Goal: Check status: Check status

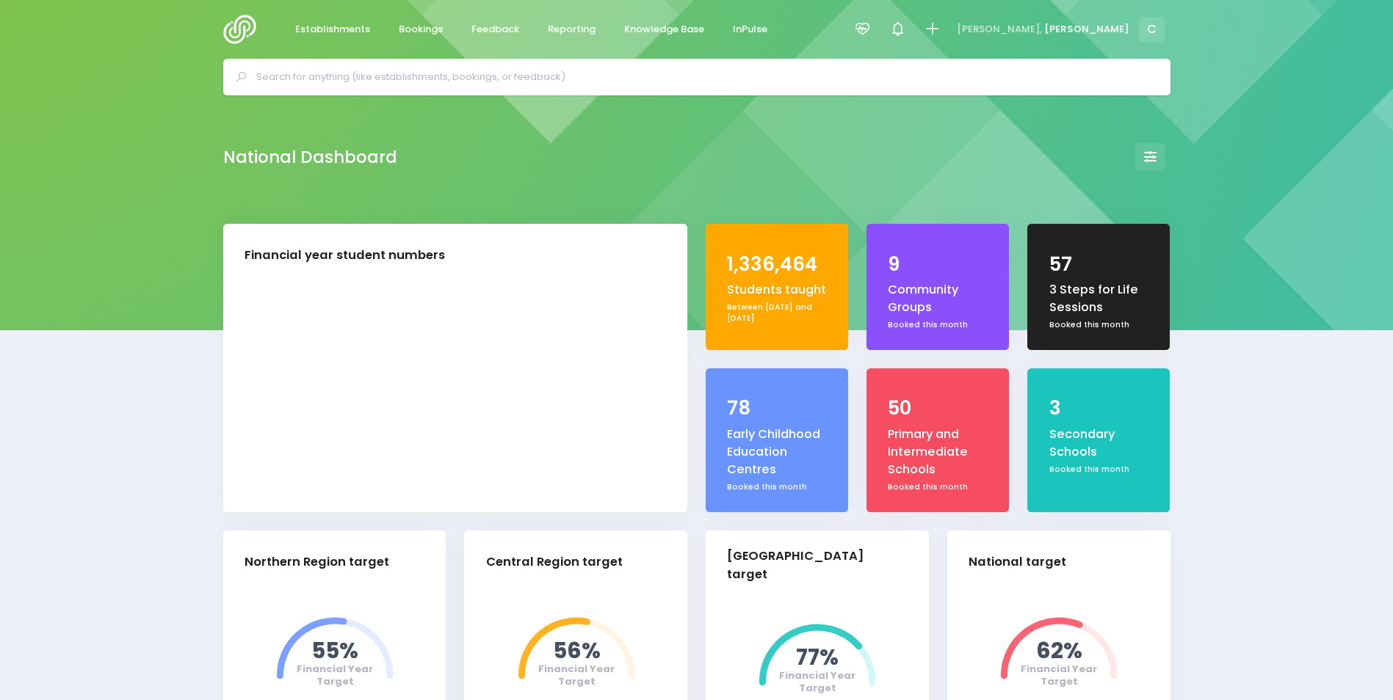
select select "5"
click at [871, 26] on icon at bounding box center [862, 29] width 17 height 17
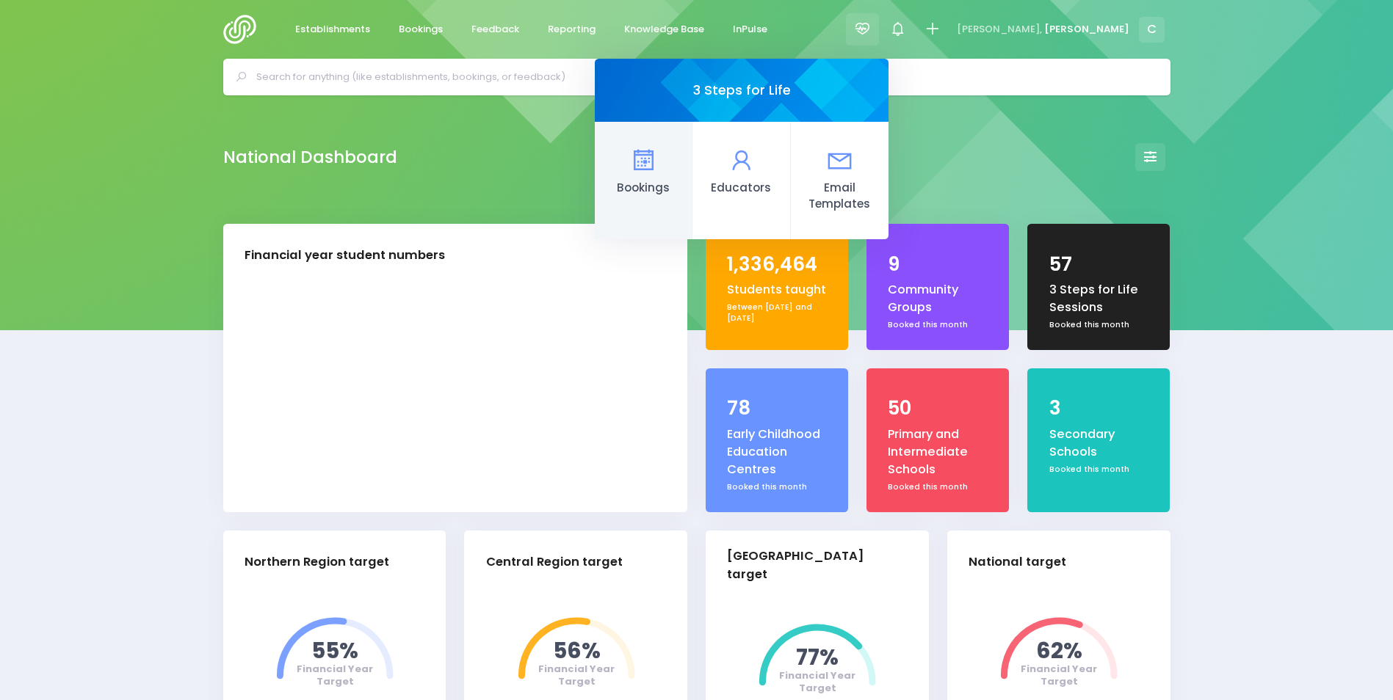
click at [658, 164] on icon at bounding box center [643, 160] width 29 height 29
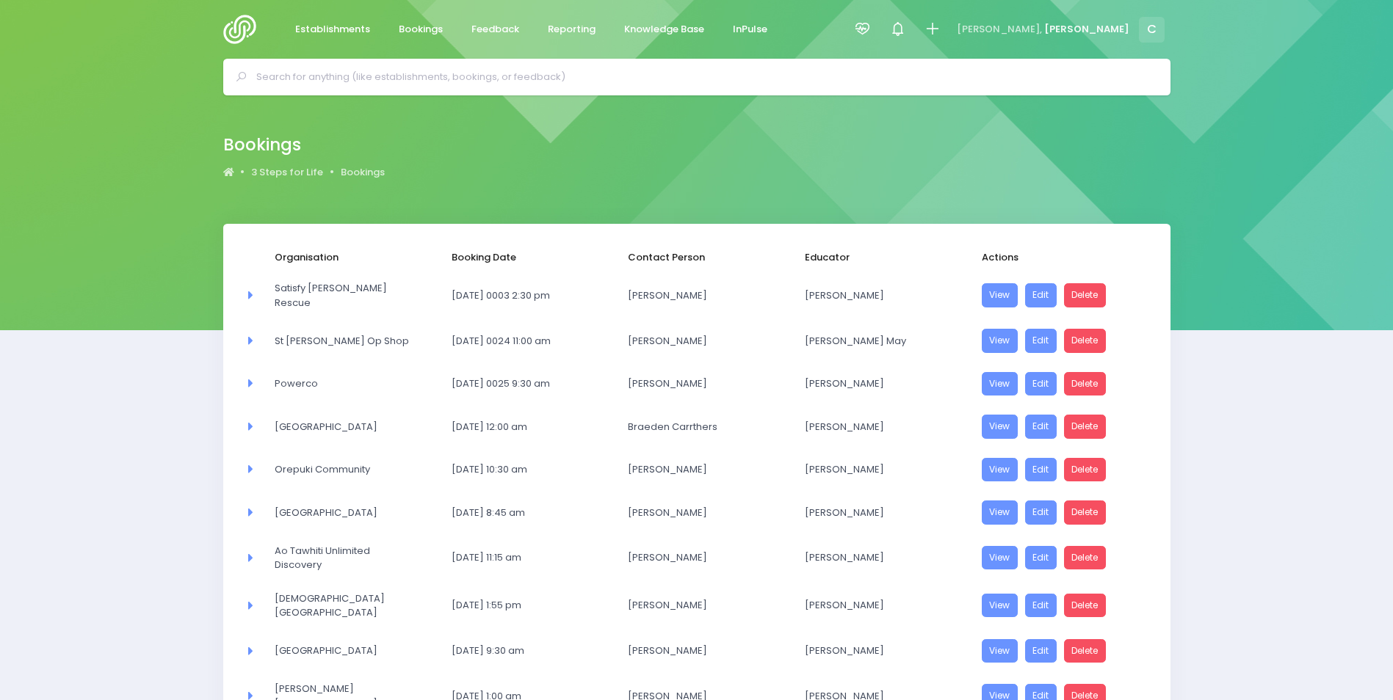
select select "20"
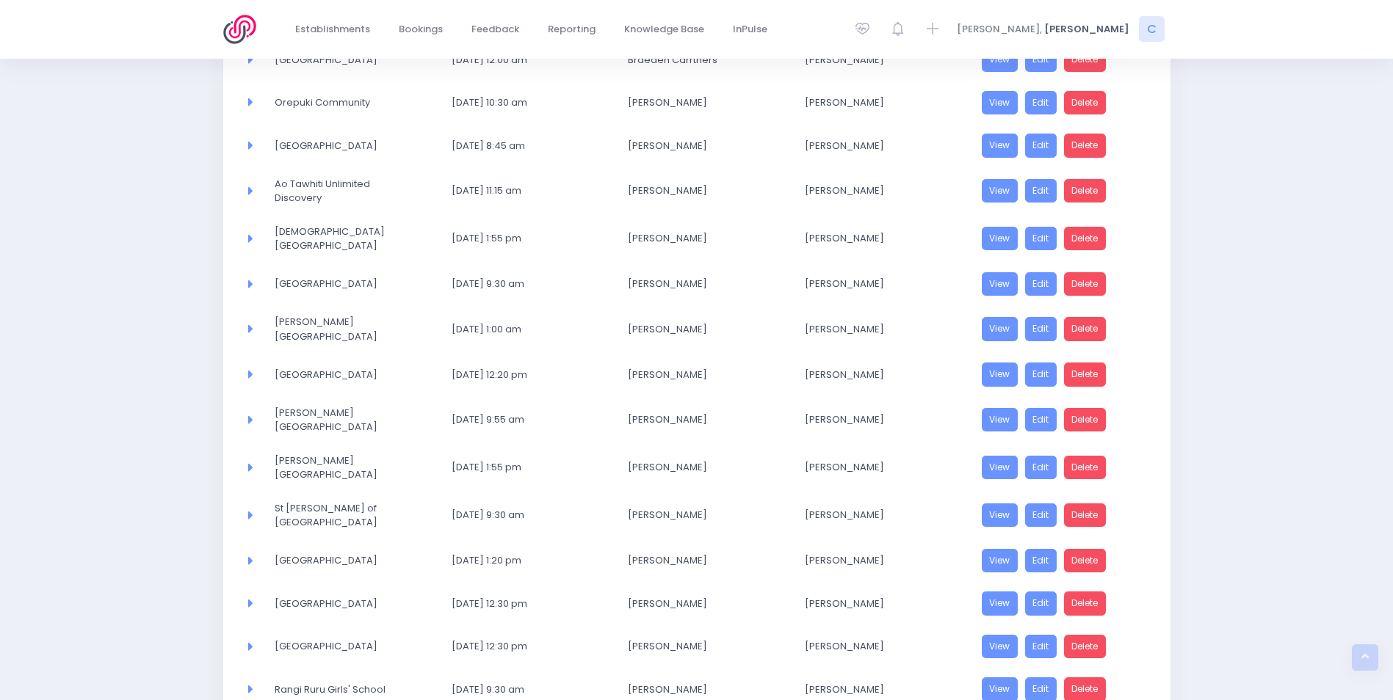
scroll to position [566, 0]
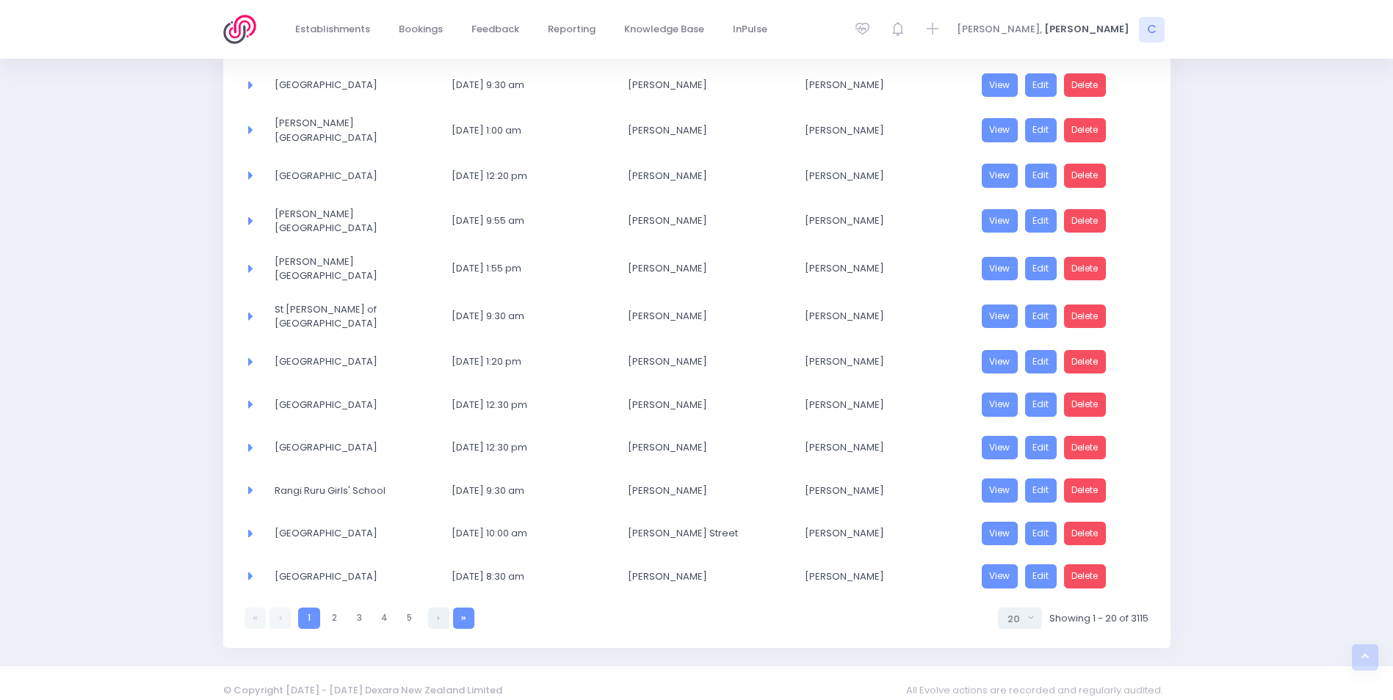
click at [464, 618] on icon at bounding box center [463, 618] width 5 height 0
select select "20"
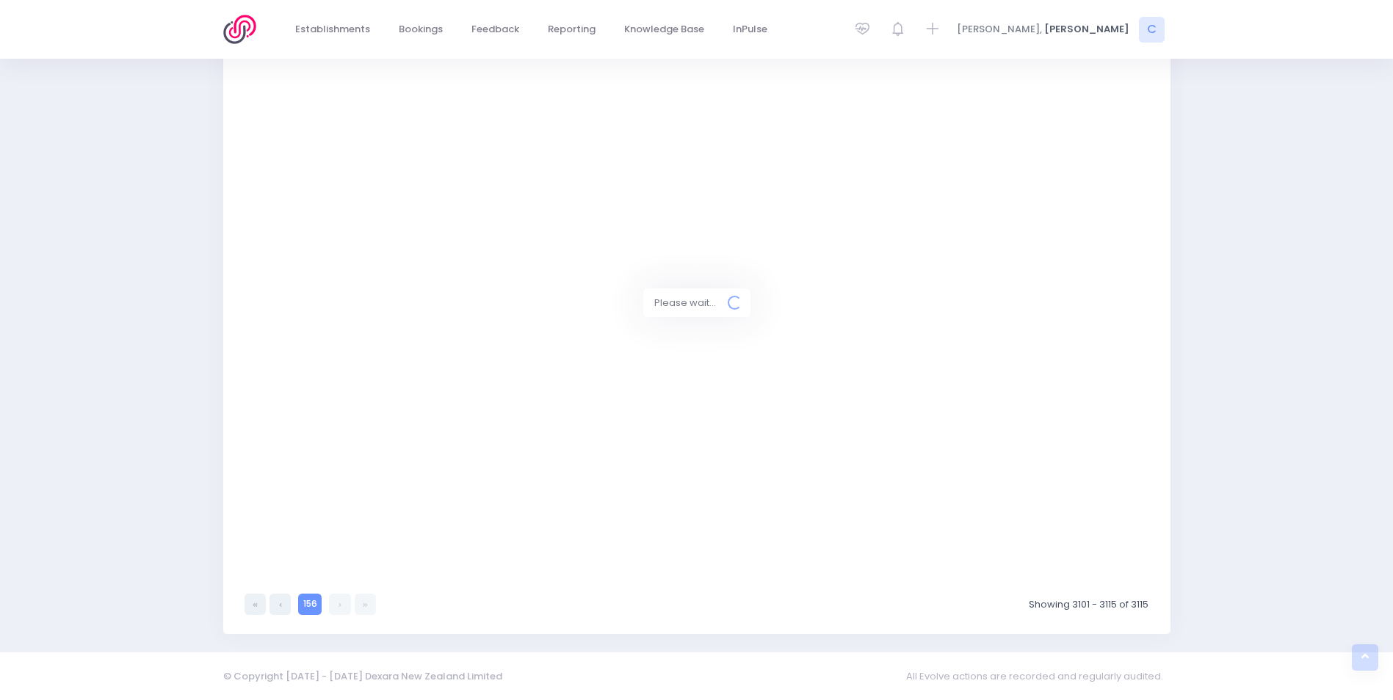
scroll to position [370, 0]
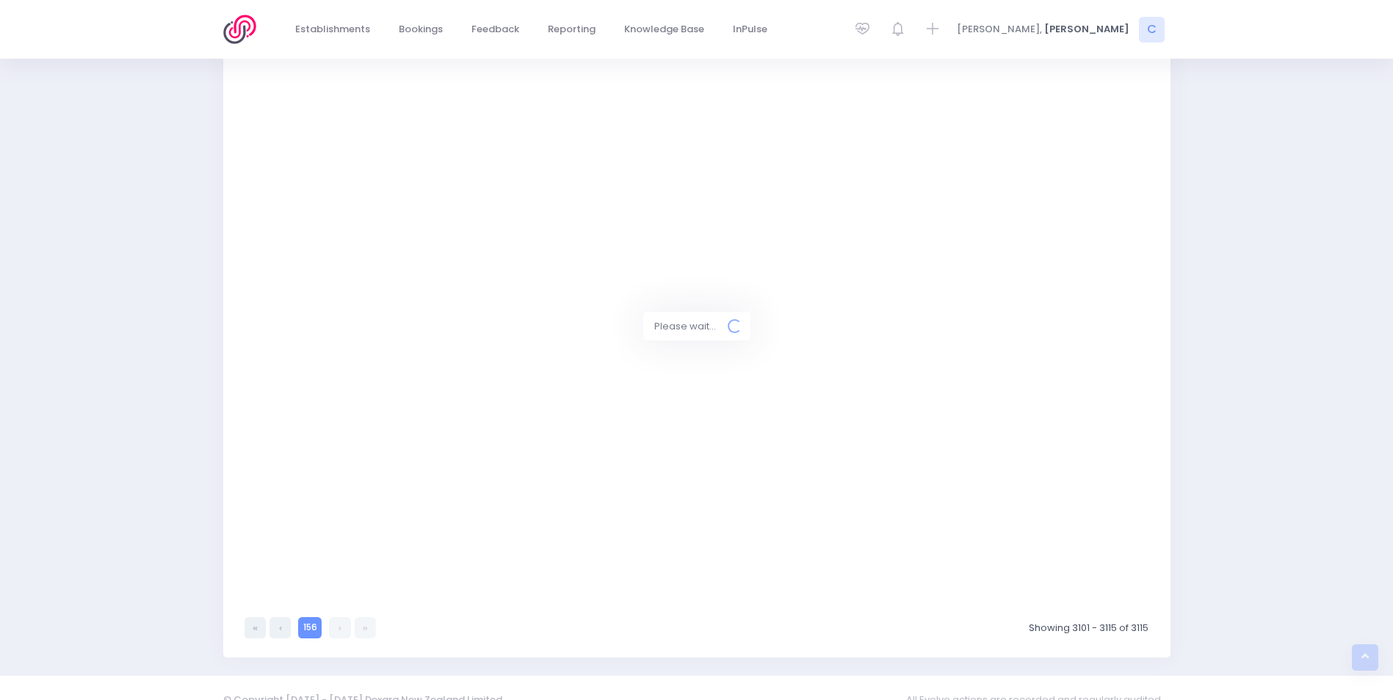
select select "20"
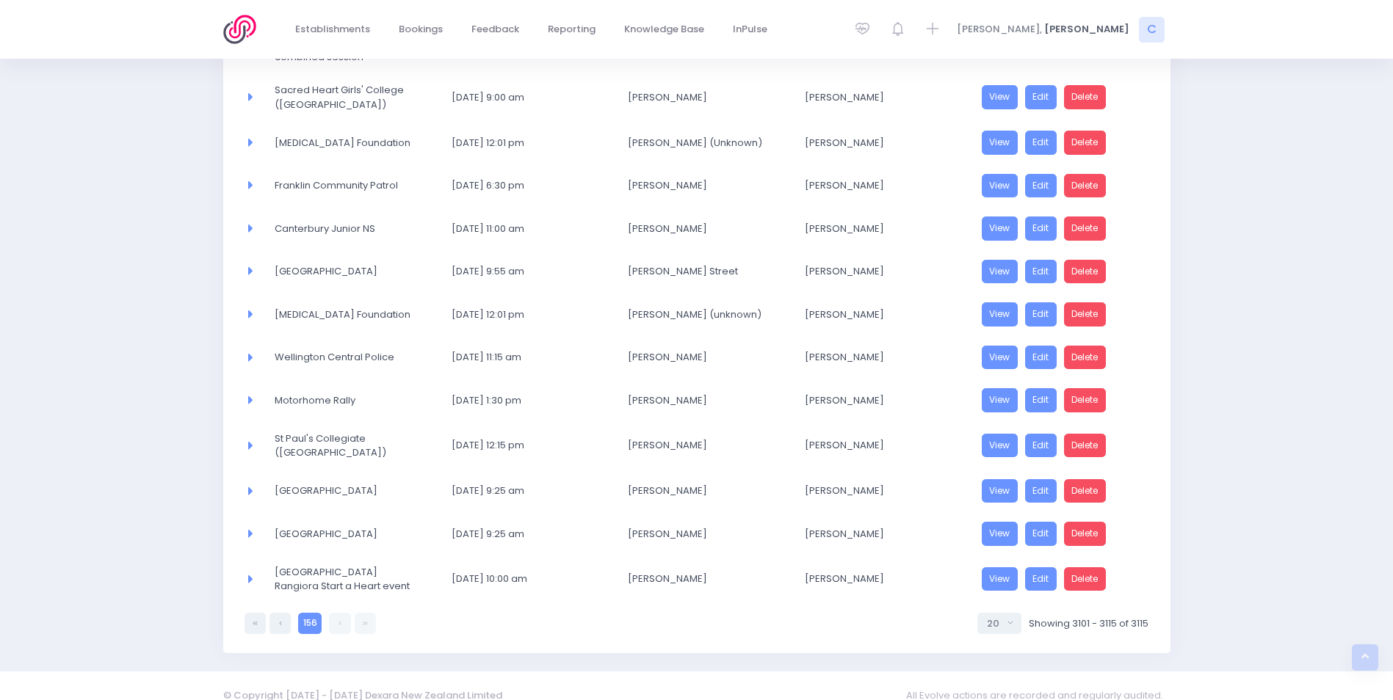
click at [336, 613] on link at bounding box center [339, 623] width 21 height 21
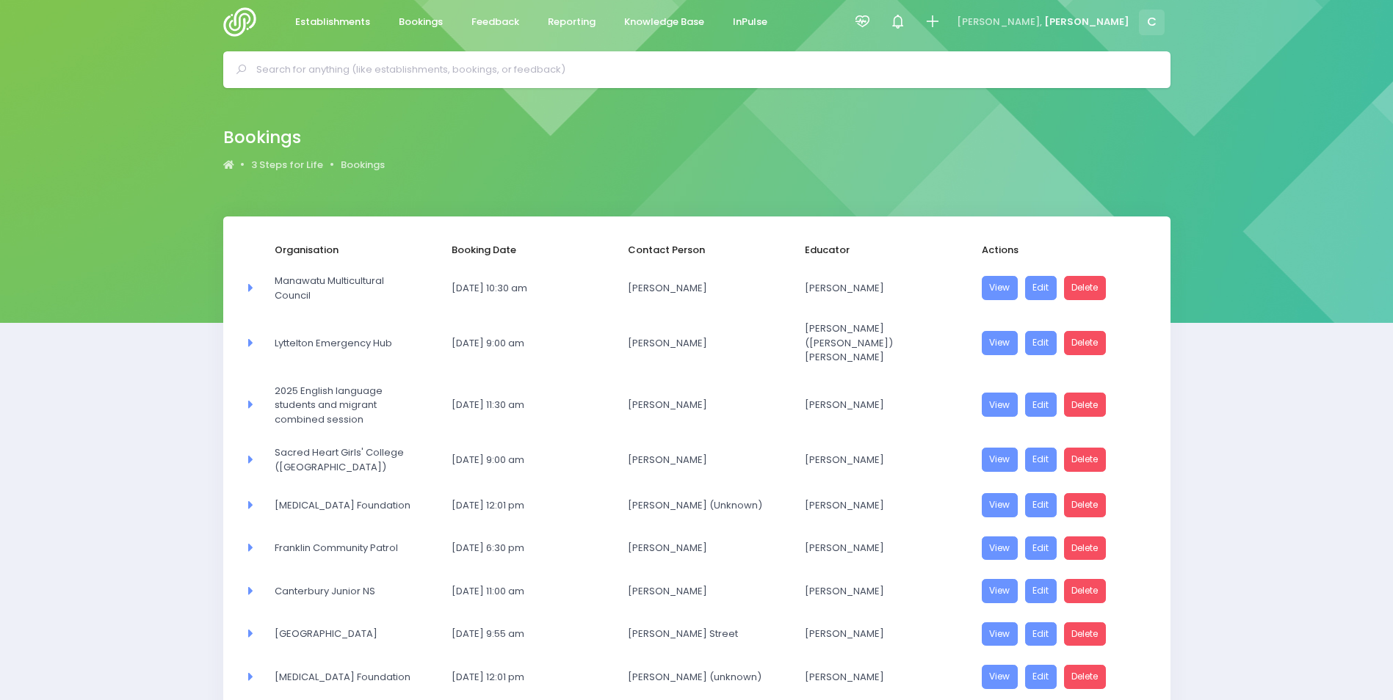
scroll to position [3, 0]
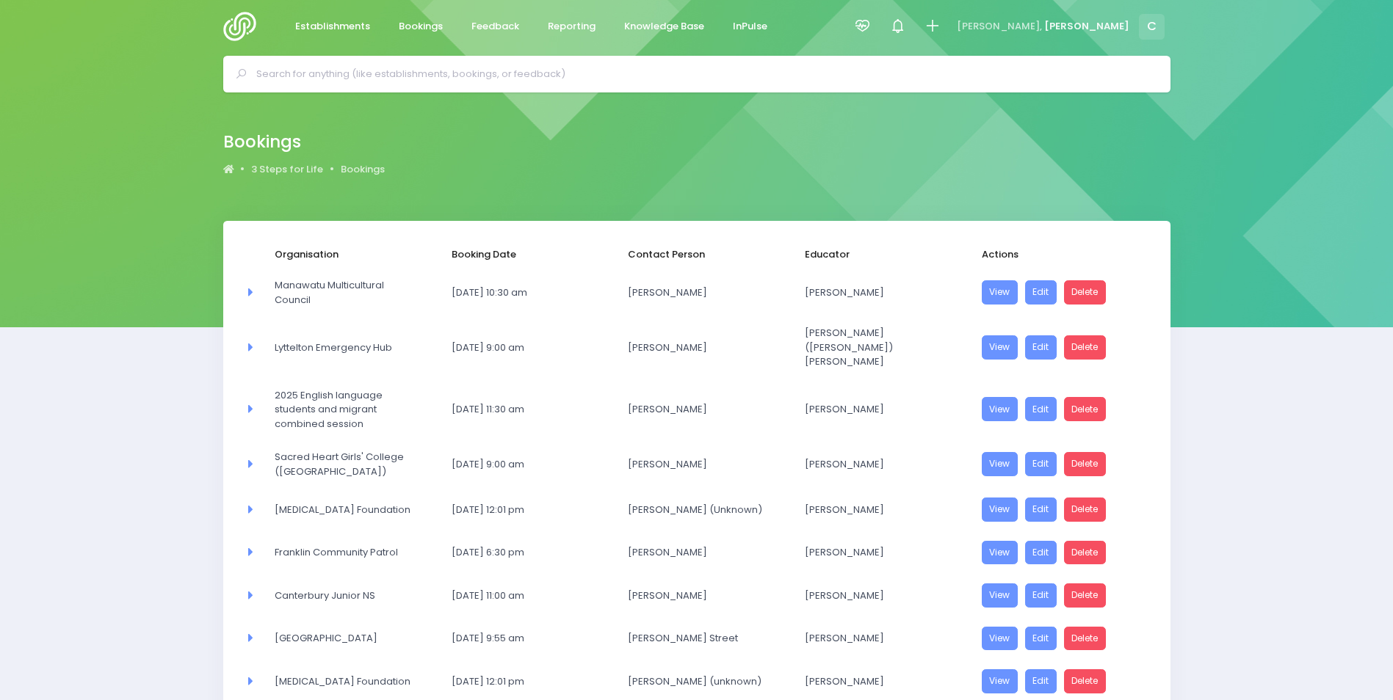
click at [250, 502] on icon at bounding box center [248, 508] width 9 height 13
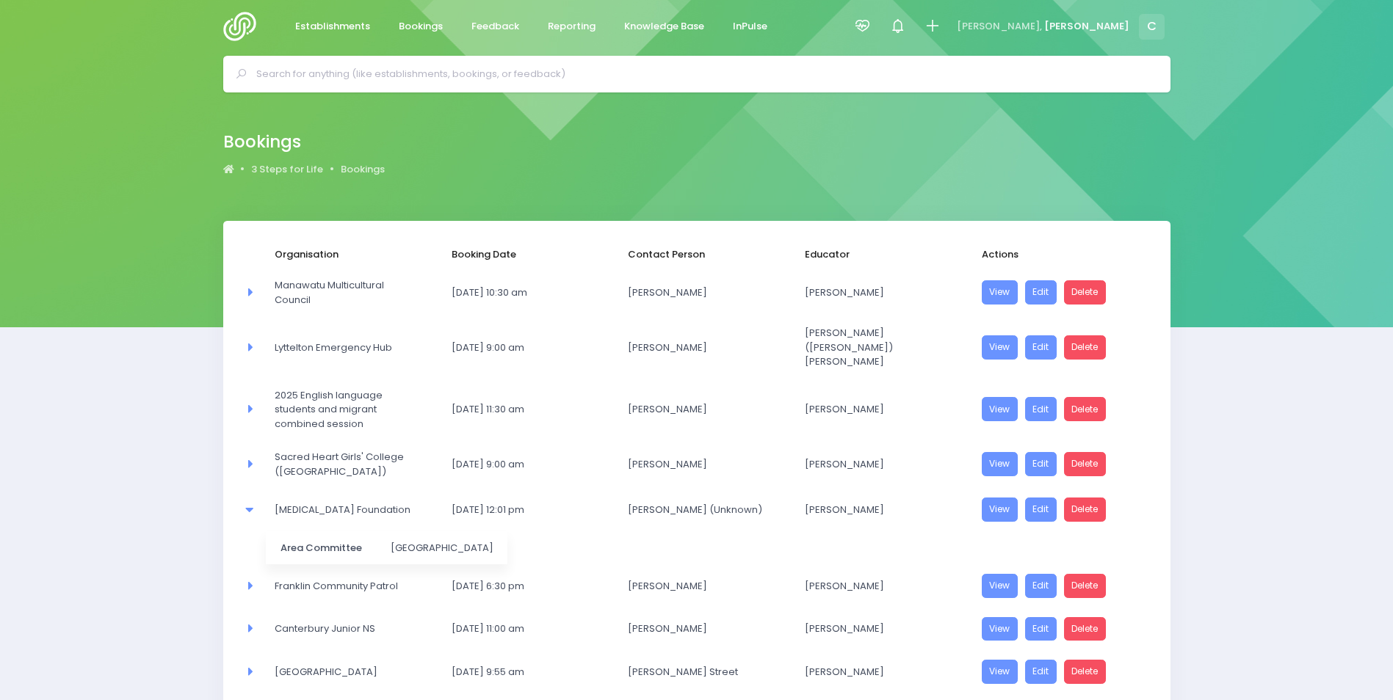
click at [250, 502] on icon at bounding box center [248, 508] width 9 height 13
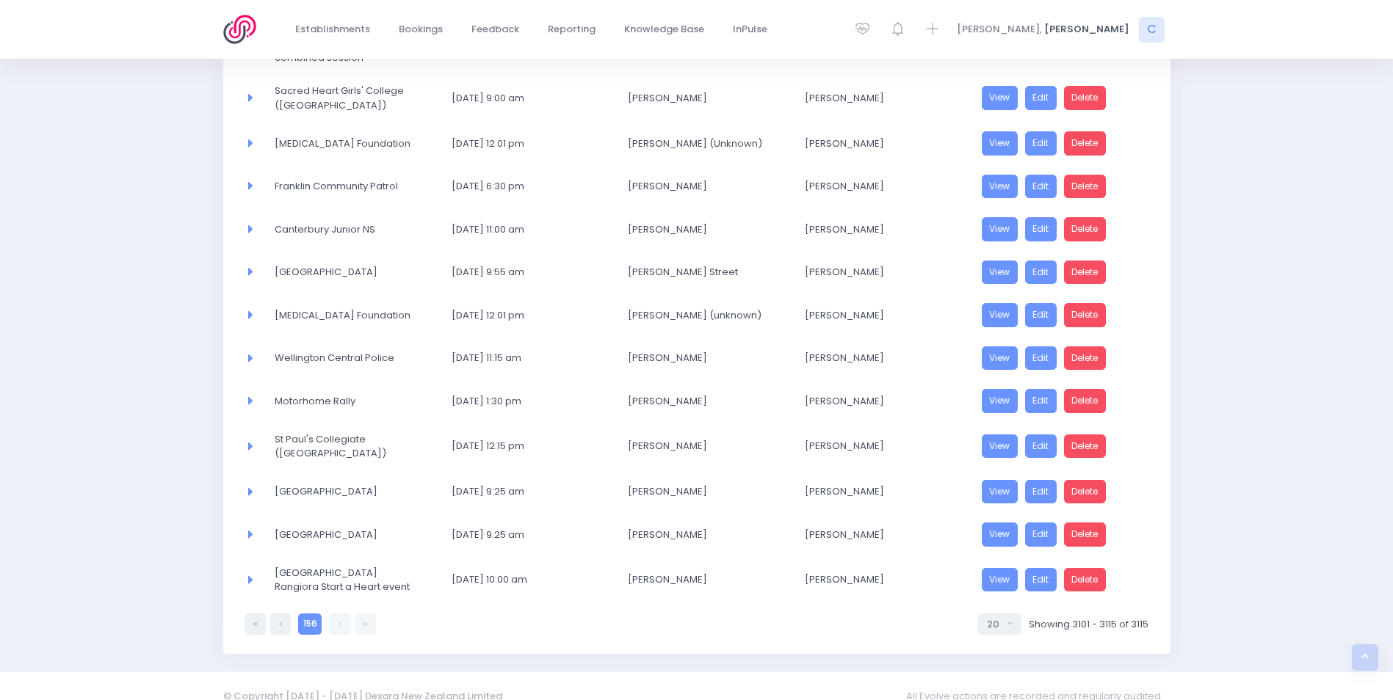
scroll to position [370, 0]
click at [282, 613] on link at bounding box center [279, 623] width 21 height 21
select select "20"
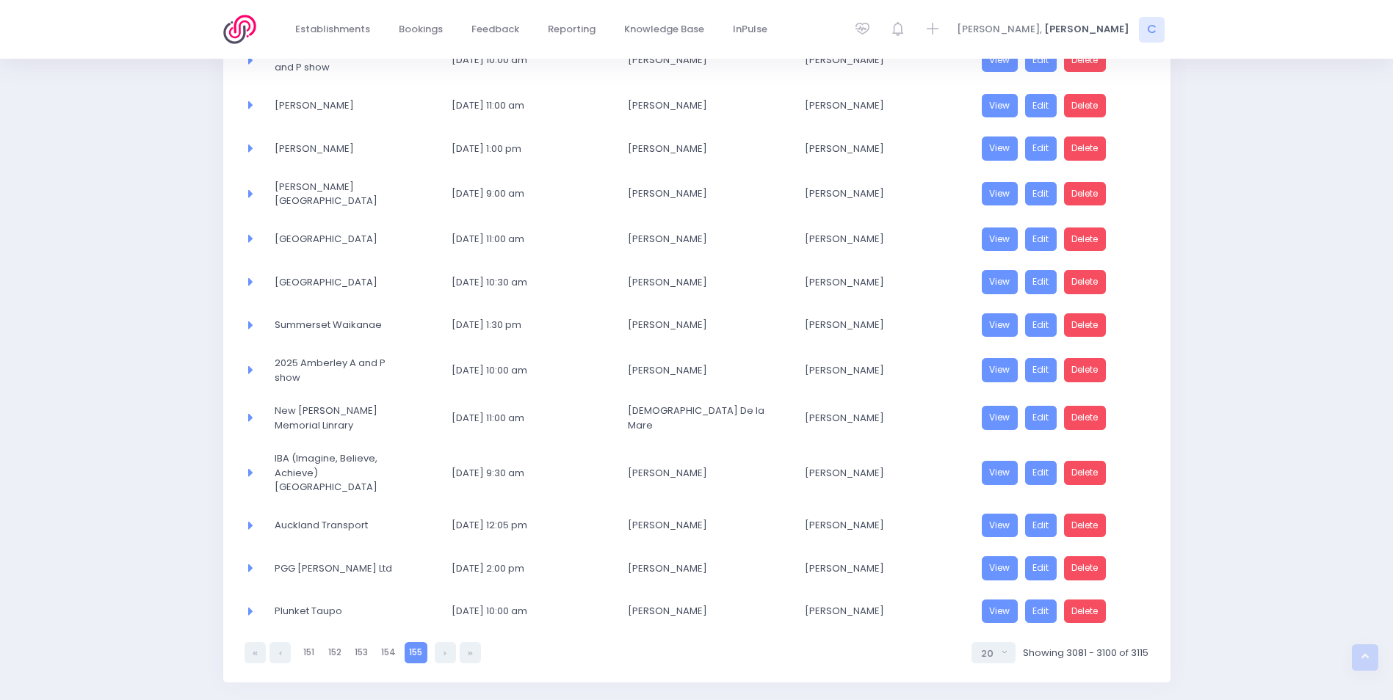
scroll to position [590, 0]
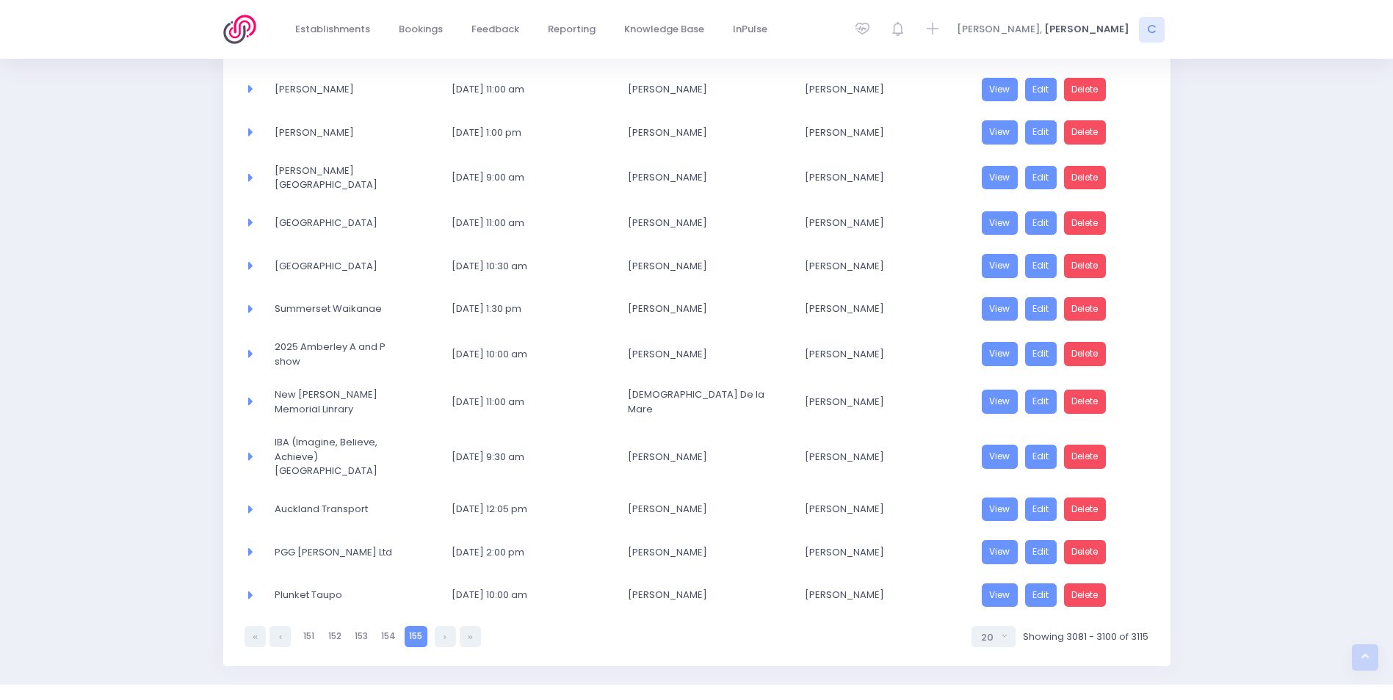
click at [249, 501] on icon at bounding box center [248, 507] width 9 height 13
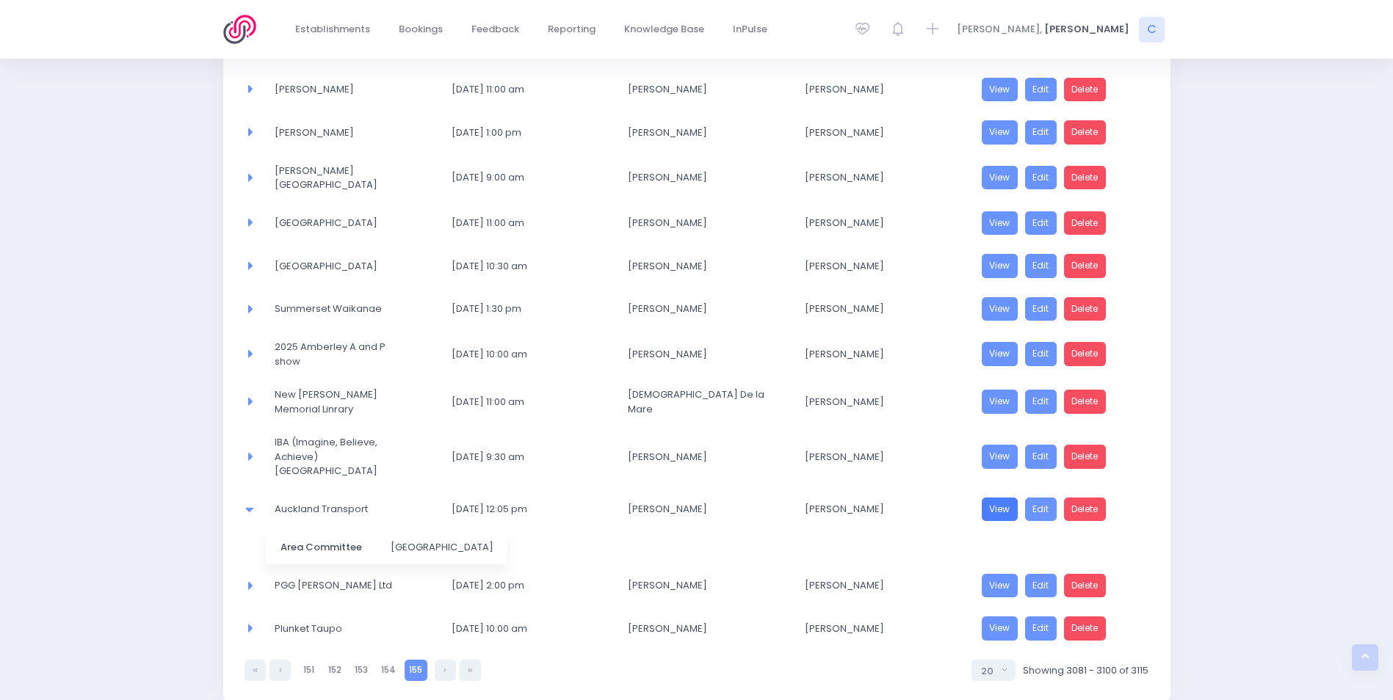
click at [994, 498] on link "View" at bounding box center [1000, 510] width 37 height 24
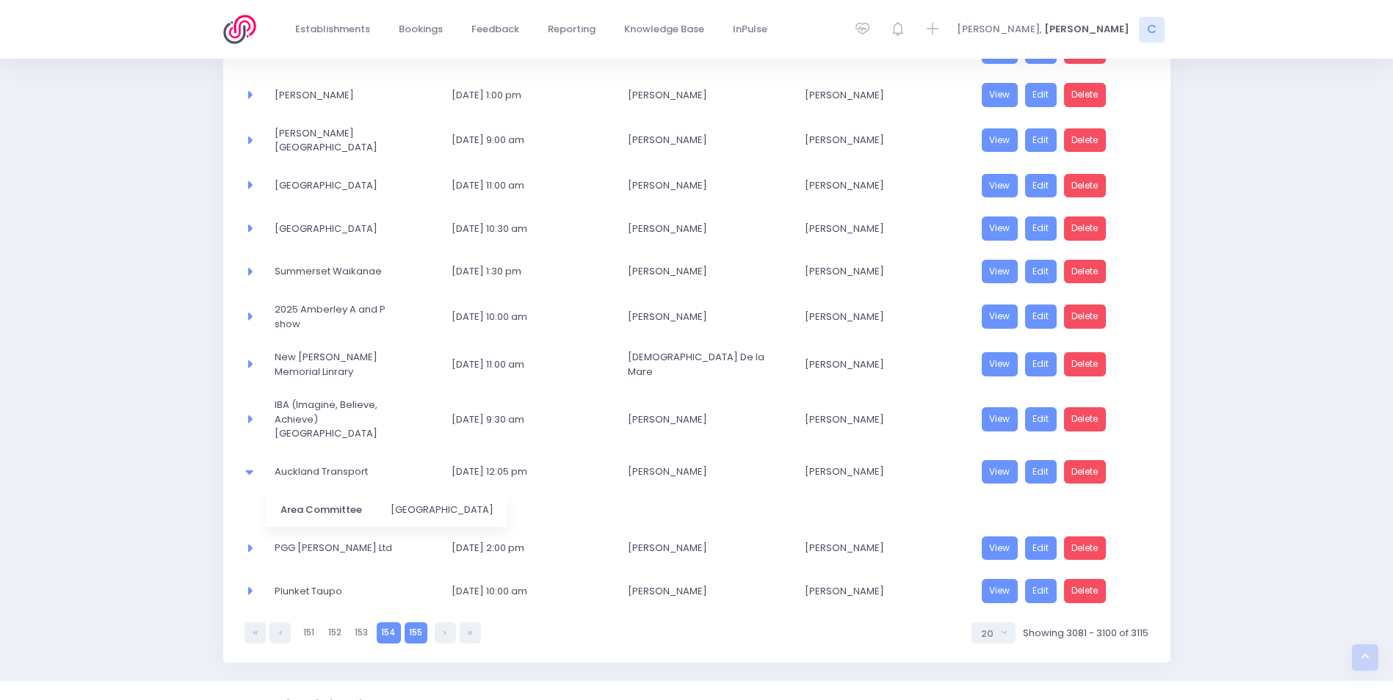
click at [385, 623] on link "154" at bounding box center [389, 633] width 24 height 21
select select "20"
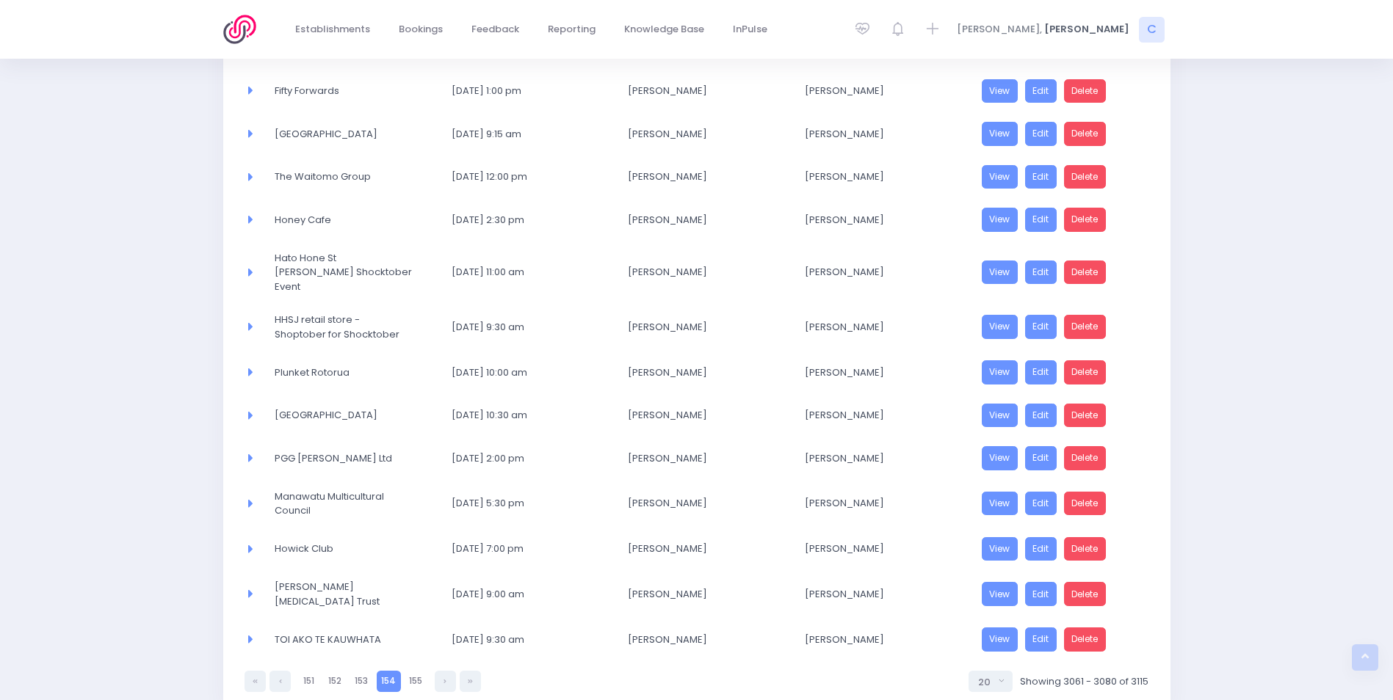
scroll to position [575, 0]
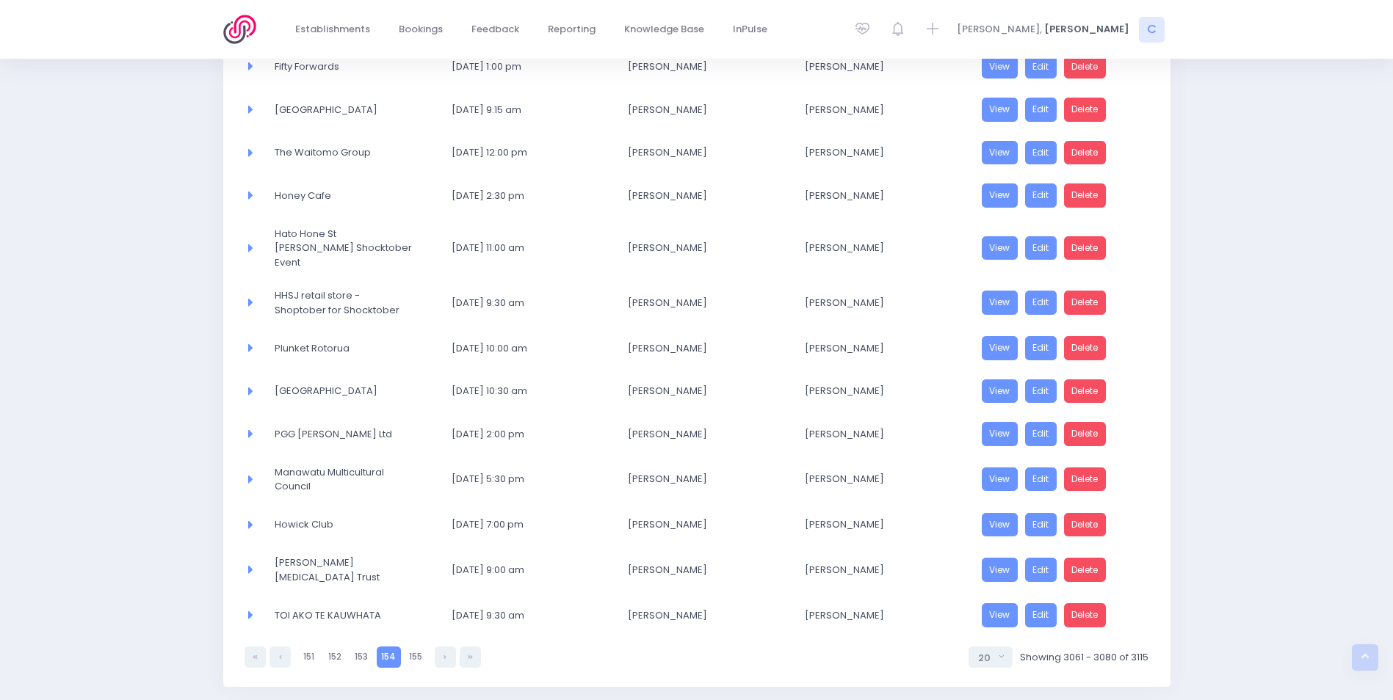
click at [253, 517] on icon at bounding box center [248, 523] width 9 height 13
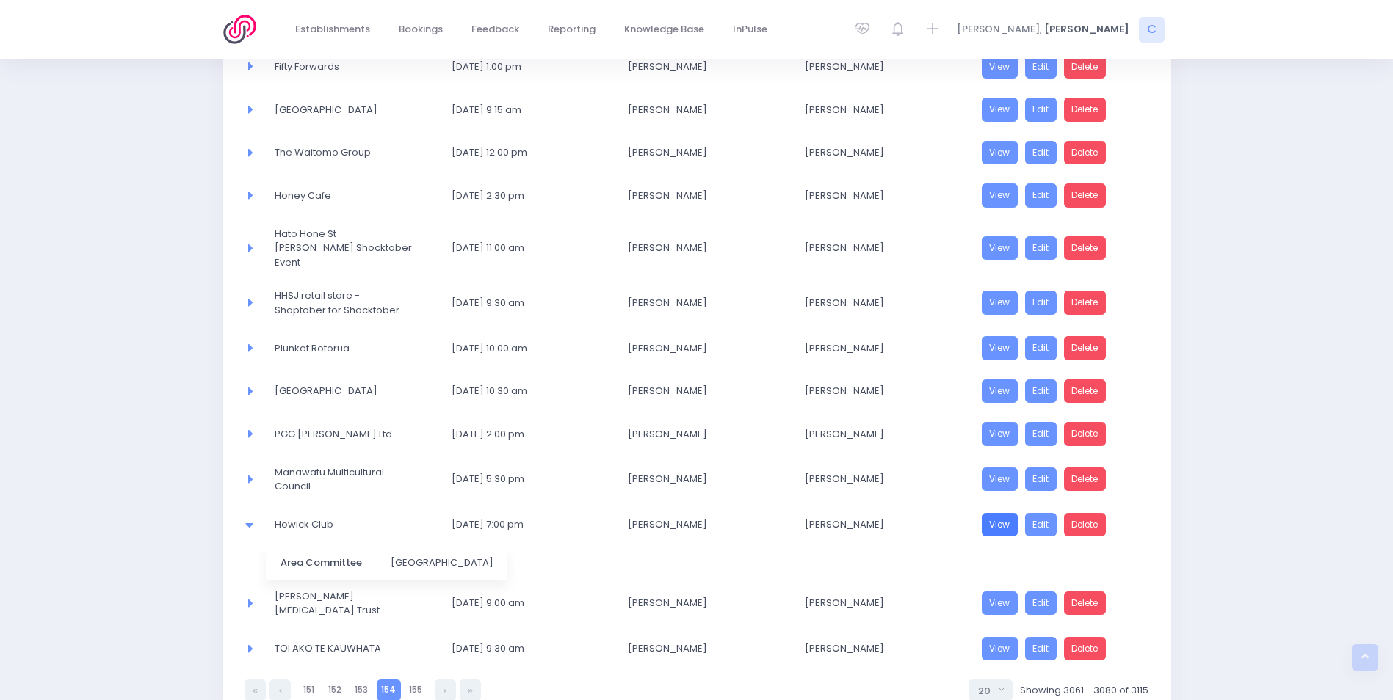
click at [997, 513] on link "View" at bounding box center [1000, 525] width 37 height 24
click at [361, 680] on link "153" at bounding box center [361, 690] width 23 height 21
select select "20"
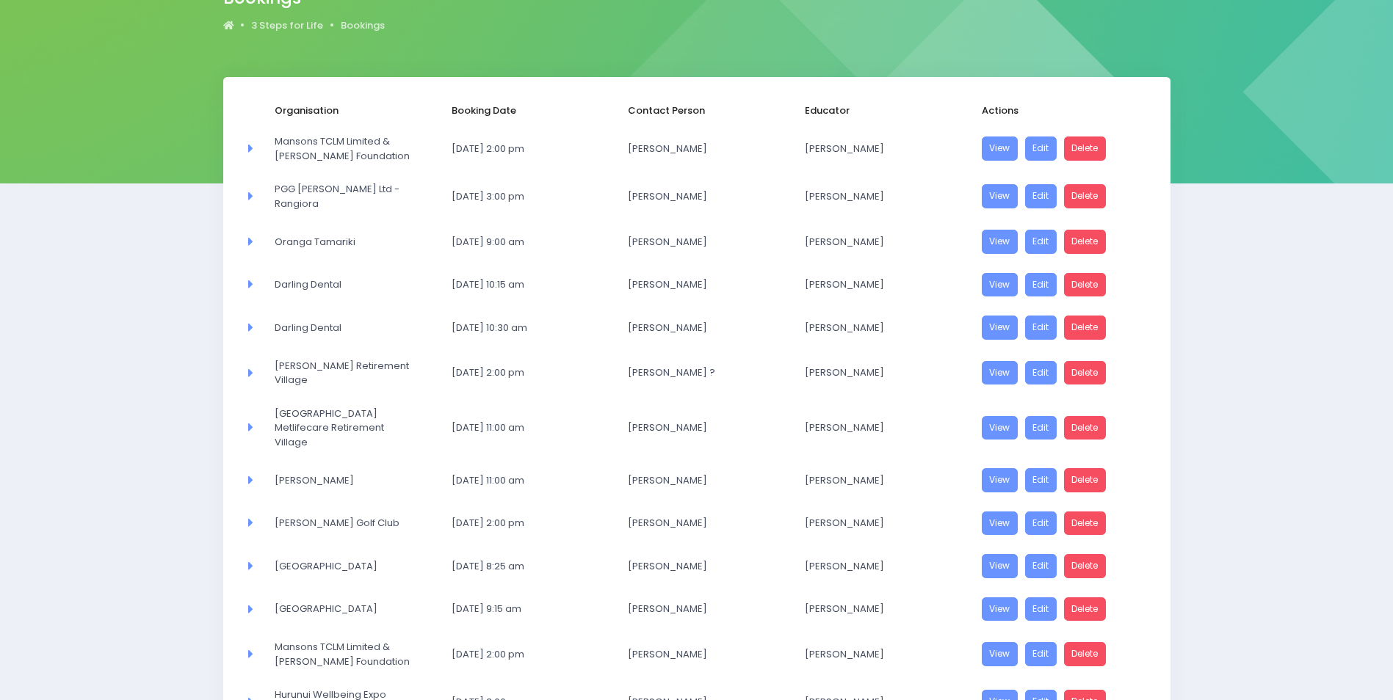
scroll to position [220, 0]
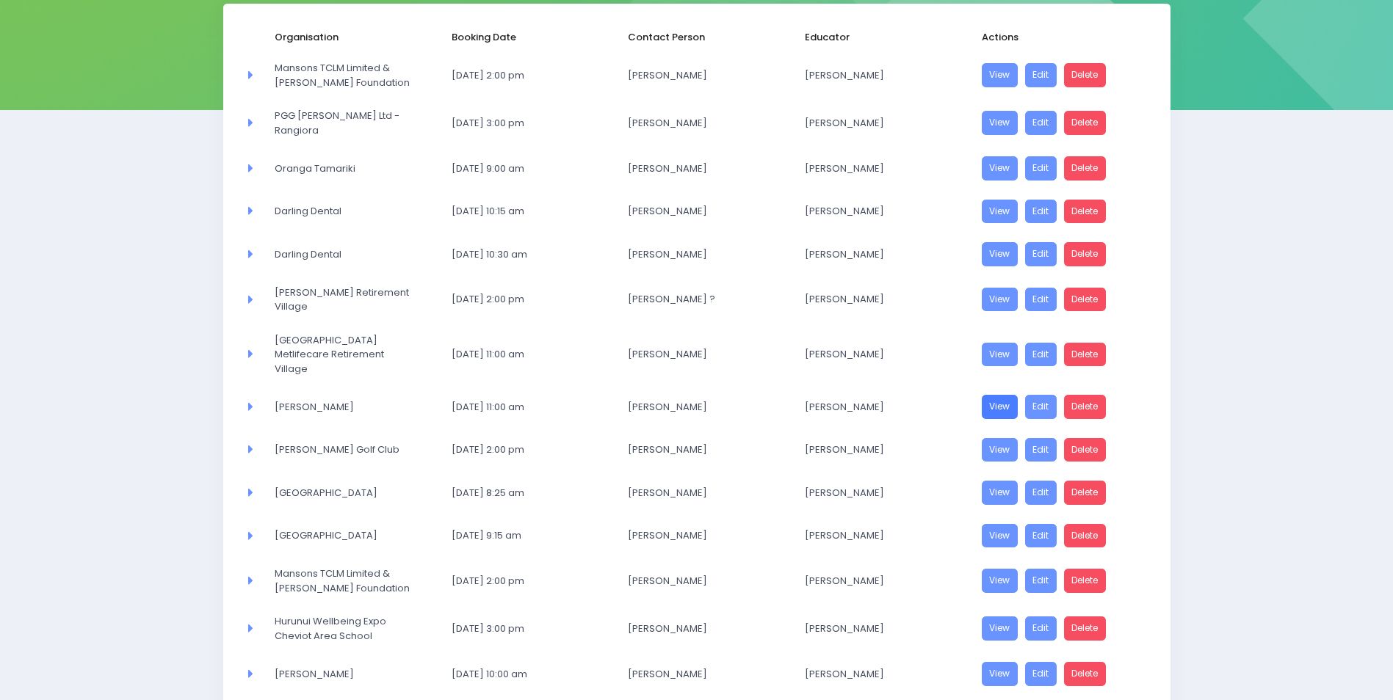
click at [996, 407] on link "View" at bounding box center [1000, 407] width 37 height 24
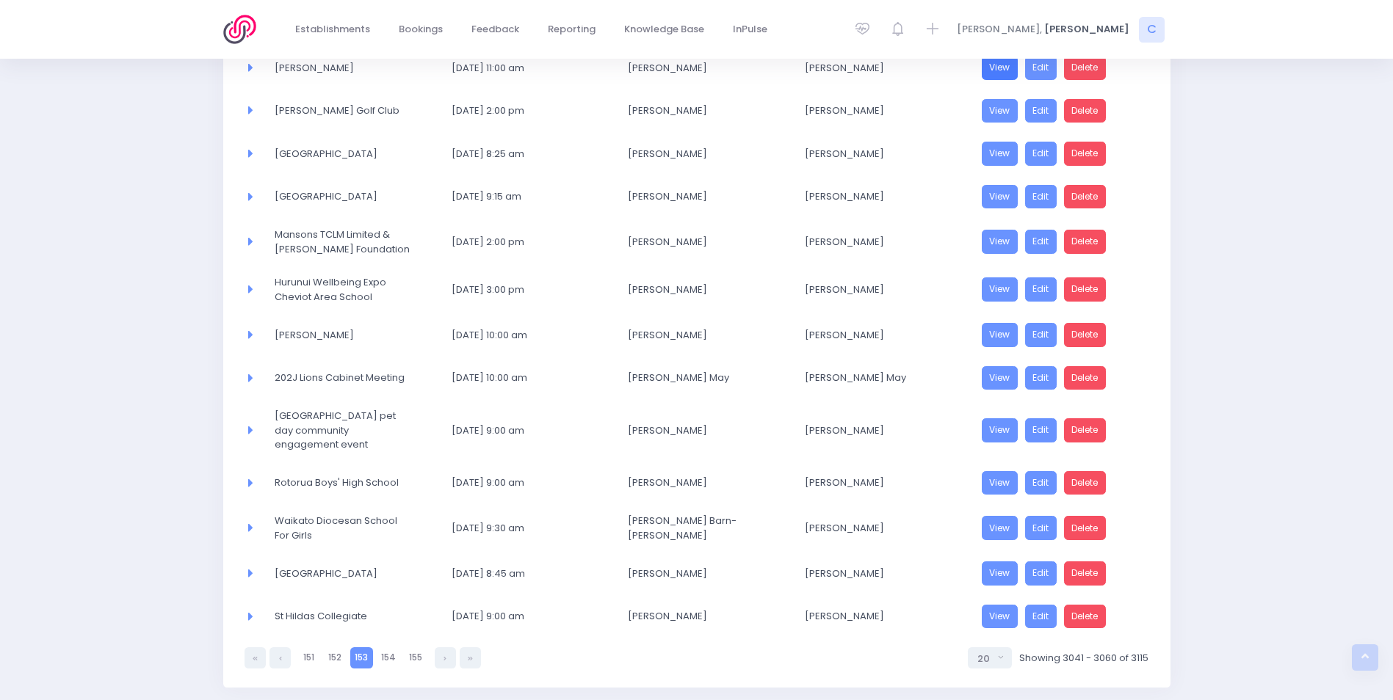
scroll to position [587, 0]
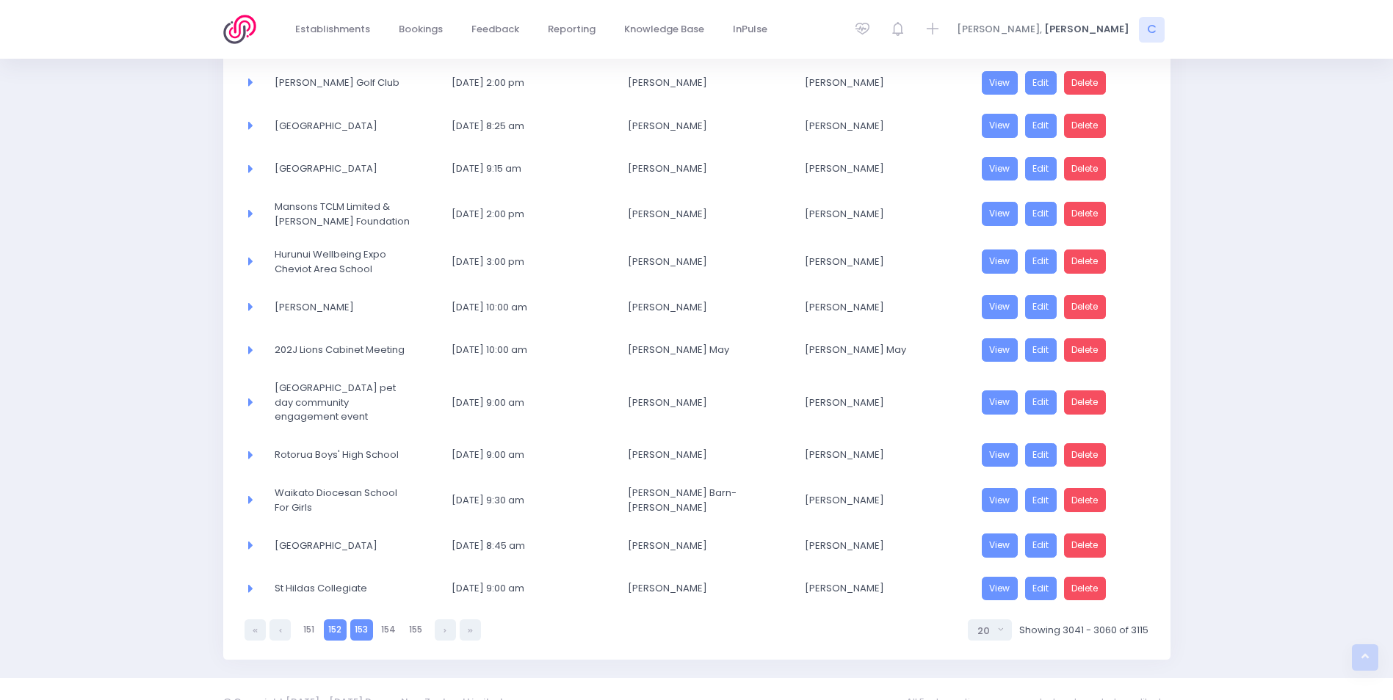
click at [333, 638] on link "152" at bounding box center [335, 630] width 23 height 21
select select "20"
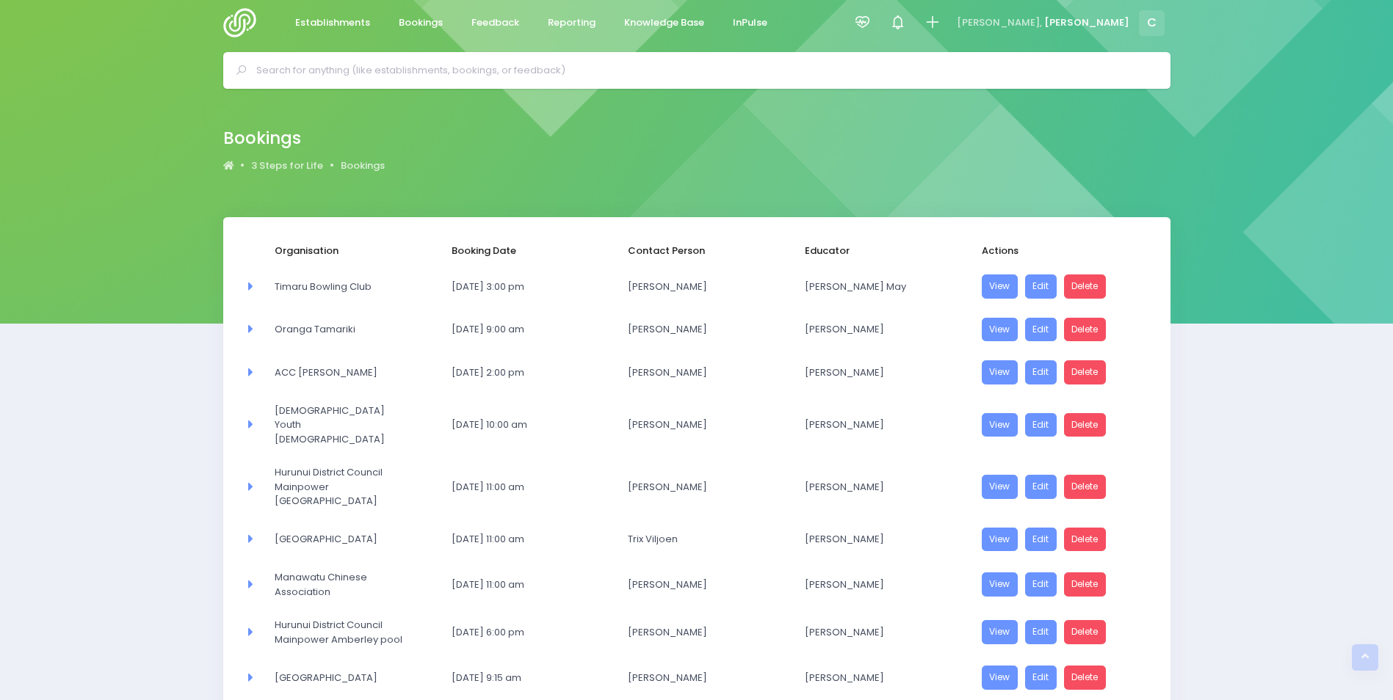
scroll to position [0, 0]
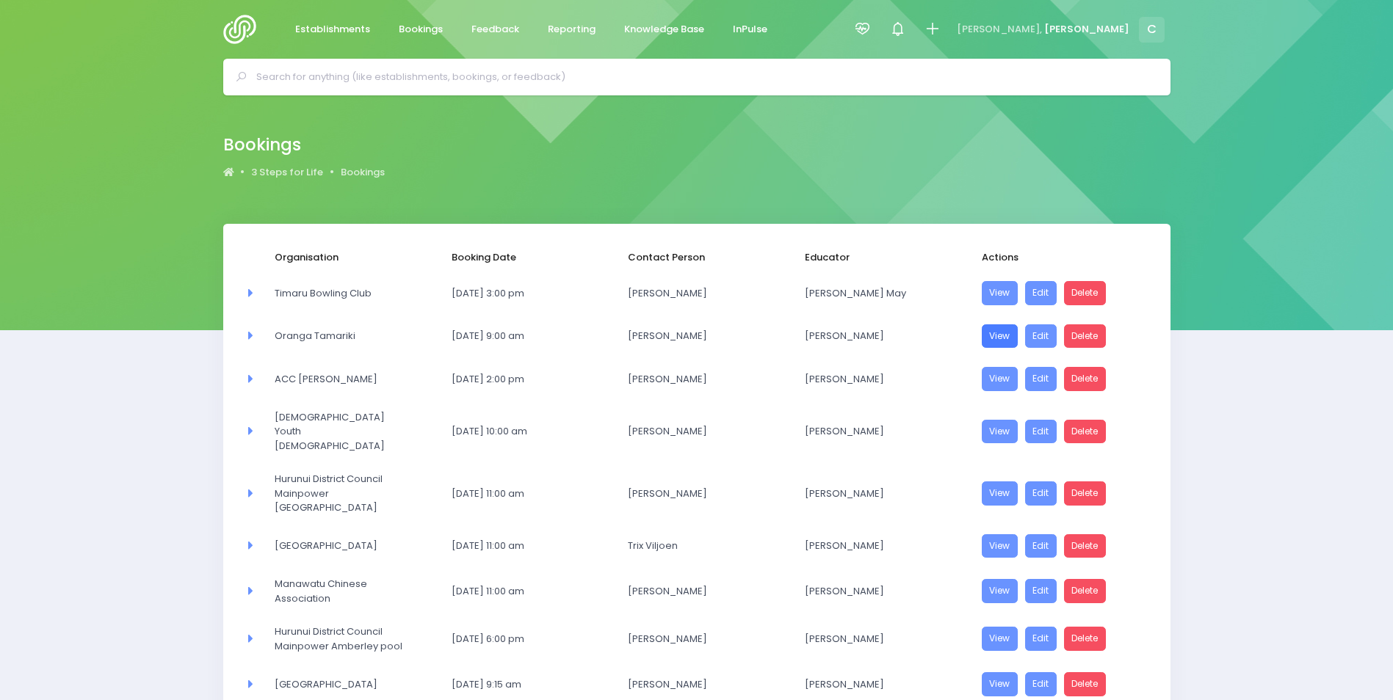
click at [996, 338] on link "View" at bounding box center [1000, 336] width 37 height 24
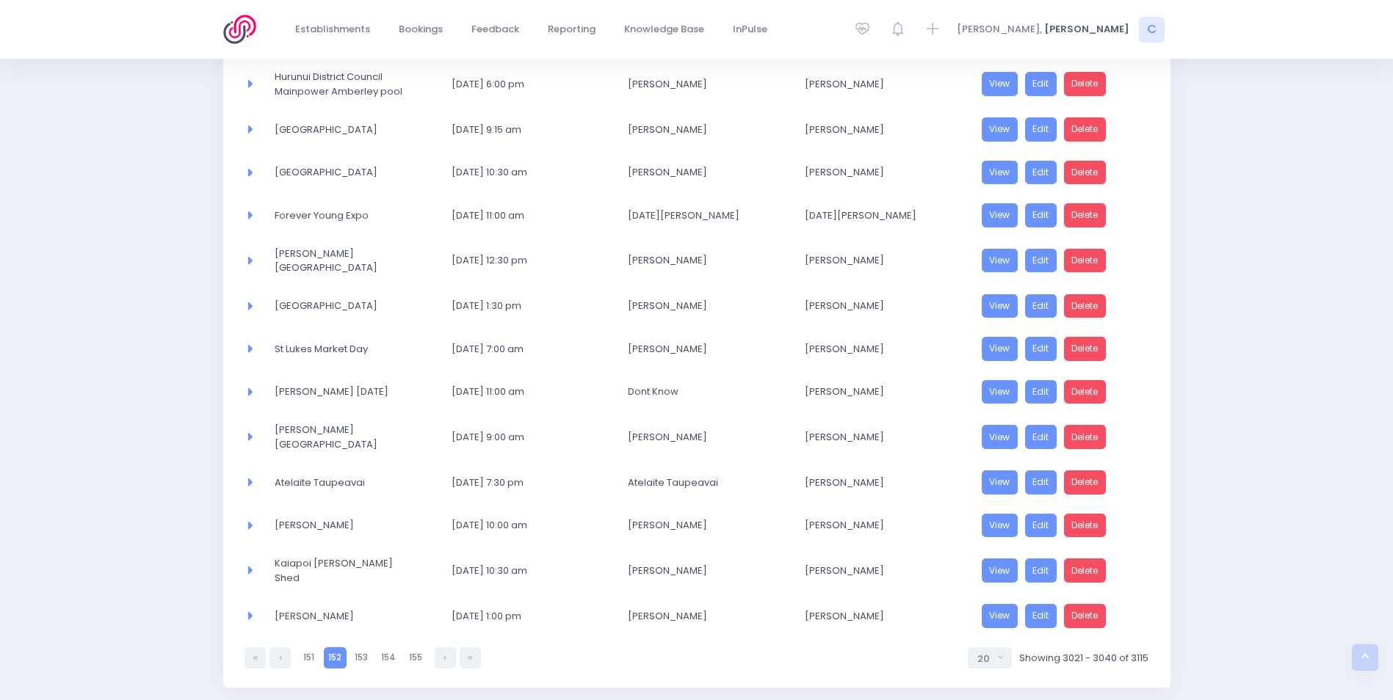
scroll to position [561, 0]
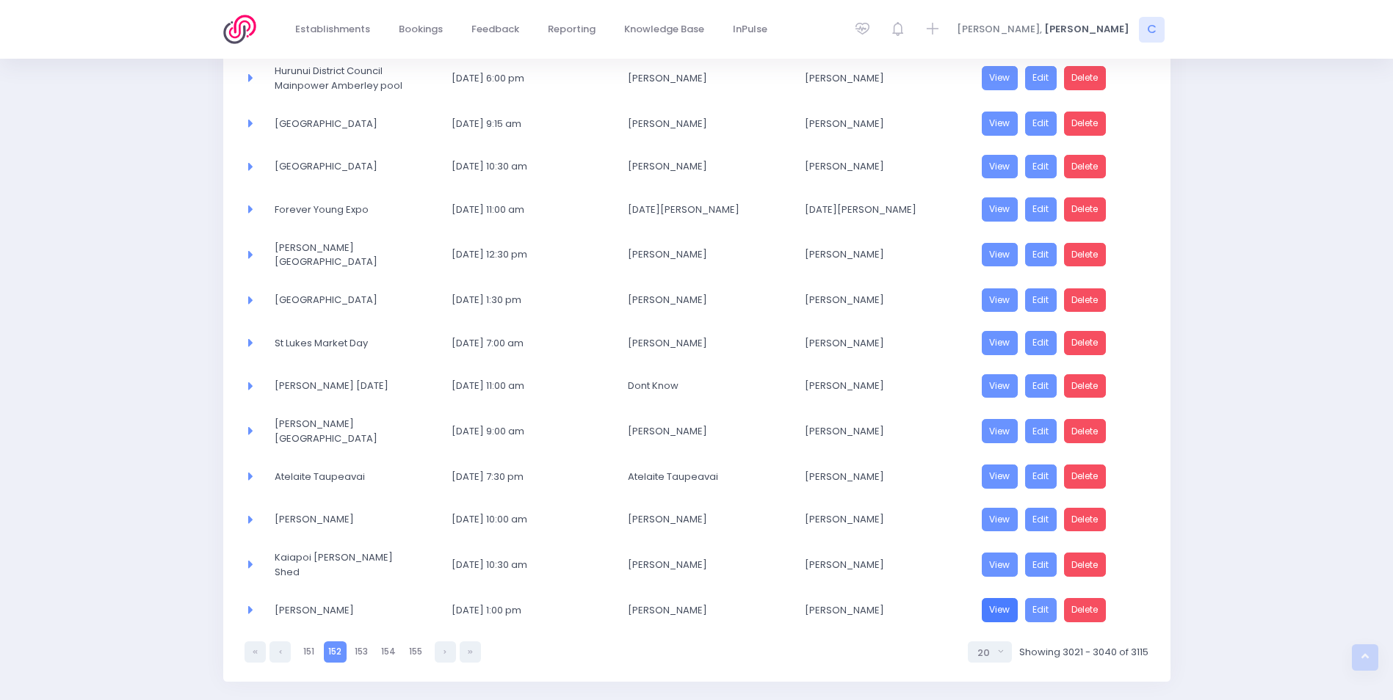
click at [991, 598] on link "View" at bounding box center [1000, 610] width 37 height 24
click at [309, 642] on link "151" at bounding box center [308, 652] width 21 height 21
select select "20"
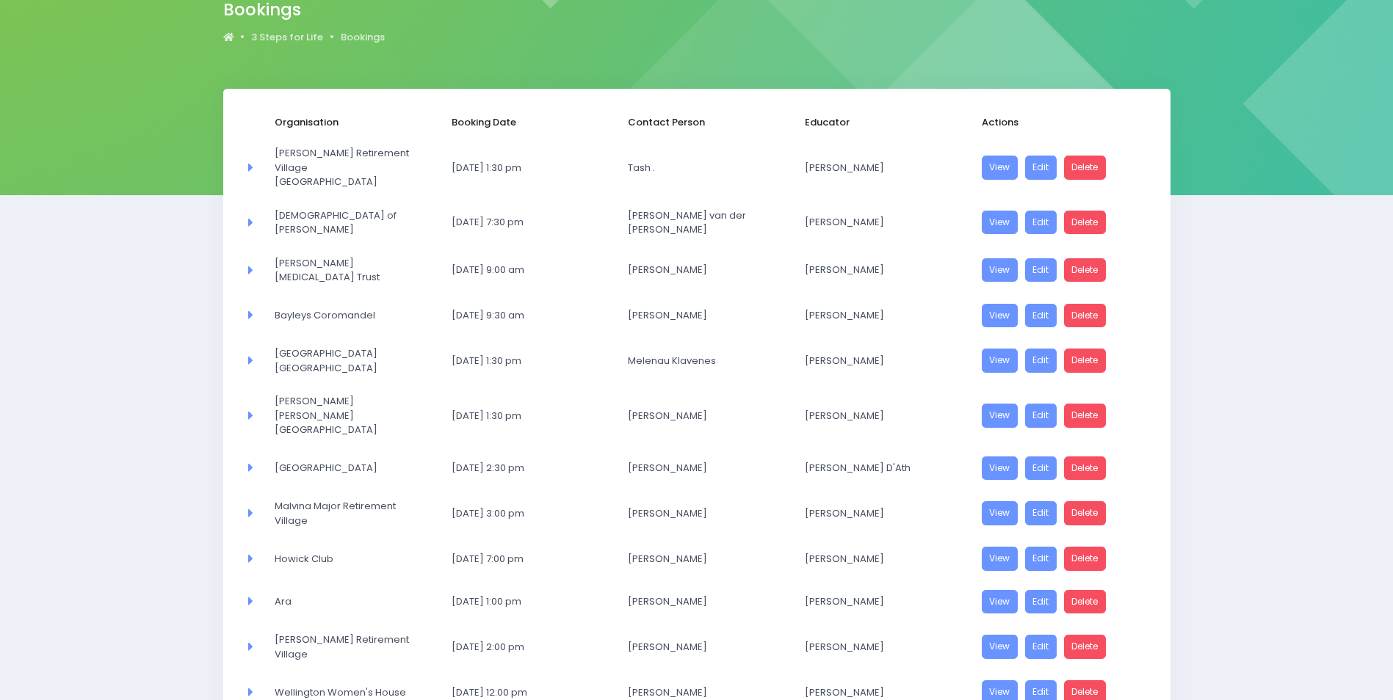
scroll to position [147, 0]
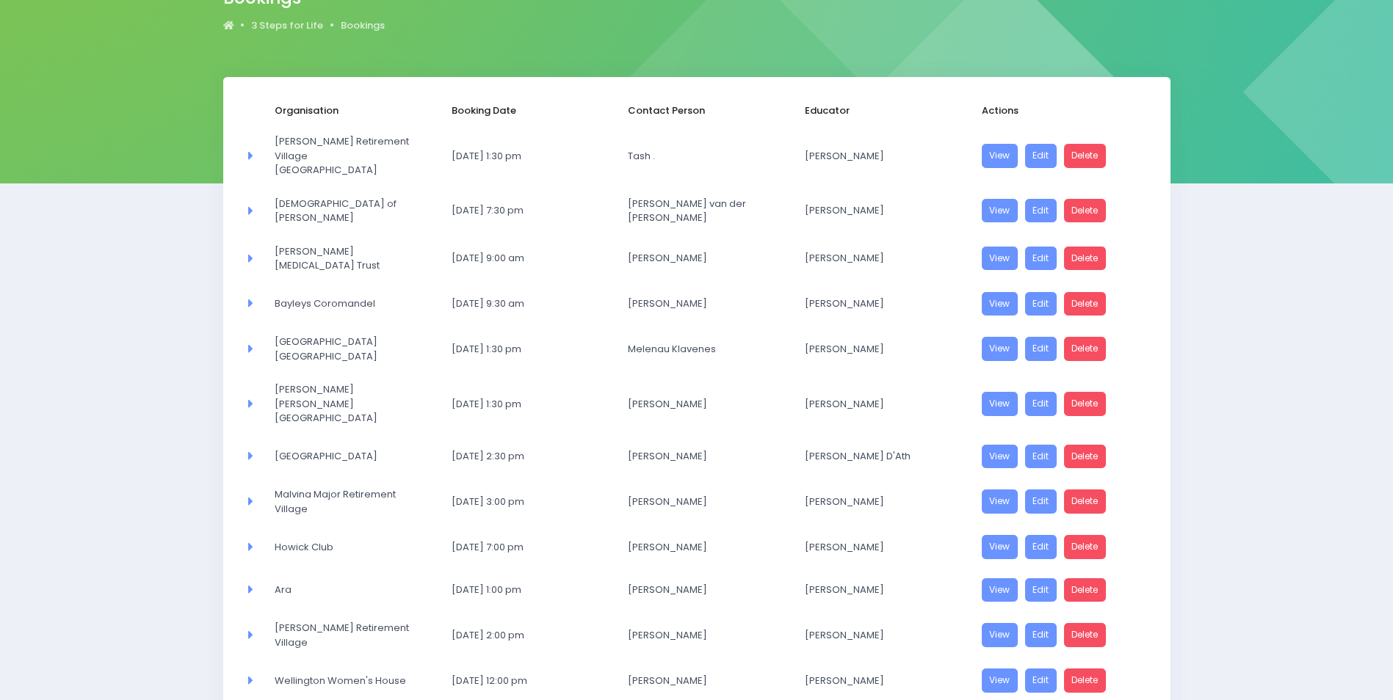
click at [250, 296] on icon at bounding box center [248, 302] width 9 height 13
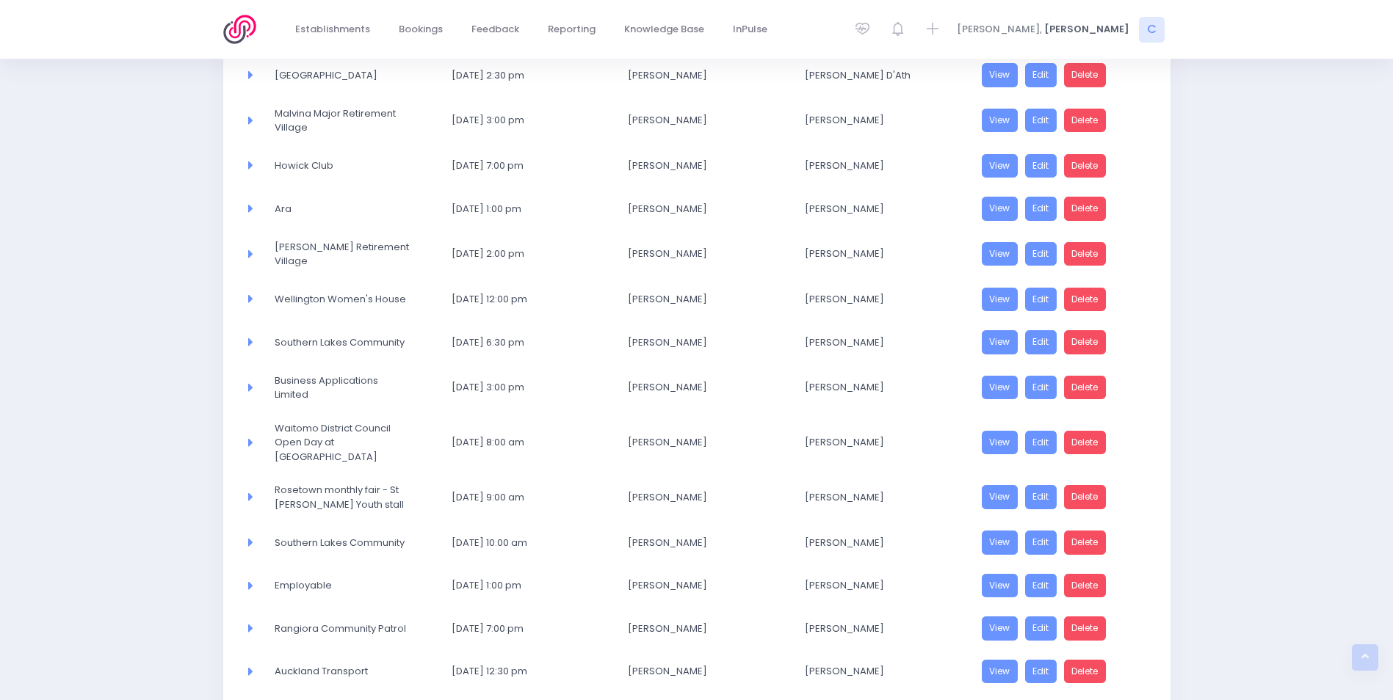
scroll to position [587, 0]
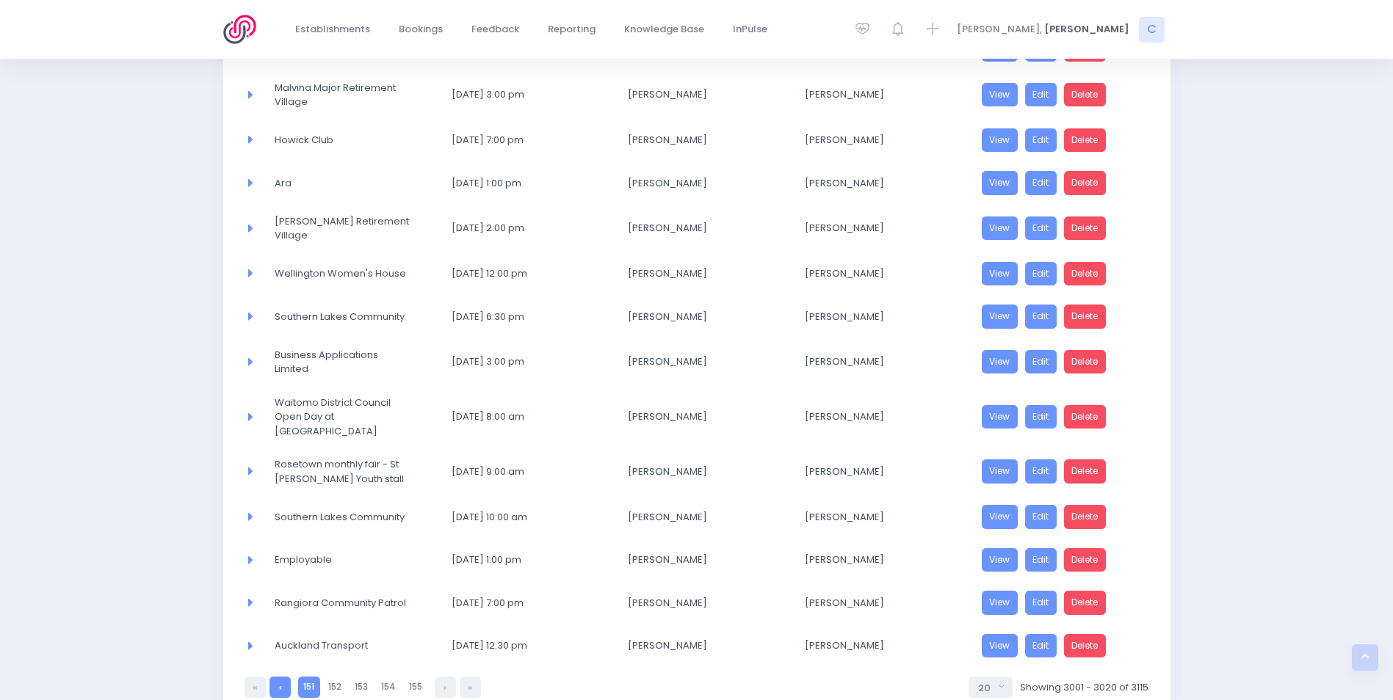
click at [278, 677] on link at bounding box center [279, 687] width 21 height 21
select select "20"
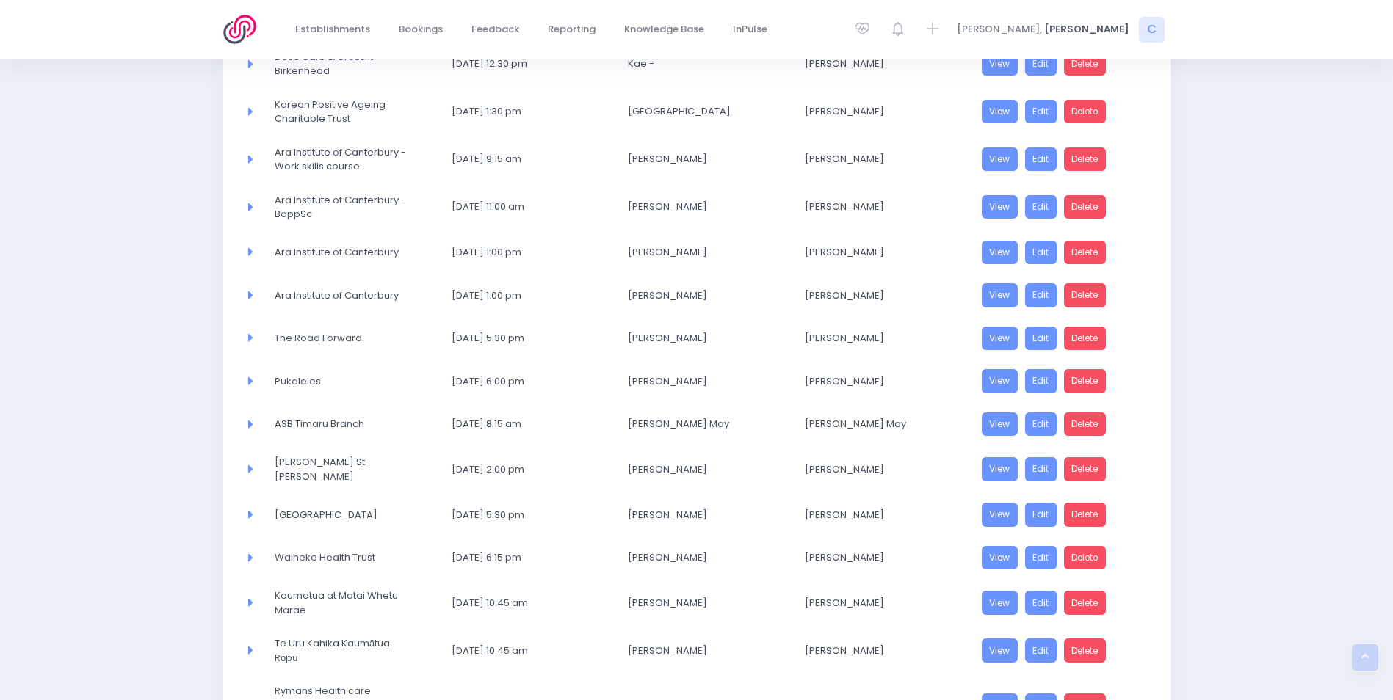
scroll to position [440, 0]
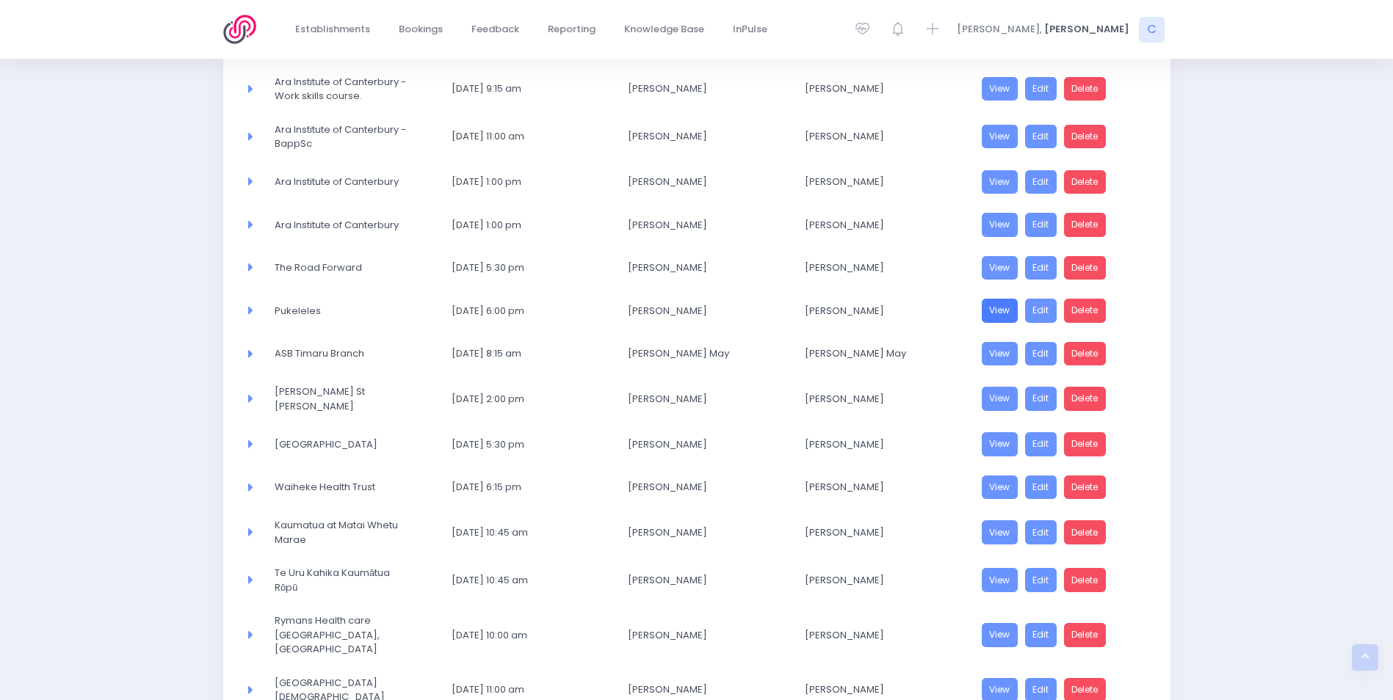
click at [998, 308] on link "View" at bounding box center [1000, 311] width 37 height 24
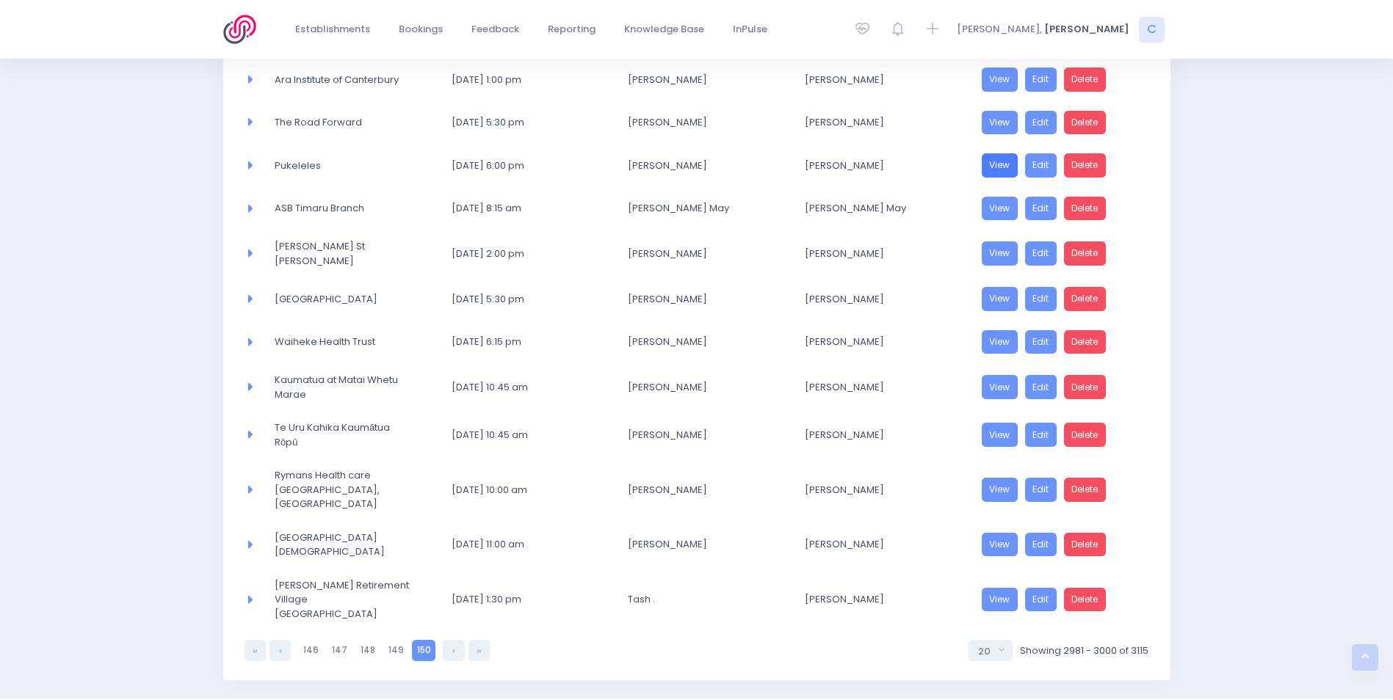
scroll to position [587, 0]
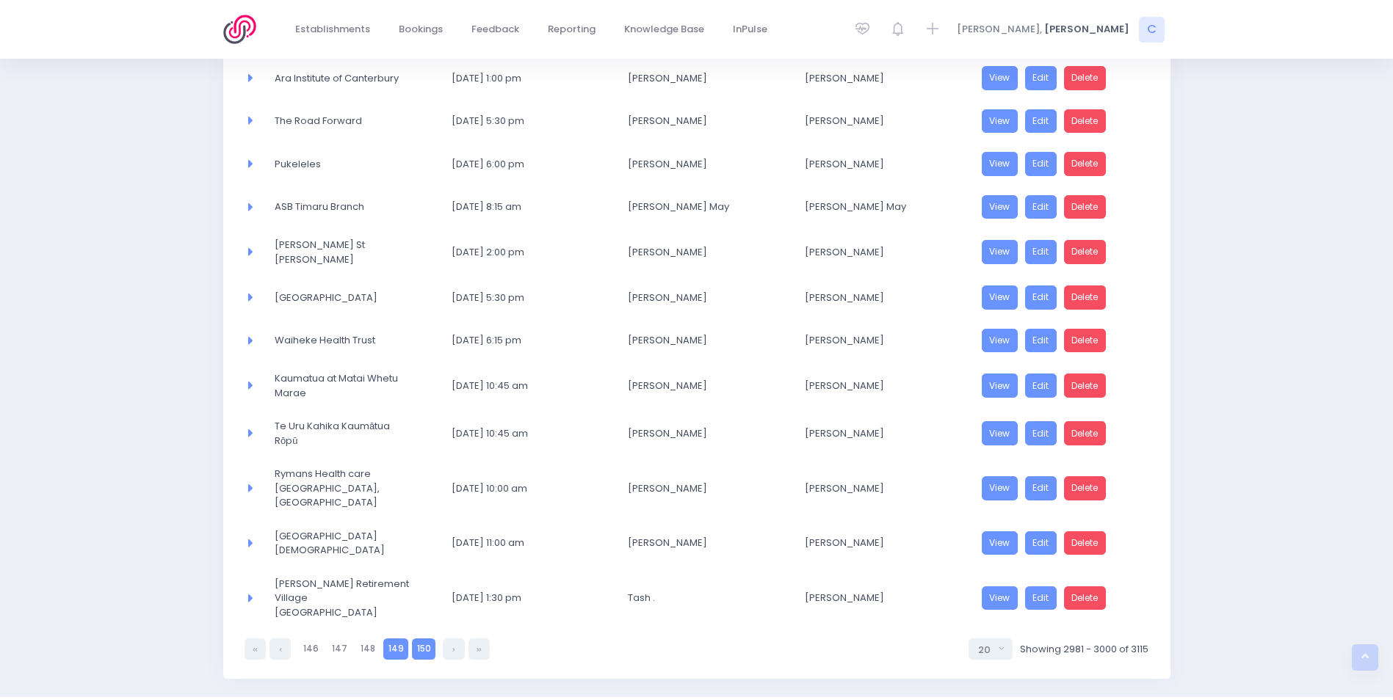
click at [387, 639] on link "149" at bounding box center [395, 649] width 25 height 21
select select "20"
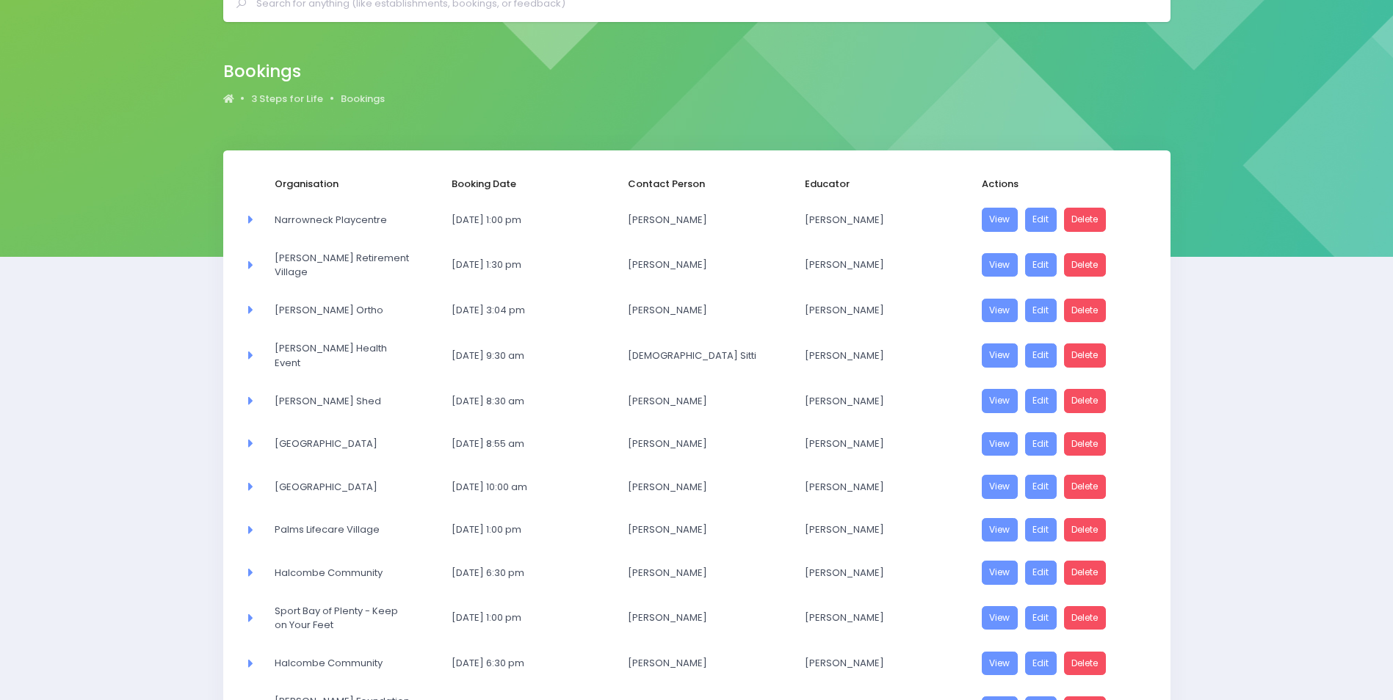
scroll to position [147, 0]
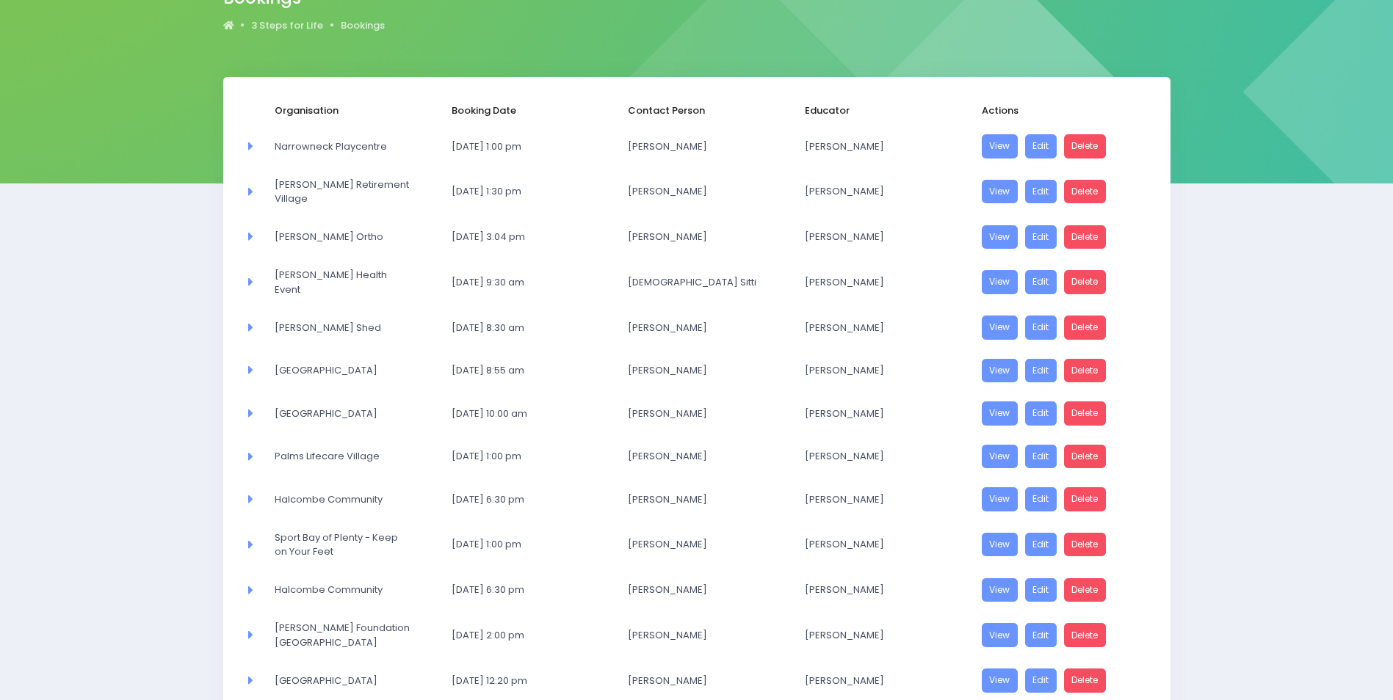
click at [251, 322] on icon at bounding box center [248, 326] width 9 height 13
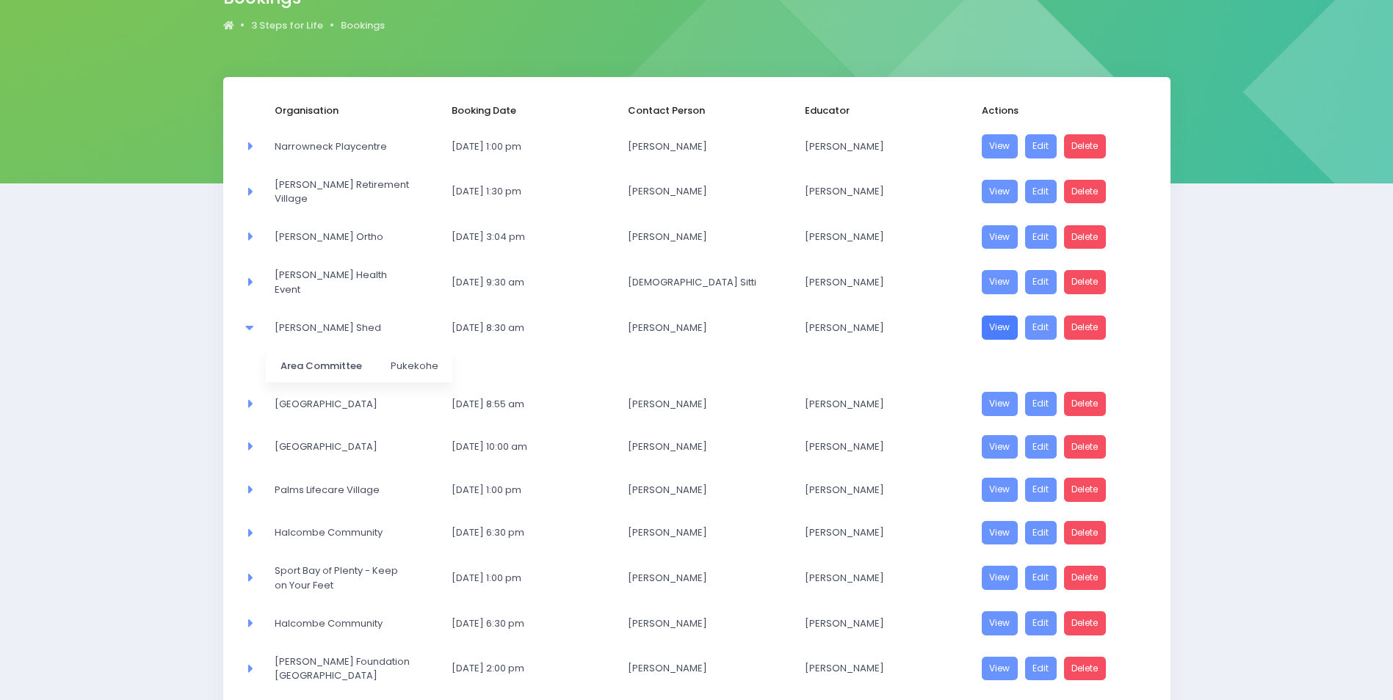
click at [1002, 325] on link "View" at bounding box center [1000, 328] width 37 height 24
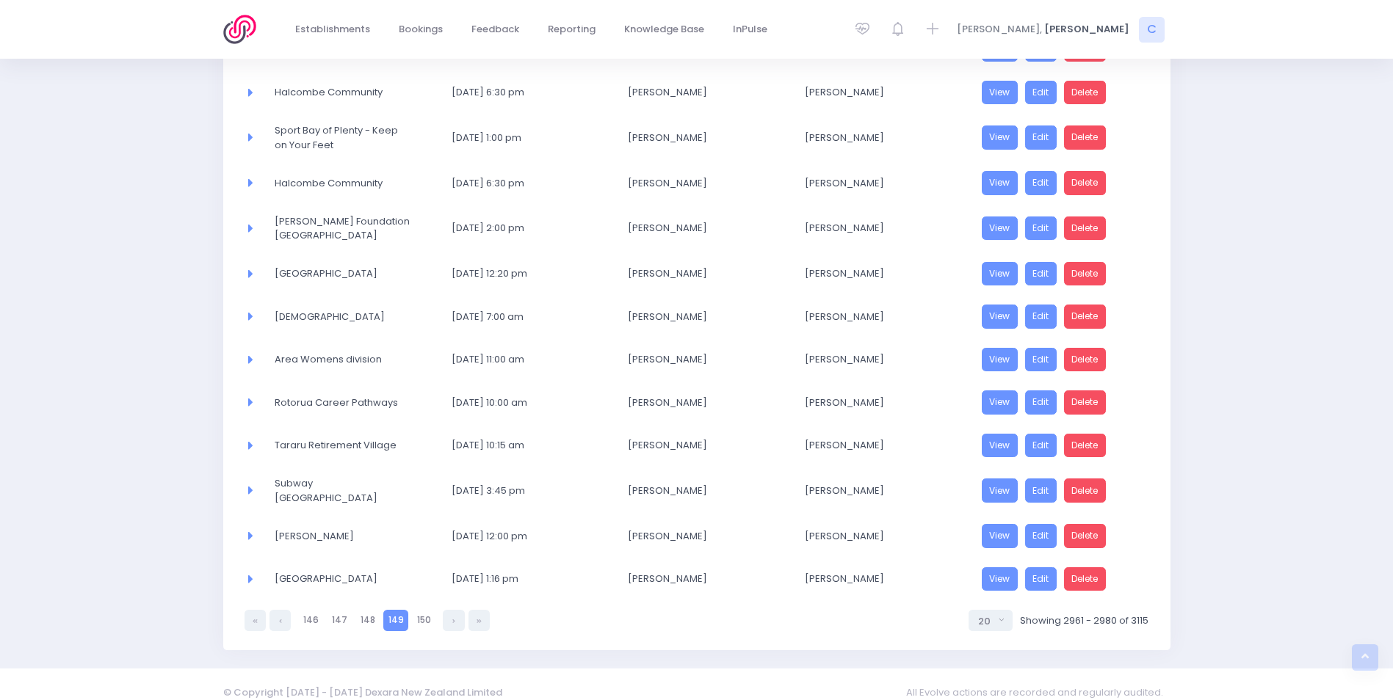
scroll to position [599, 0]
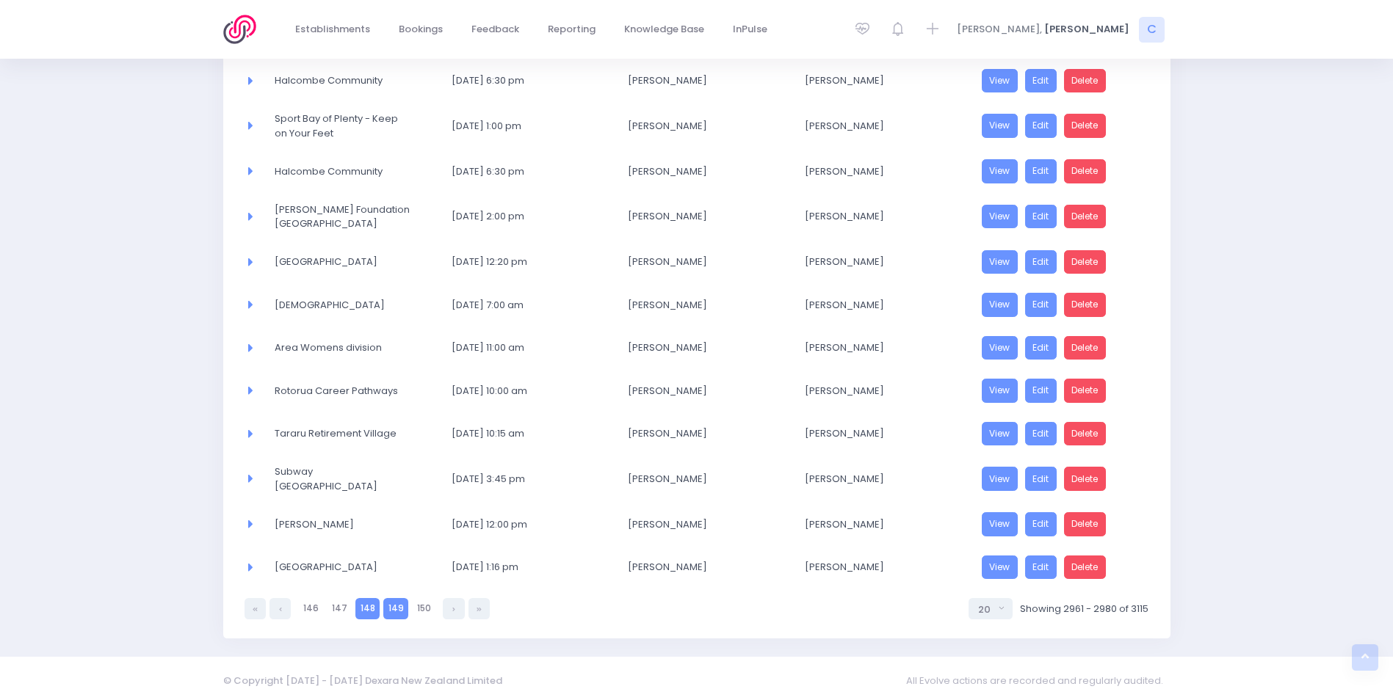
click at [360, 599] on link "148" at bounding box center [367, 608] width 24 height 21
select select "20"
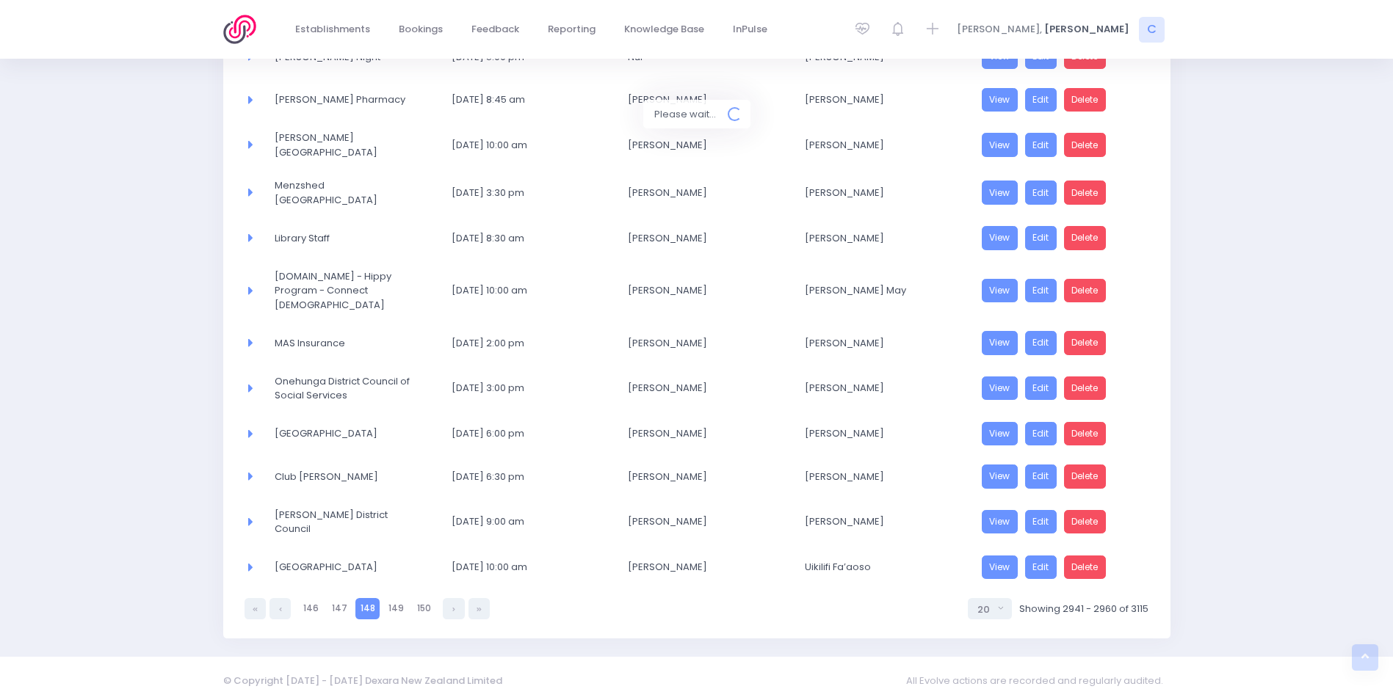
scroll to position [576, 0]
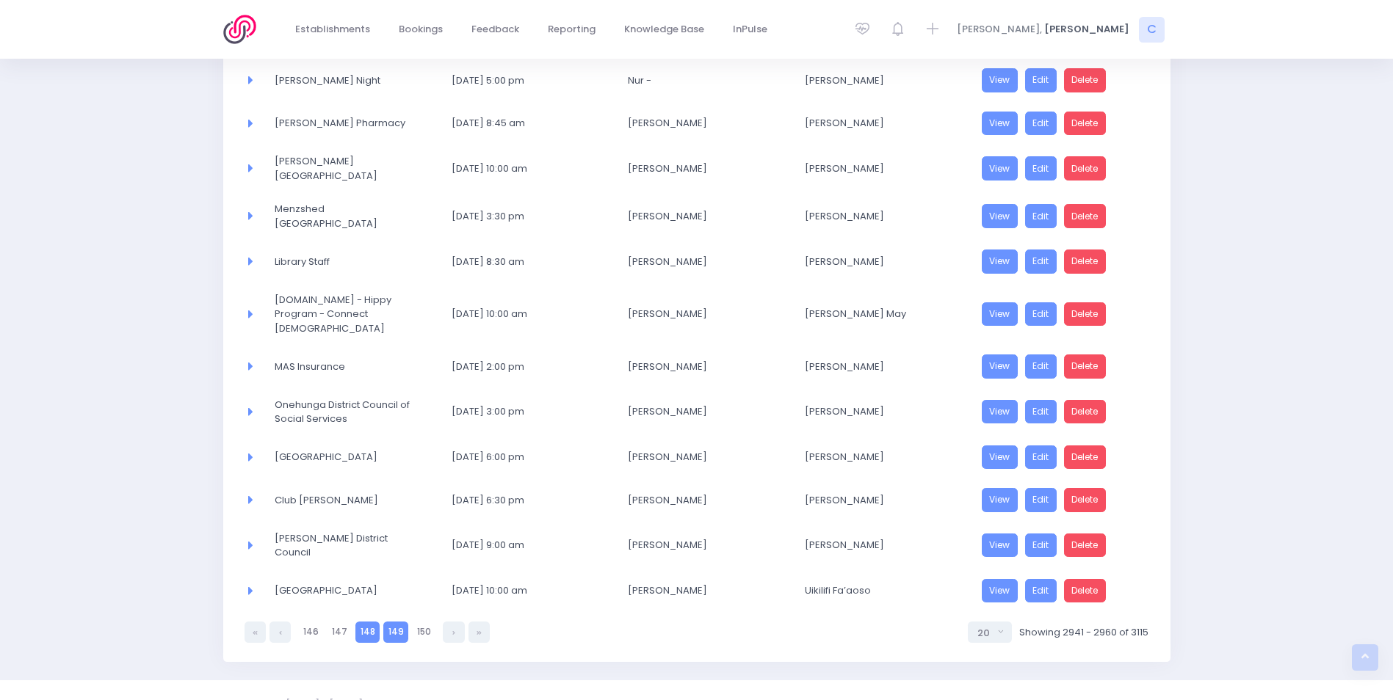
click at [393, 622] on link "149" at bounding box center [395, 632] width 25 height 21
select select "20"
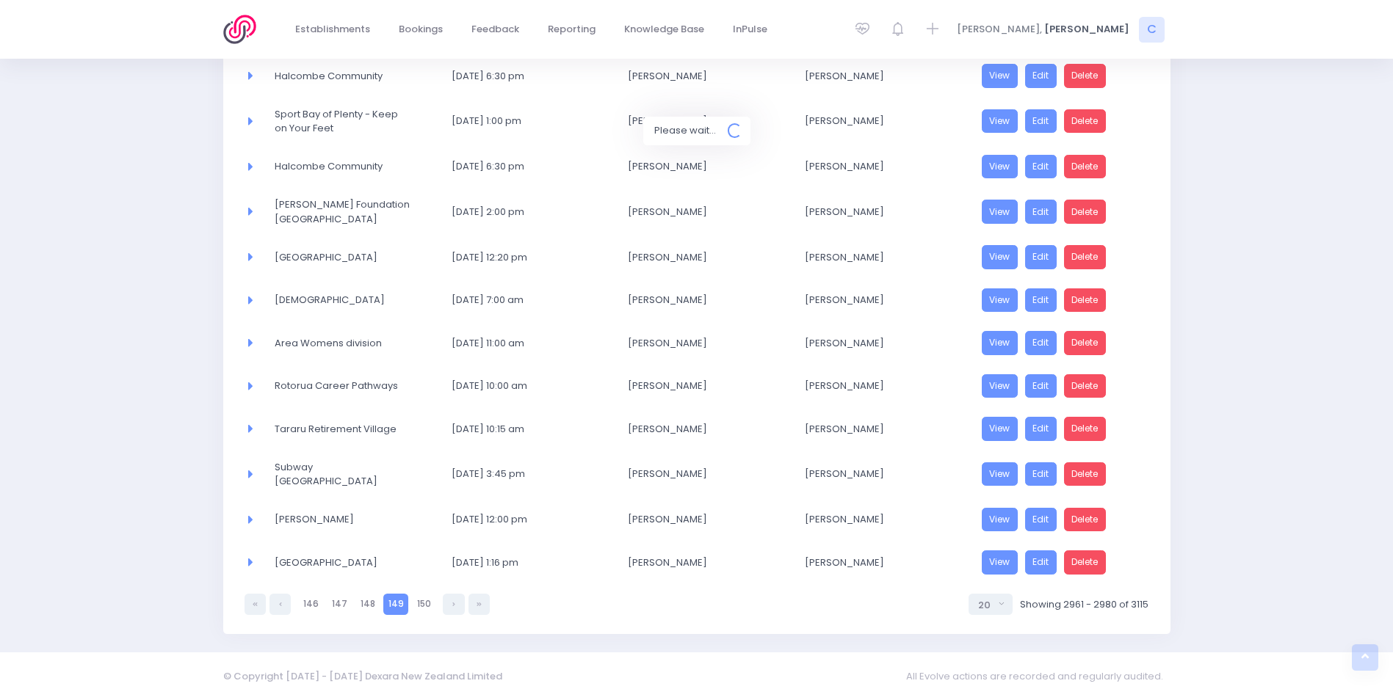
scroll to position [566, 0]
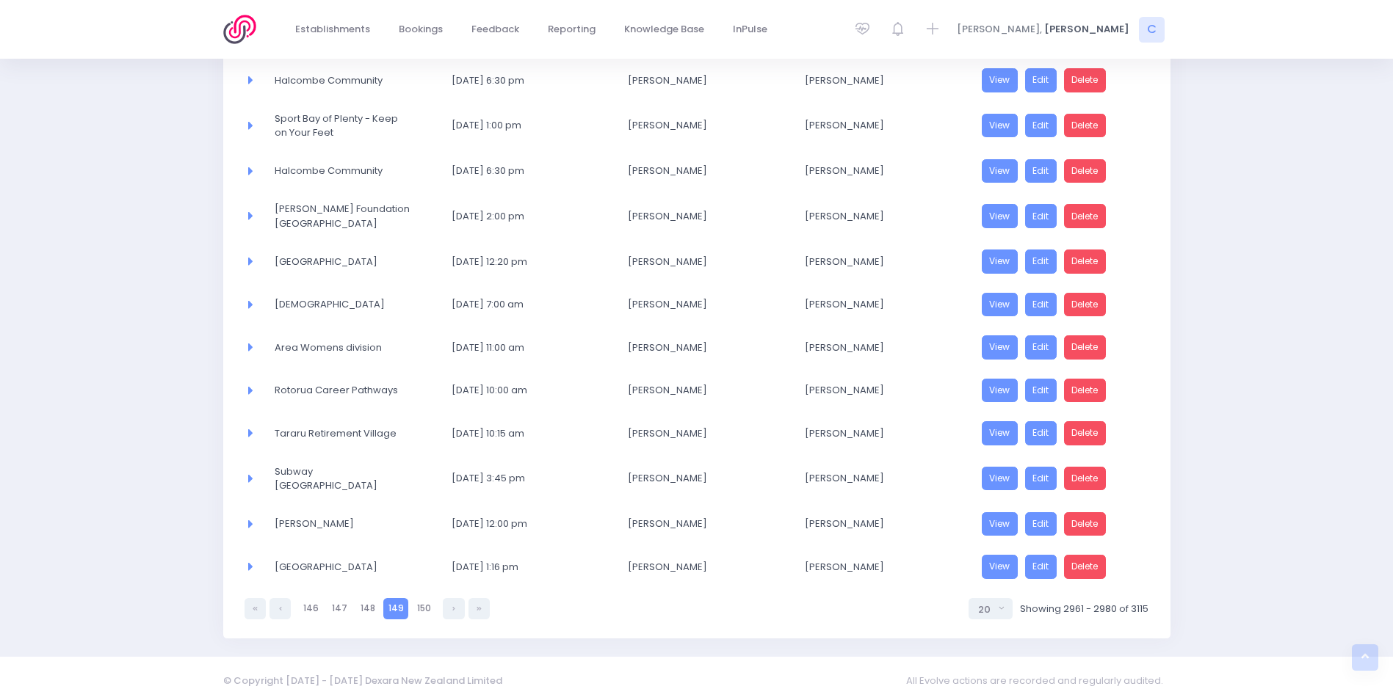
click at [250, 562] on icon at bounding box center [248, 565] width 9 height 13
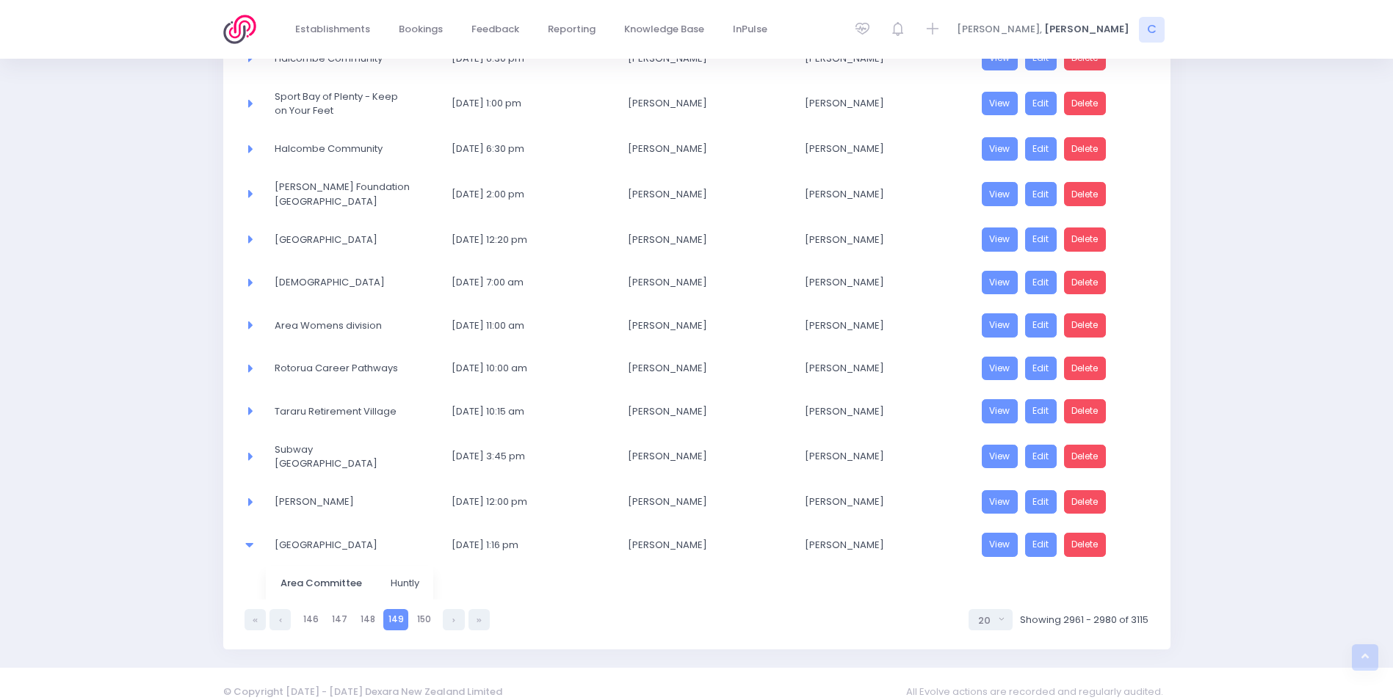
scroll to position [599, 0]
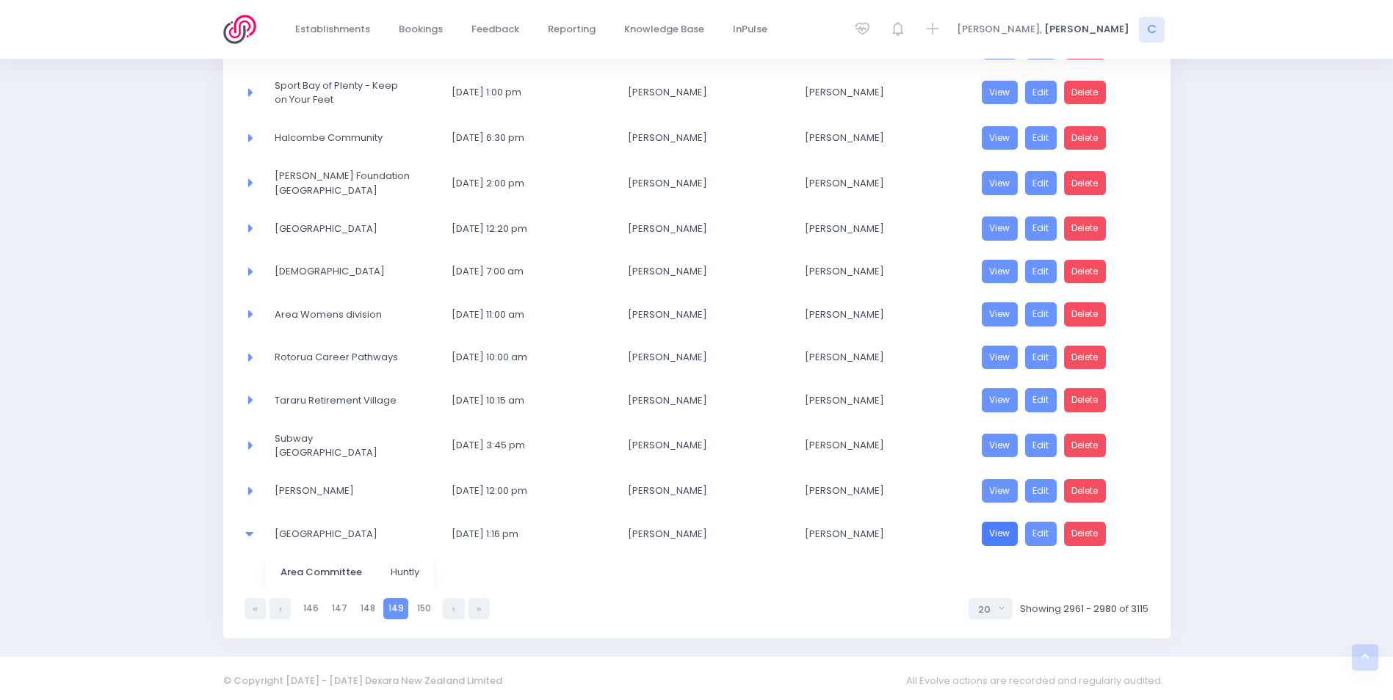
click at [998, 529] on link "View" at bounding box center [1000, 534] width 37 height 24
click at [365, 606] on link "148" at bounding box center [367, 608] width 24 height 21
select select "20"
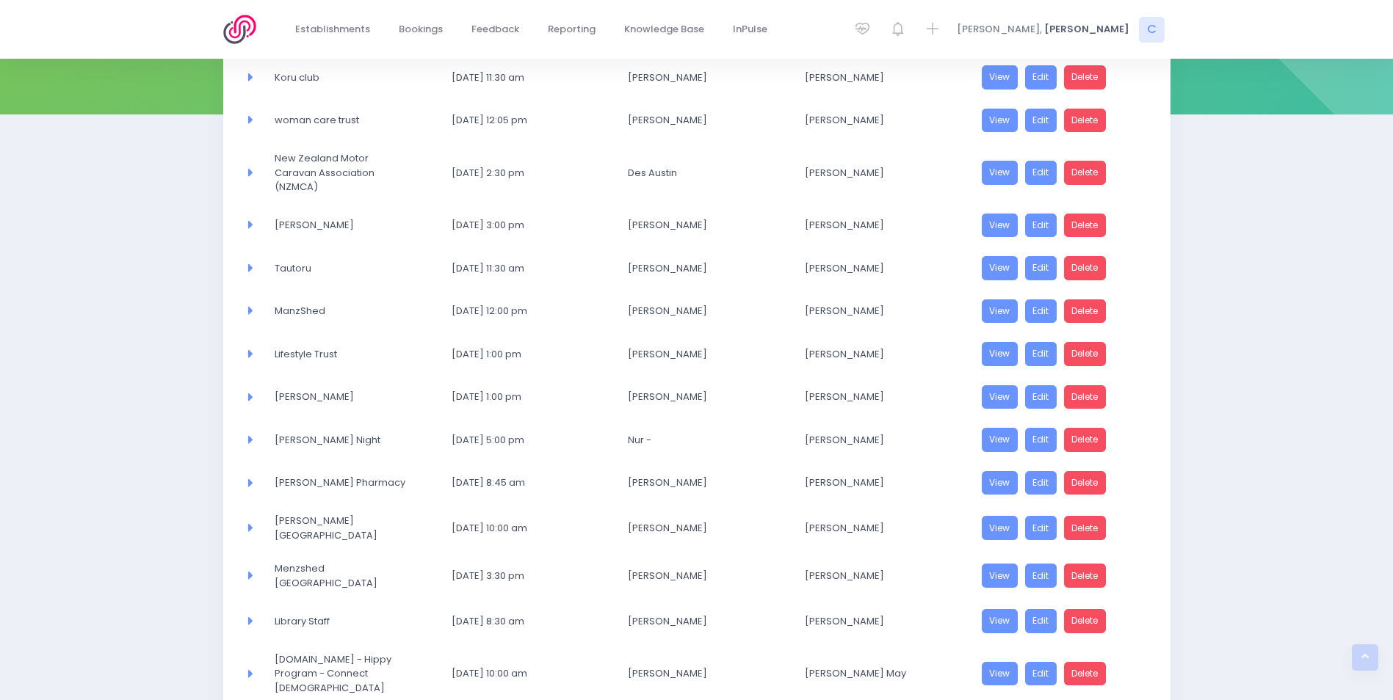
scroll to position [62, 0]
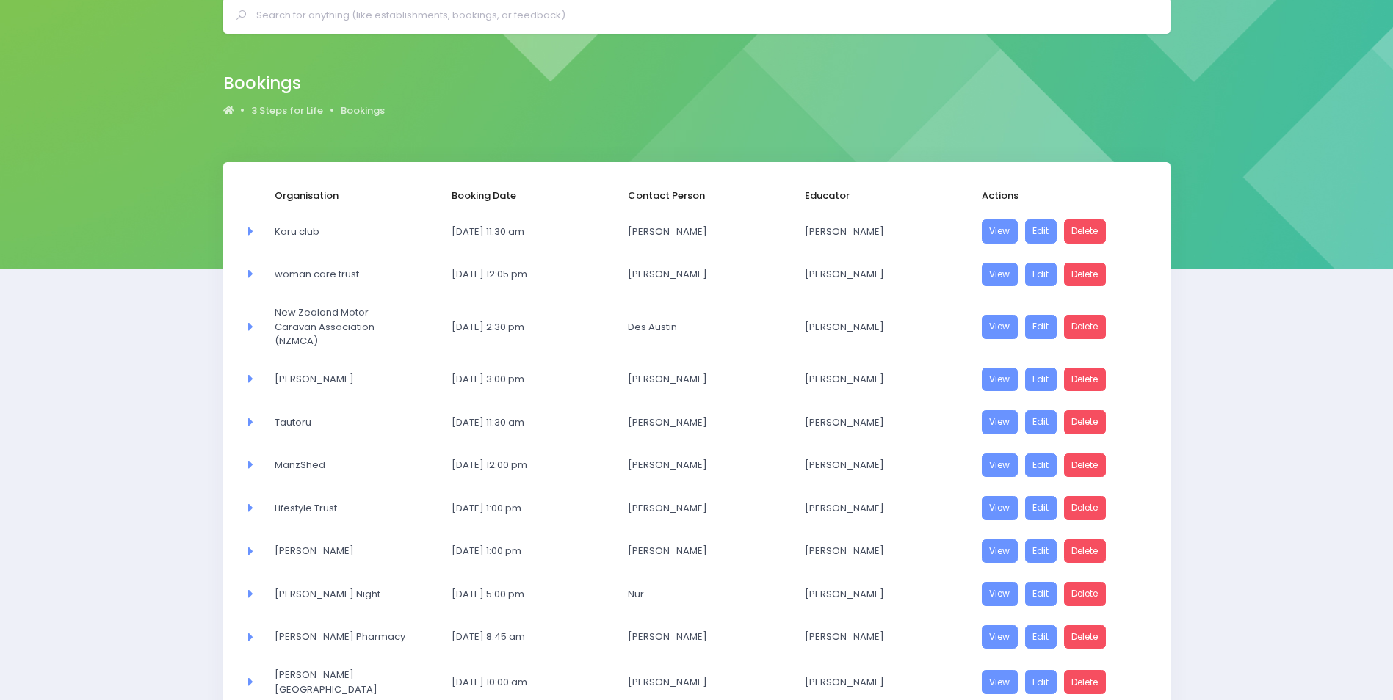
click at [250, 271] on icon at bounding box center [248, 273] width 9 height 13
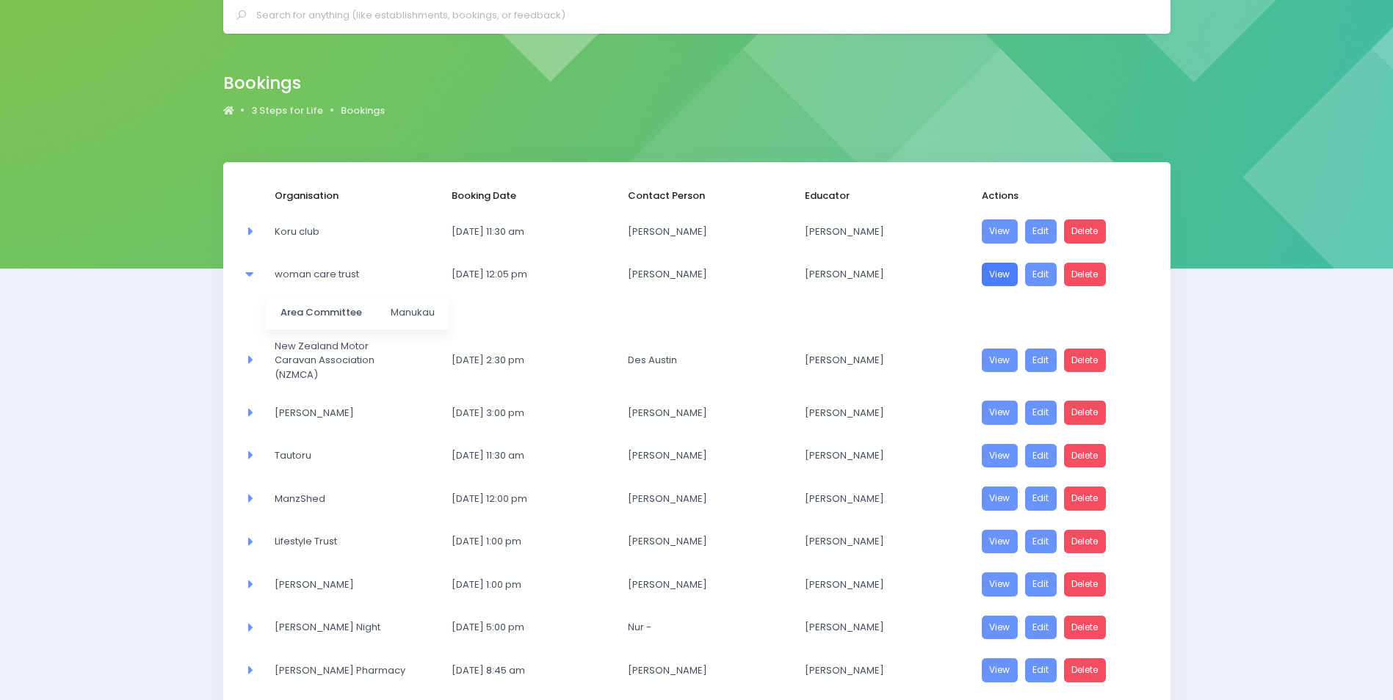
click at [1004, 271] on link "View" at bounding box center [1000, 275] width 37 height 24
click at [1006, 530] on link "View" at bounding box center [1000, 542] width 37 height 24
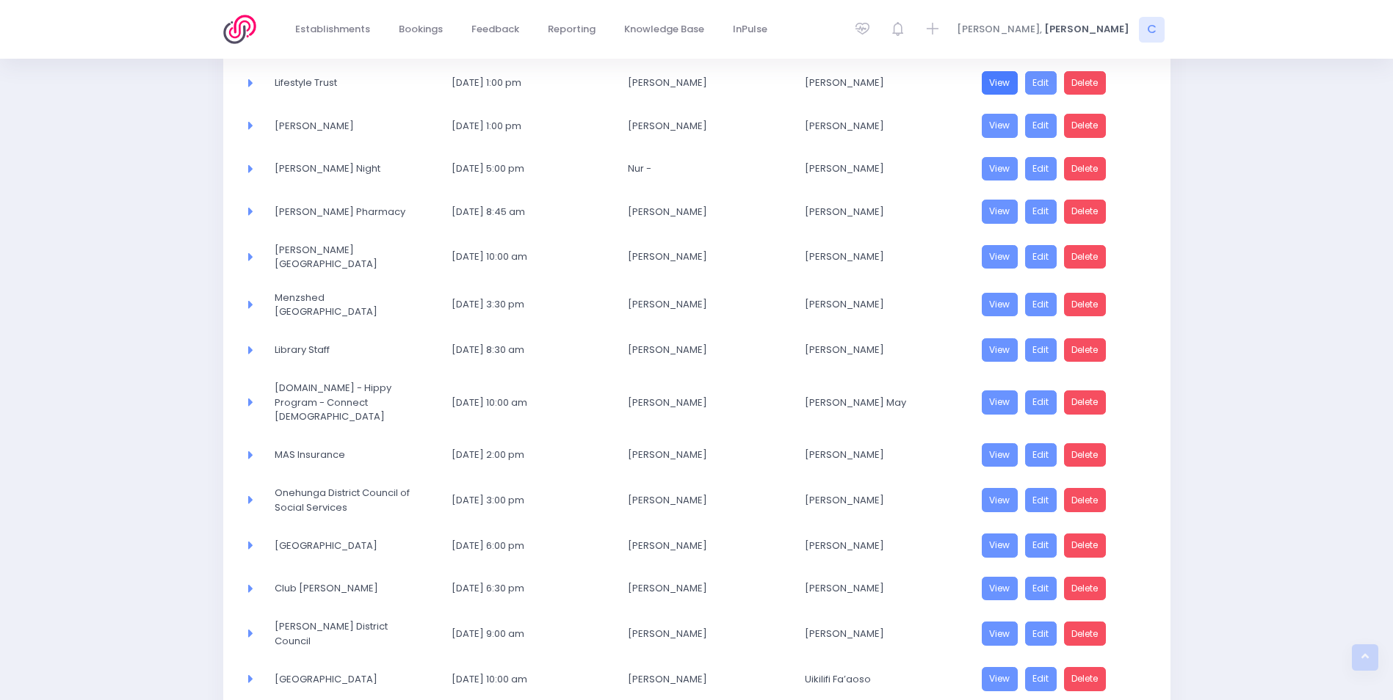
scroll to position [609, 0]
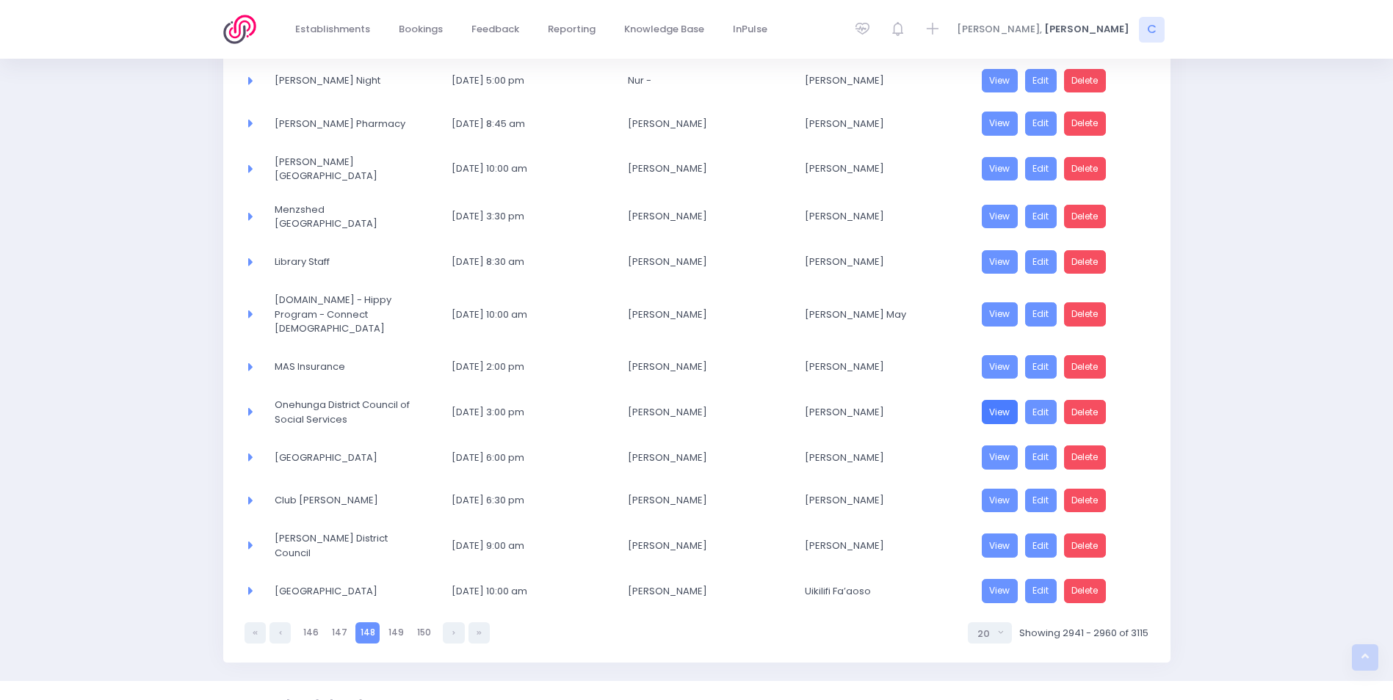
click at [996, 400] on link "View" at bounding box center [1000, 412] width 37 height 24
click at [335, 623] on link "147" at bounding box center [339, 633] width 25 height 21
select select "20"
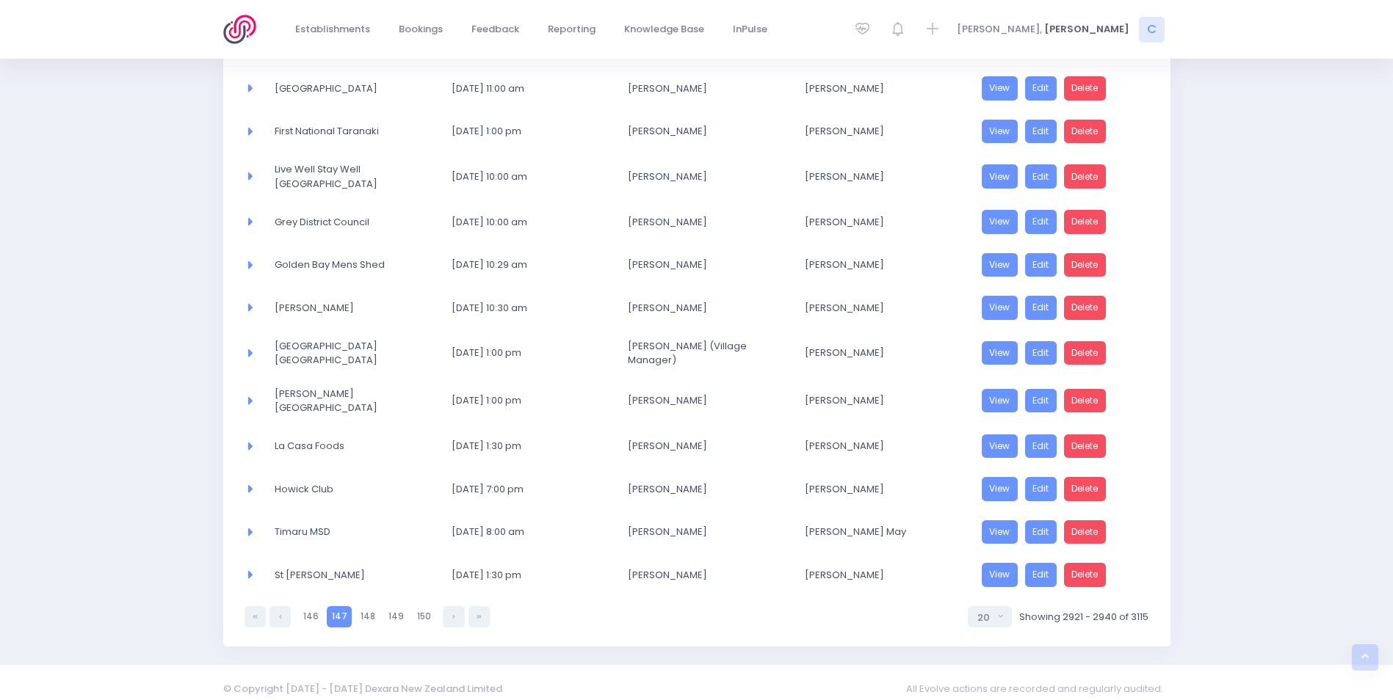
scroll to position [556, 0]
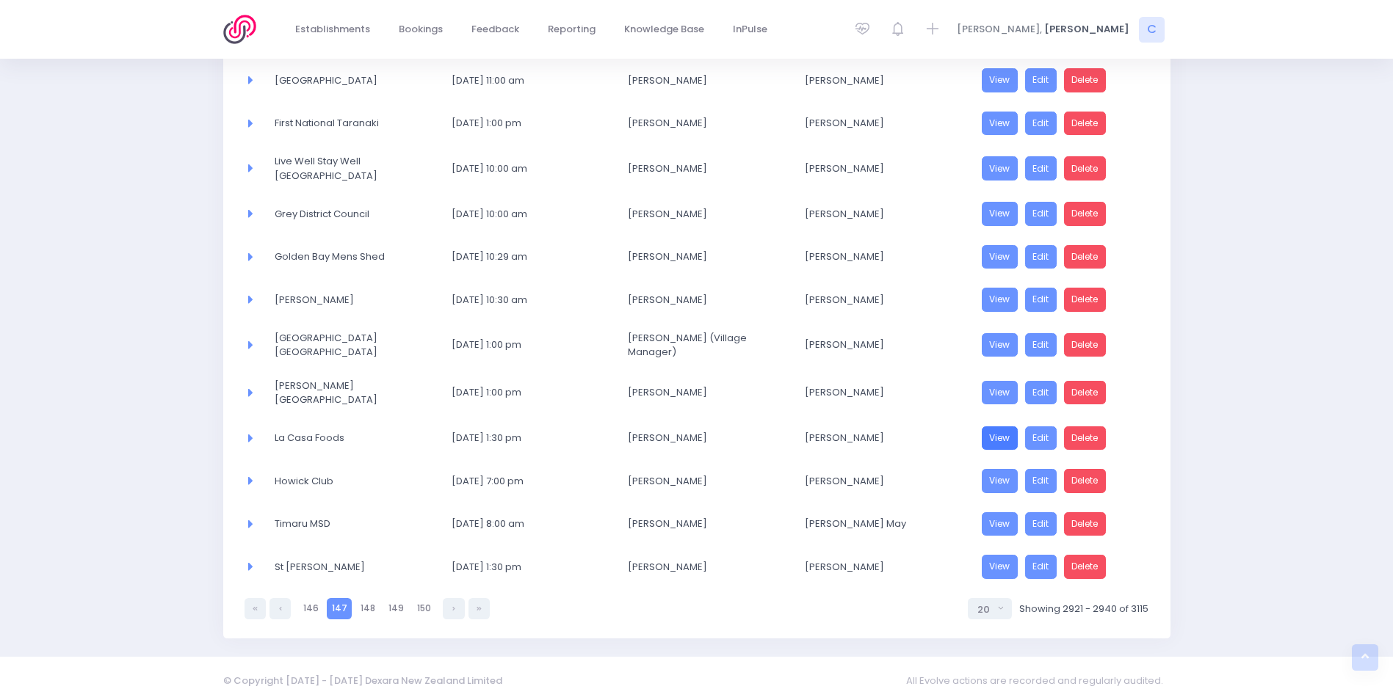
click at [1001, 433] on link "View" at bounding box center [1000, 439] width 37 height 24
click at [313, 601] on link "146" at bounding box center [310, 608] width 25 height 21
select select "20"
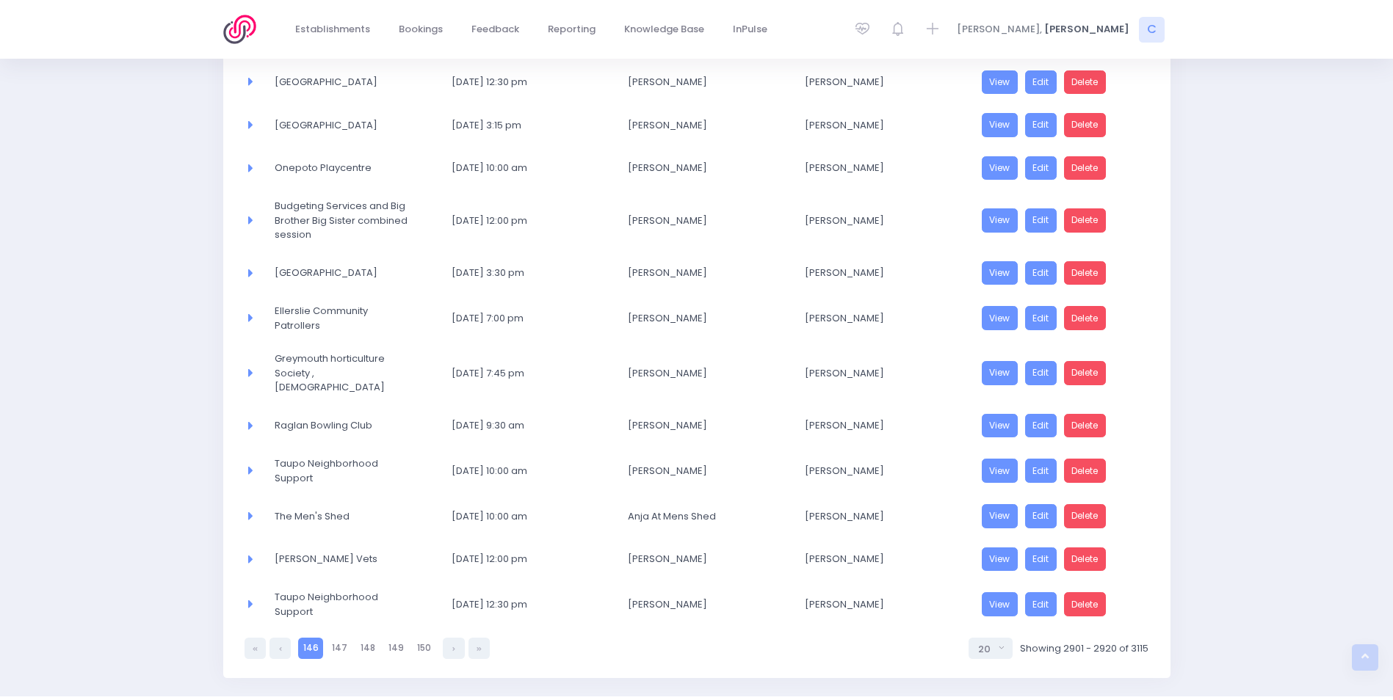
scroll to position [594, 0]
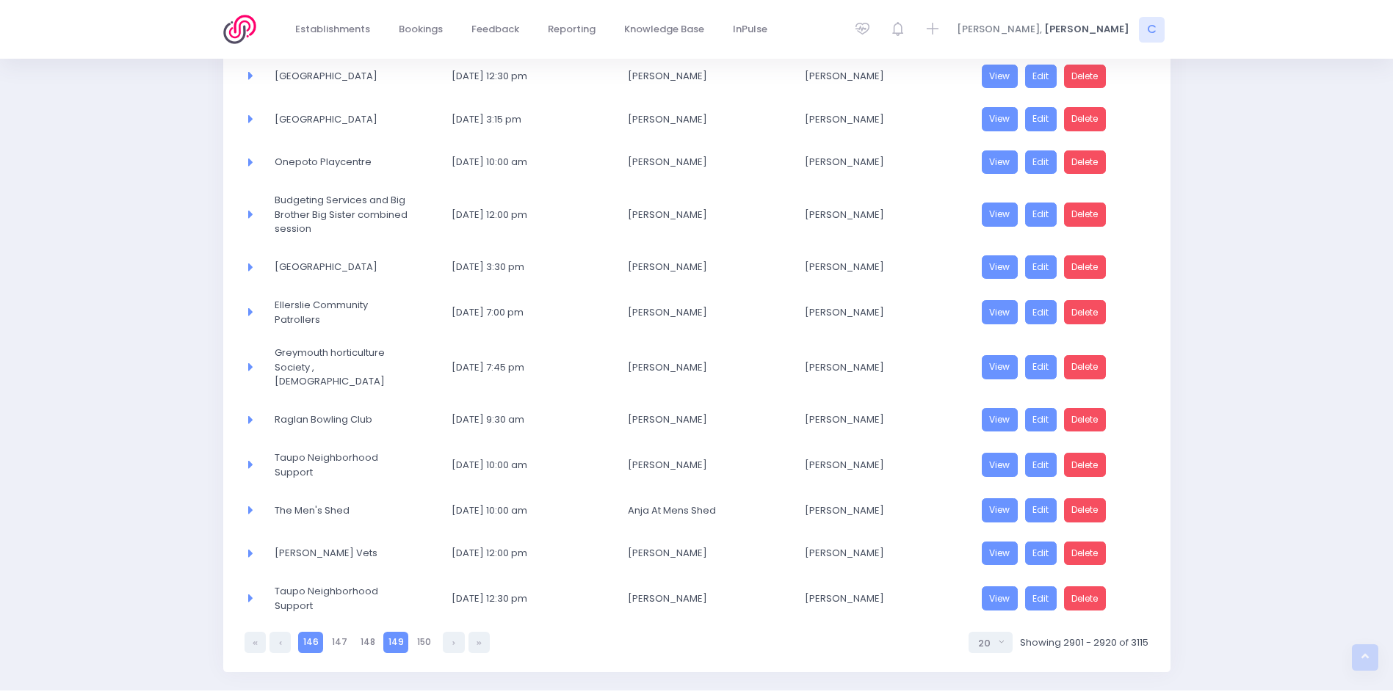
click at [396, 632] on link "149" at bounding box center [395, 642] width 25 height 21
select select "20"
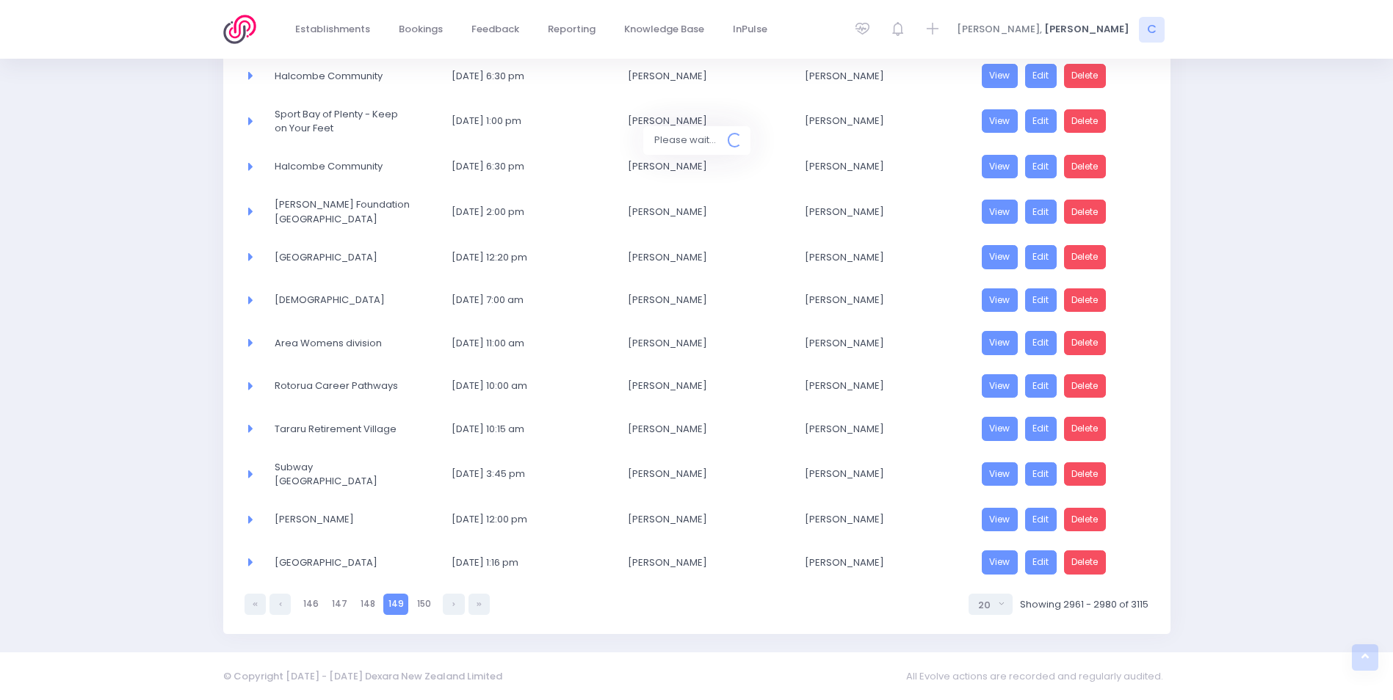
scroll to position [566, 0]
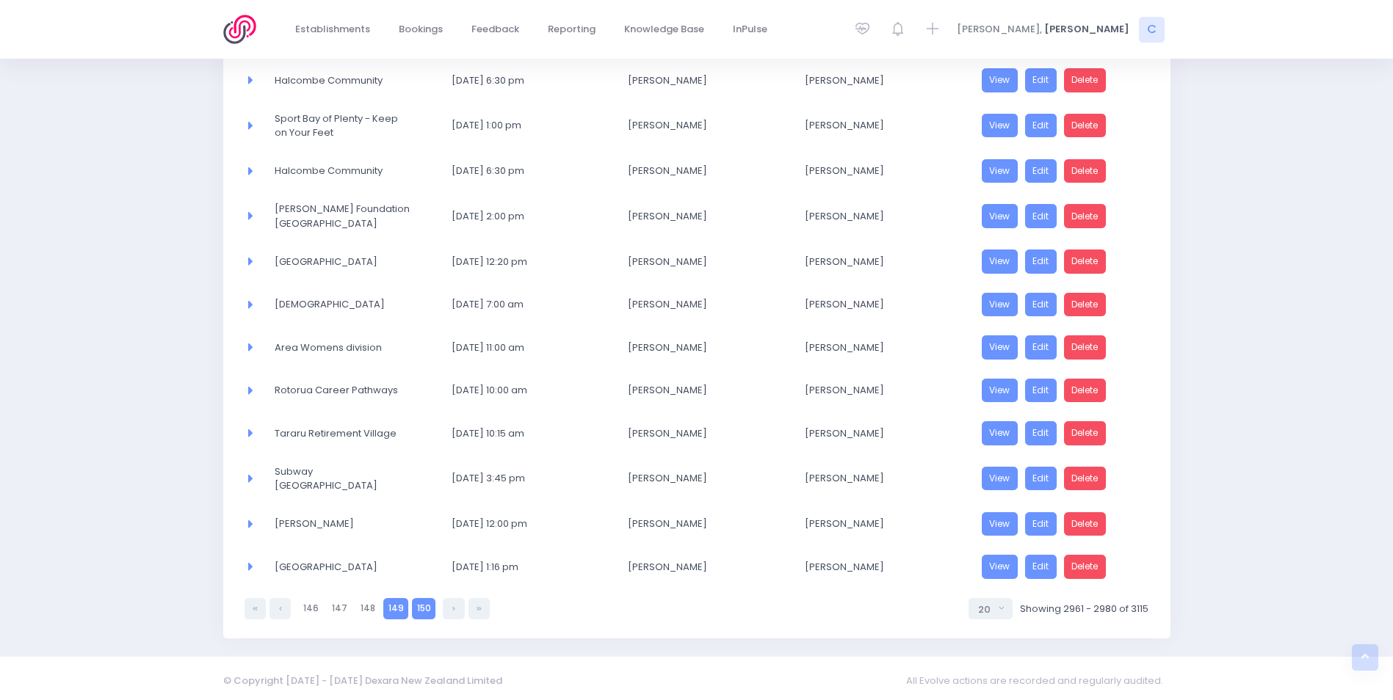
click at [414, 601] on link "150" at bounding box center [423, 608] width 23 height 21
select select "20"
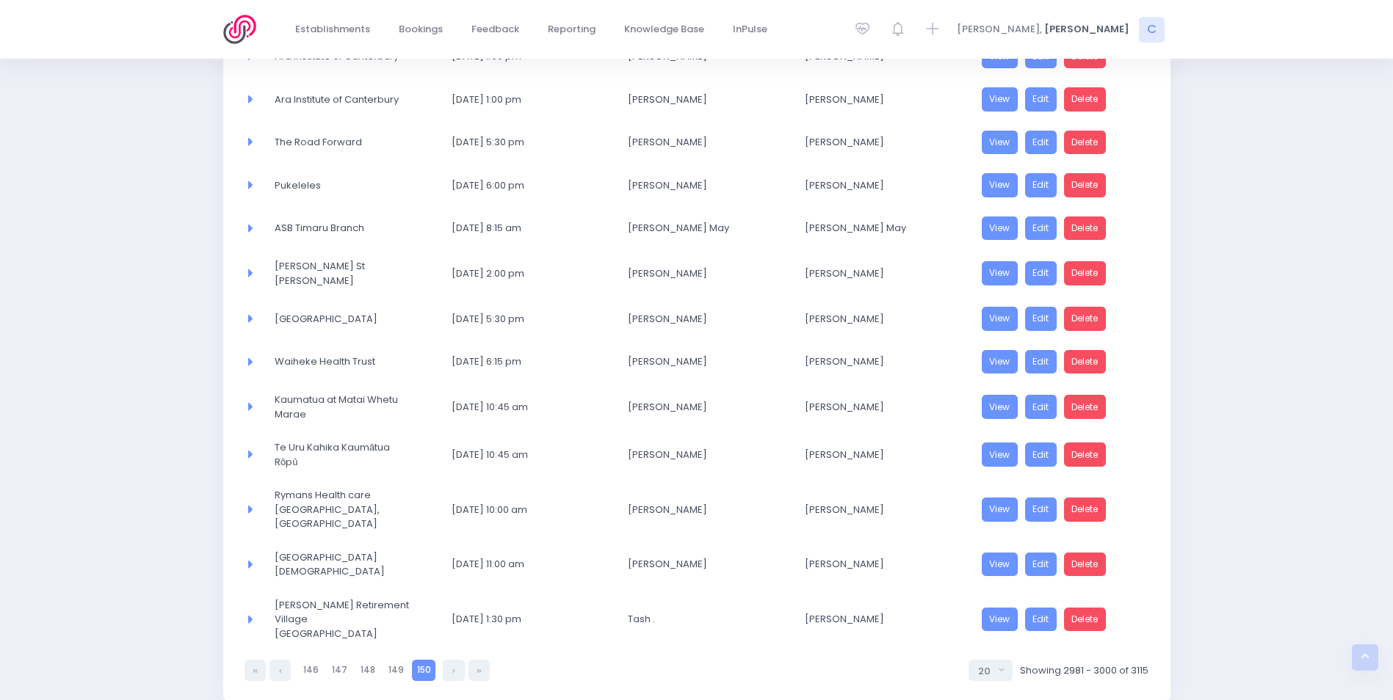
click at [416, 660] on link "150" at bounding box center [423, 670] width 23 height 21
click at [448, 660] on link at bounding box center [453, 670] width 21 height 21
select select "20"
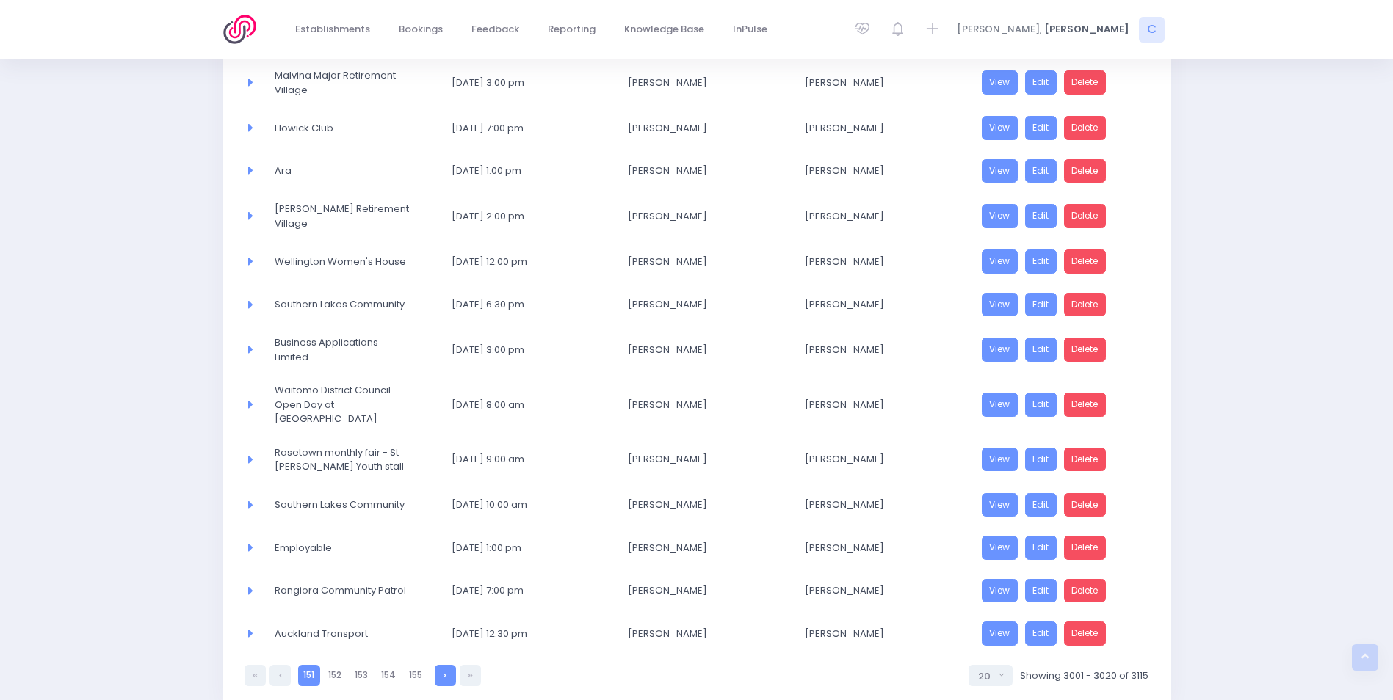
click at [446, 665] on link at bounding box center [445, 675] width 21 height 21
select select "20"
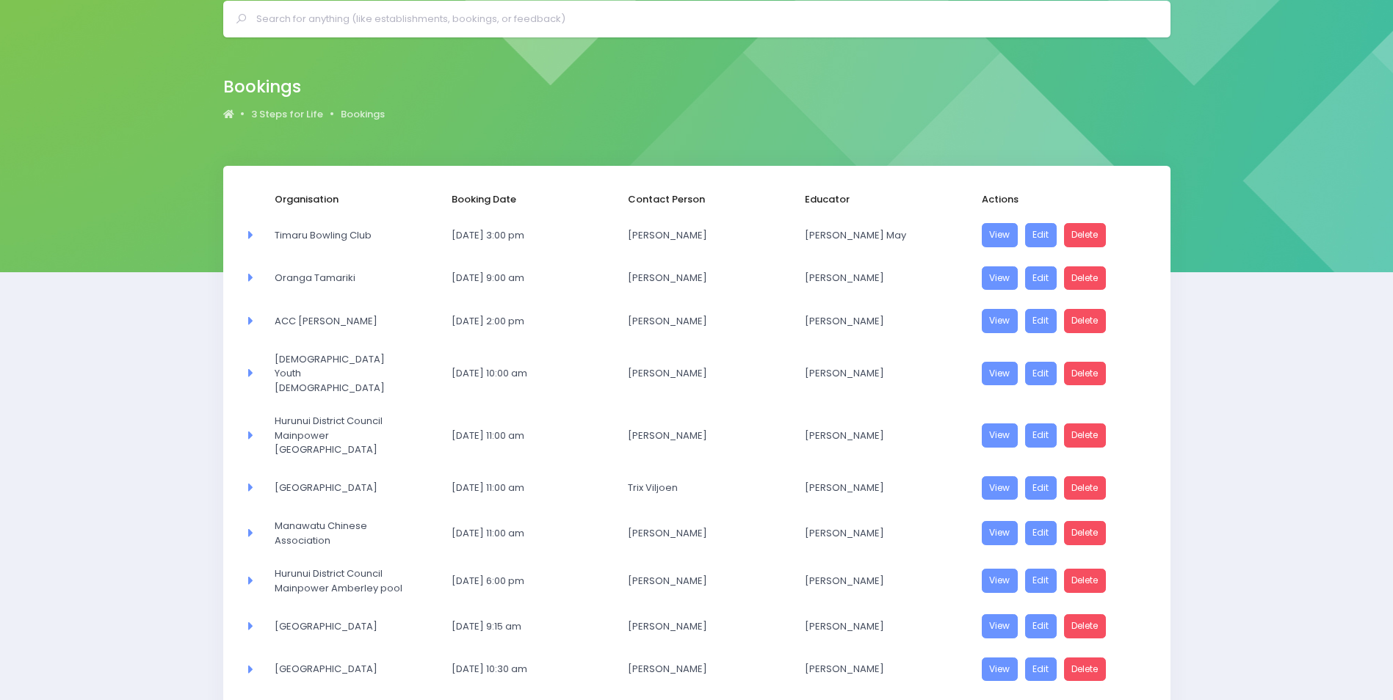
scroll to position [47, 0]
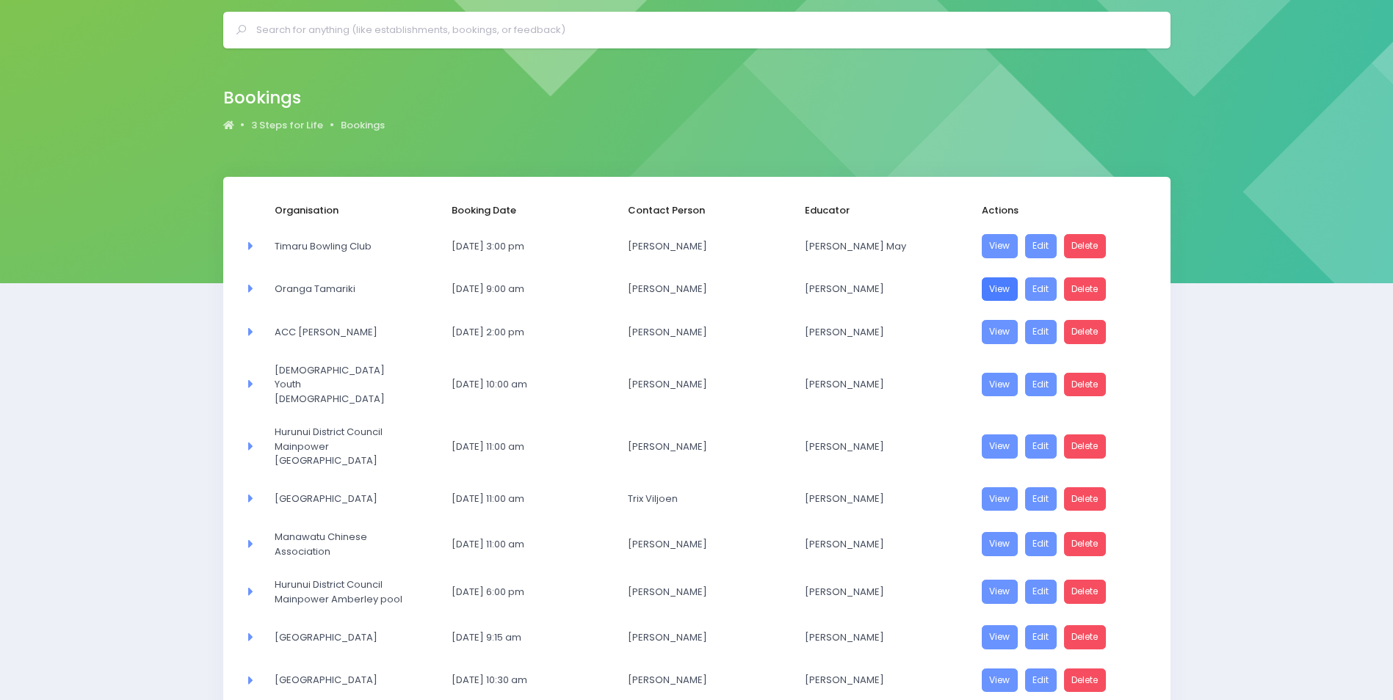
click at [999, 285] on link "View" at bounding box center [1000, 290] width 37 height 24
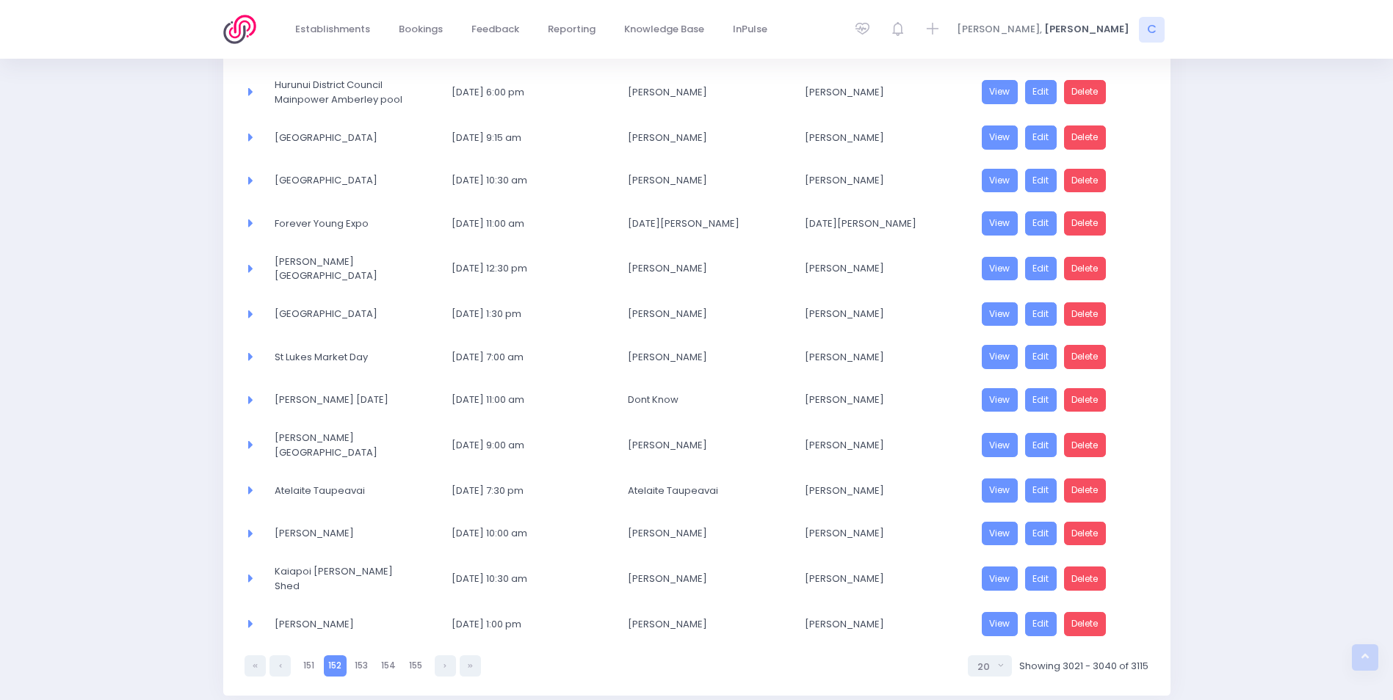
scroll to position [561, 0]
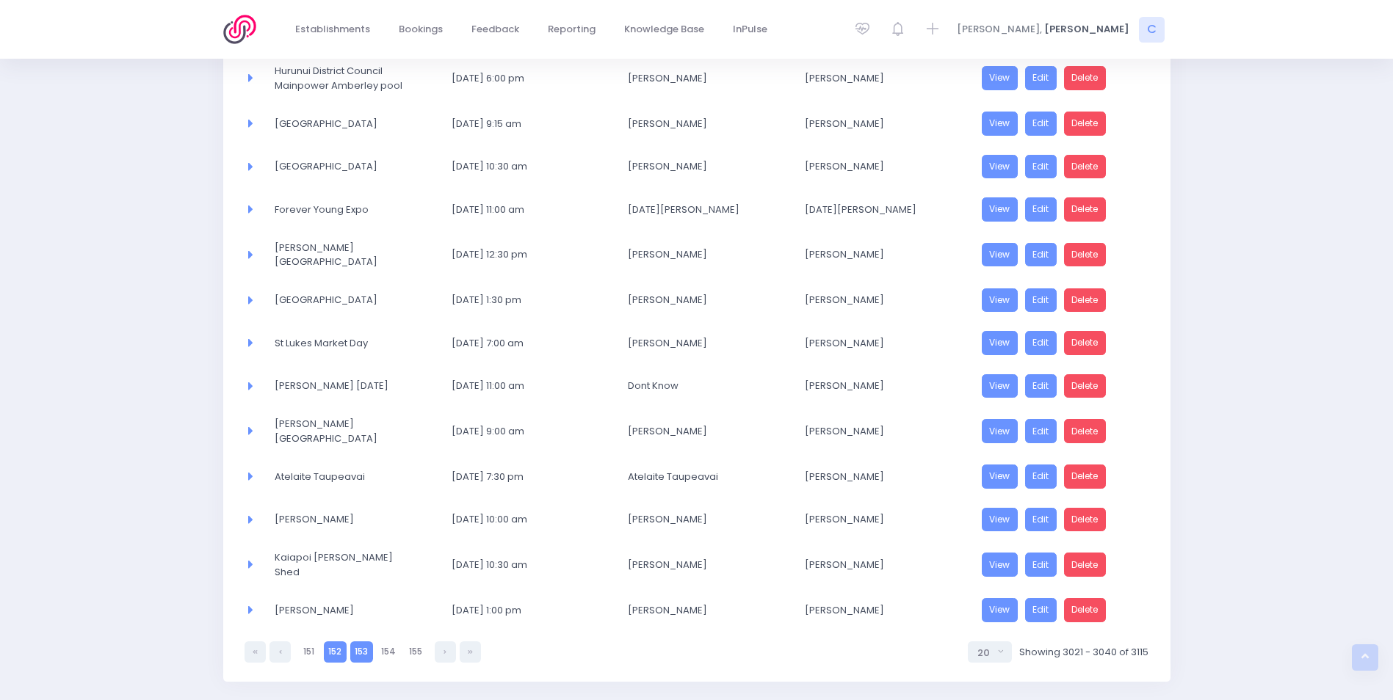
click at [358, 642] on link "153" at bounding box center [361, 652] width 23 height 21
select select "20"
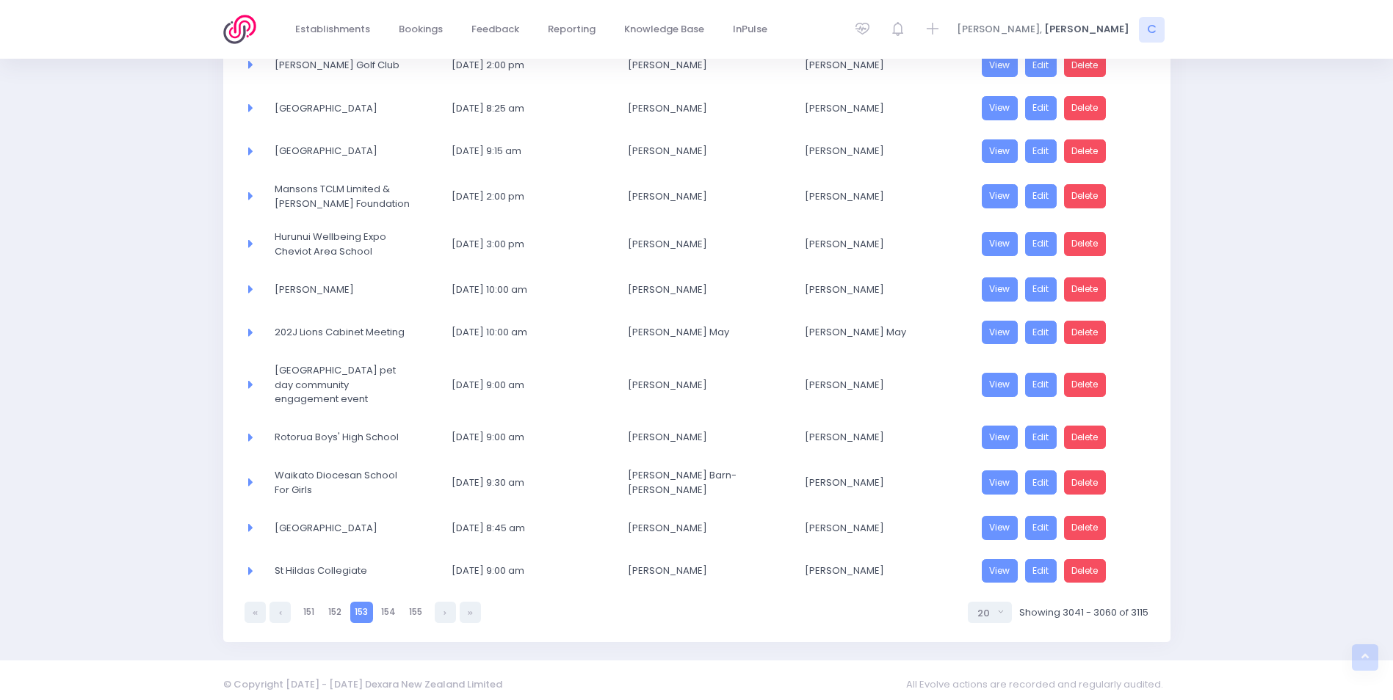
scroll to position [618, 0]
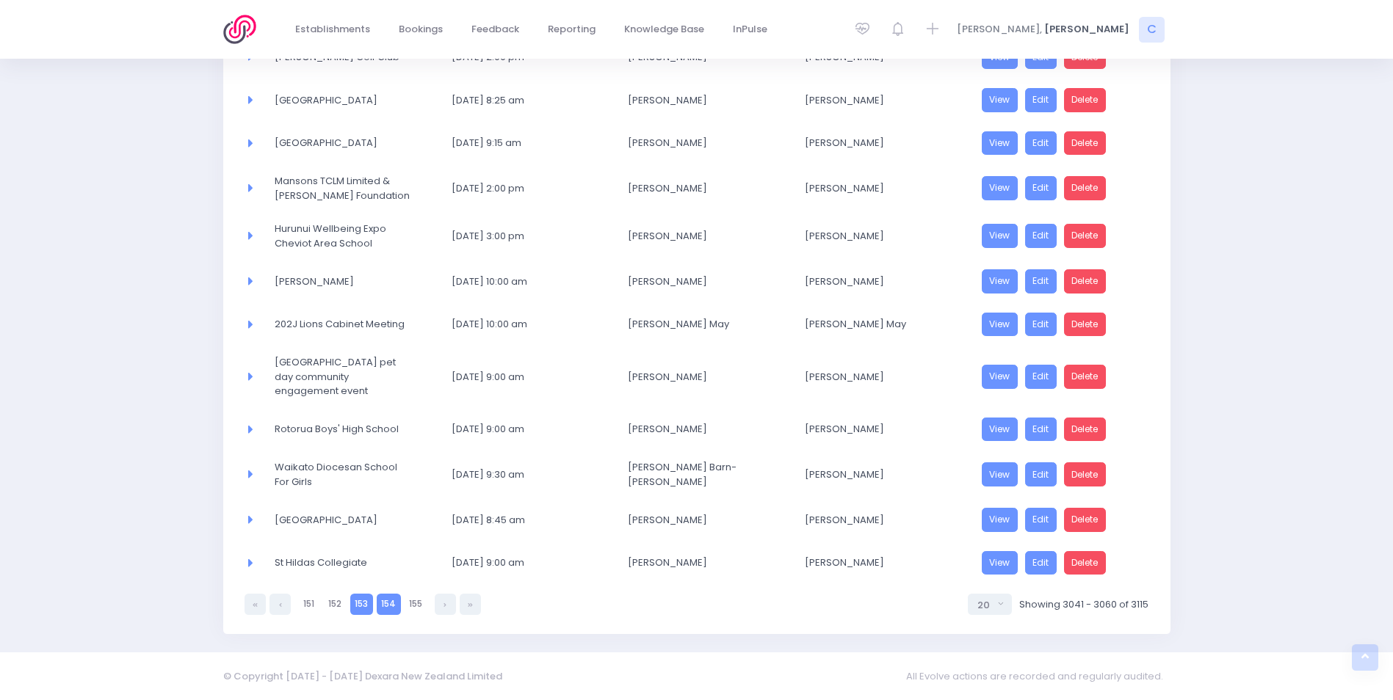
click at [394, 604] on link "154" at bounding box center [389, 604] width 24 height 21
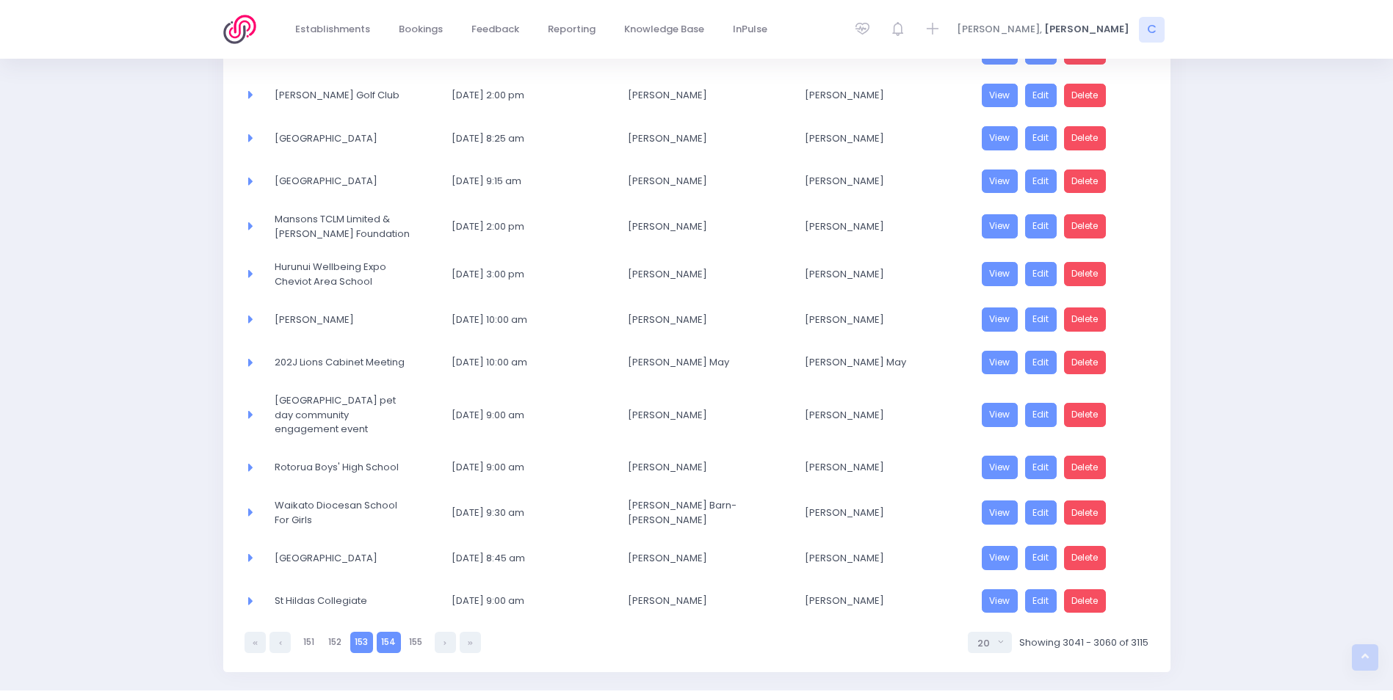
select select "20"
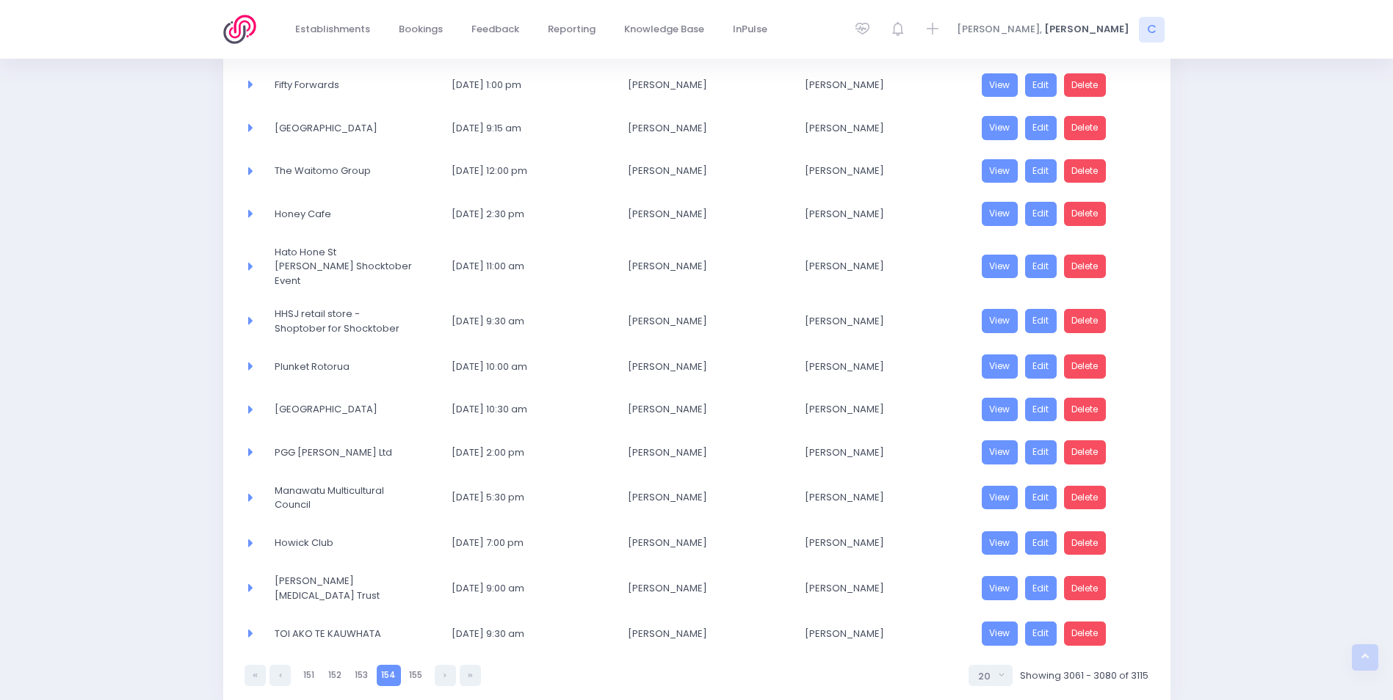
scroll to position [575, 0]
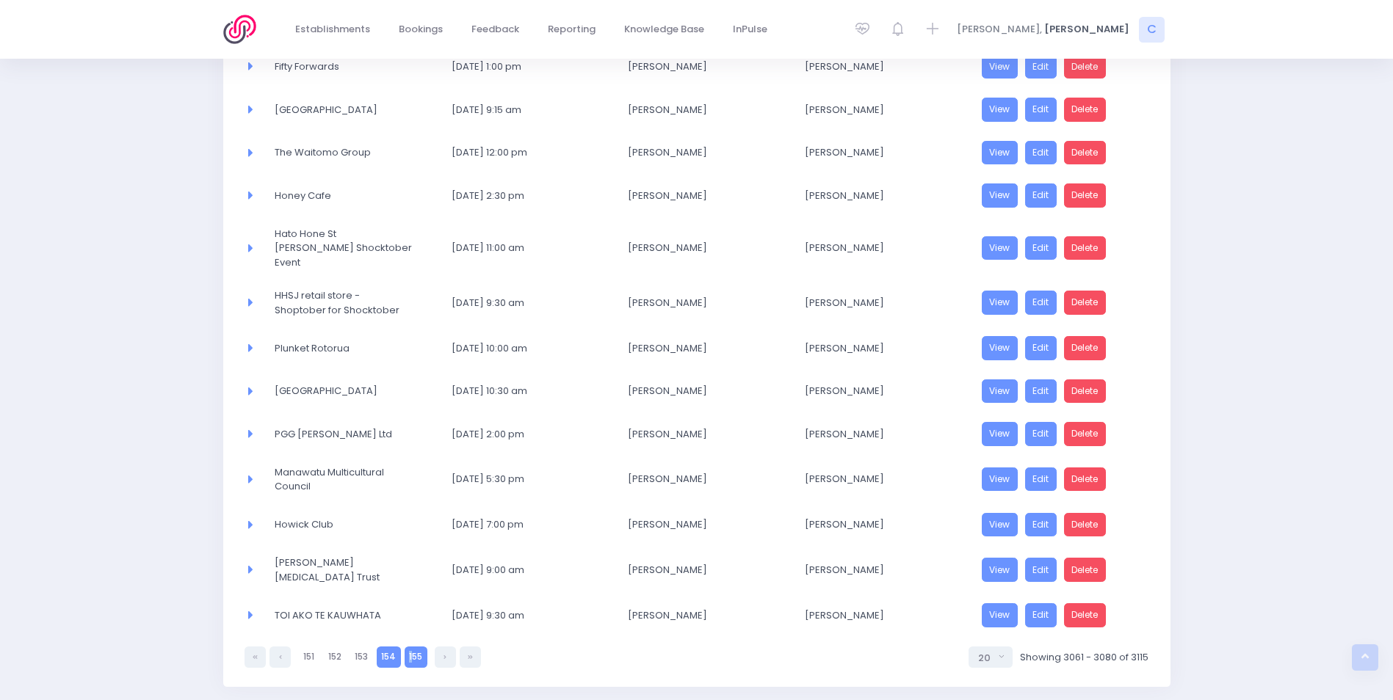
click at [411, 647] on link "155" at bounding box center [416, 657] width 23 height 21
select select "20"
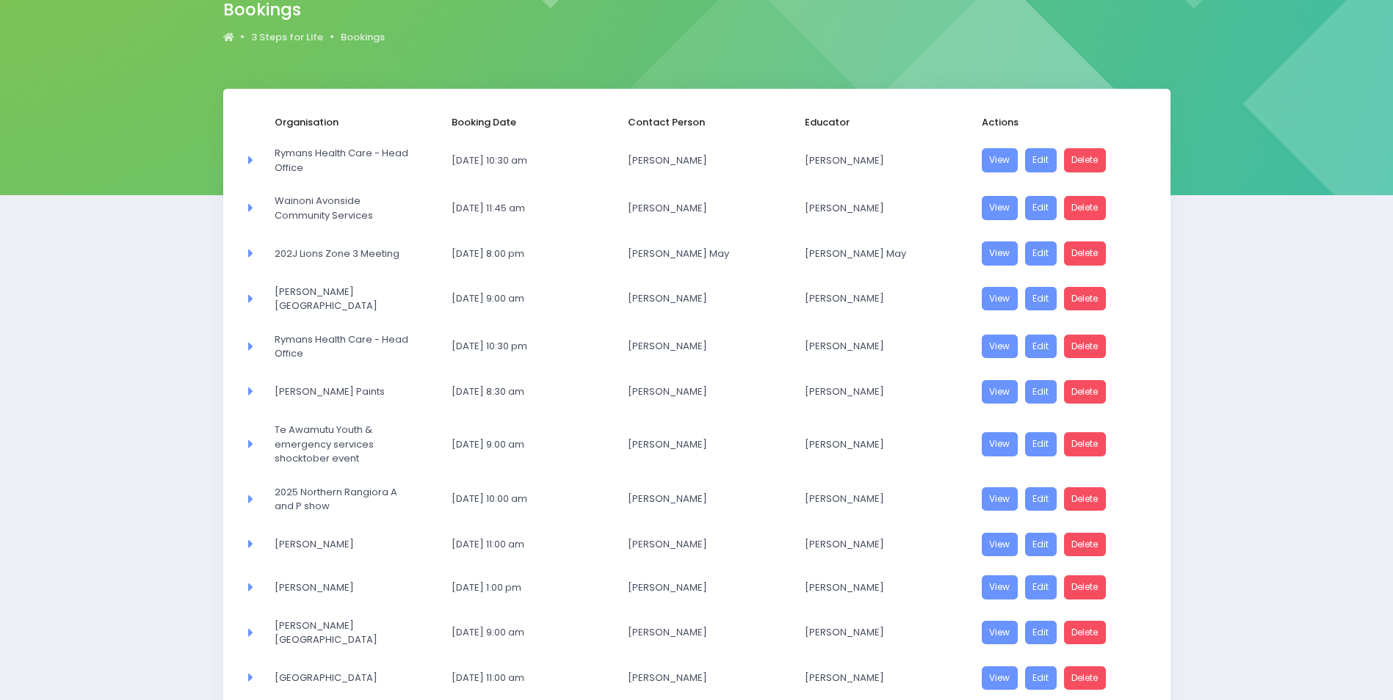
scroll to position [147, 0]
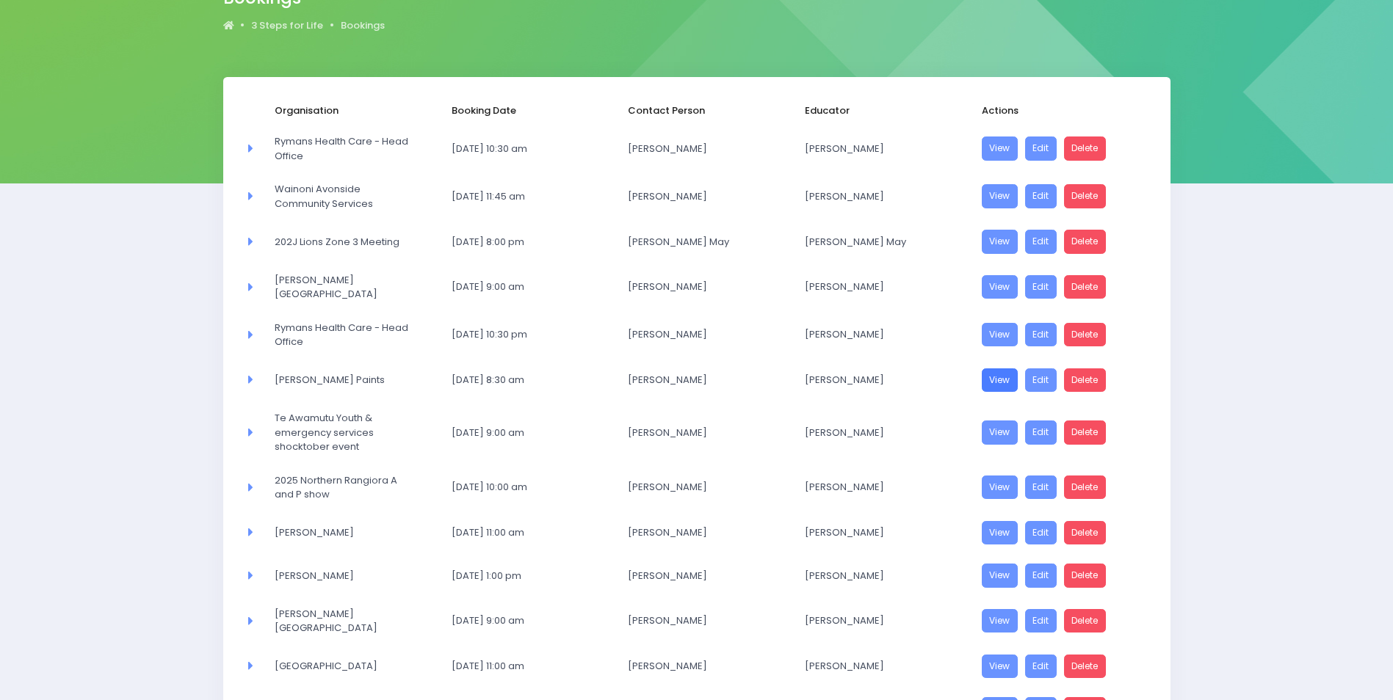
click at [998, 380] on link "View" at bounding box center [1000, 381] width 37 height 24
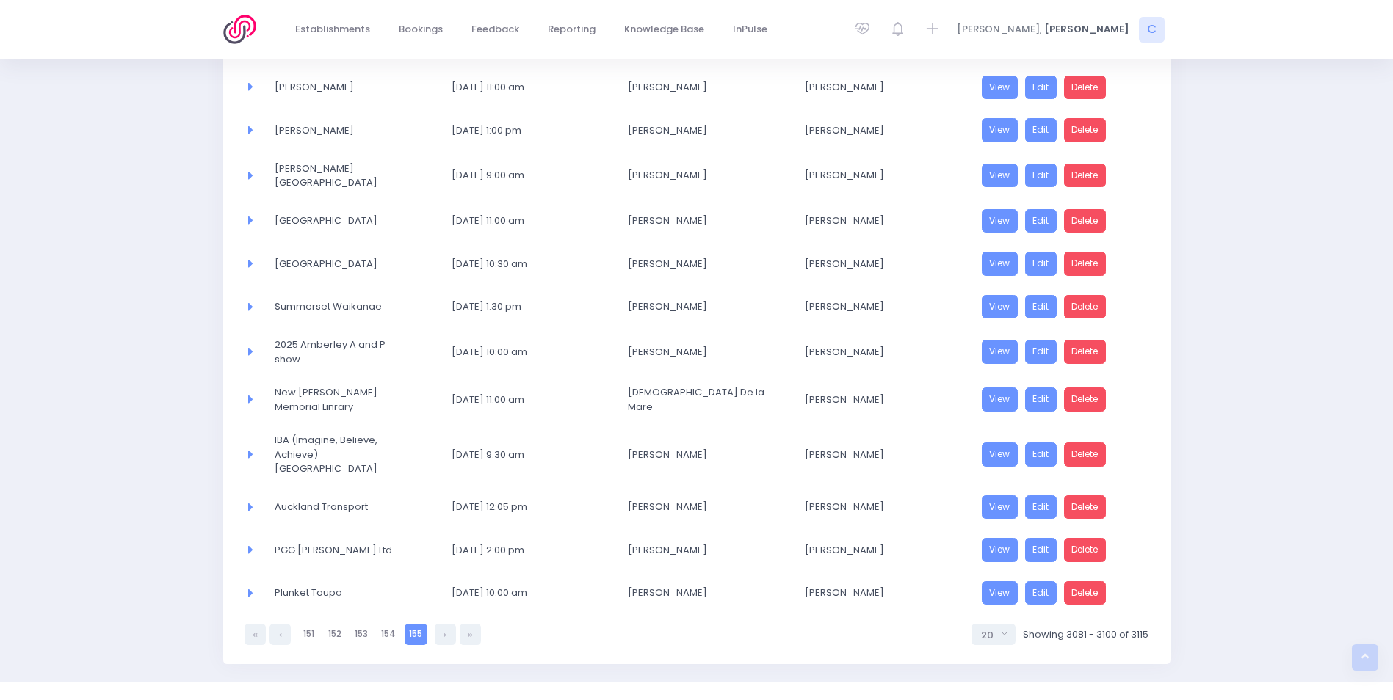
scroll to position [594, 0]
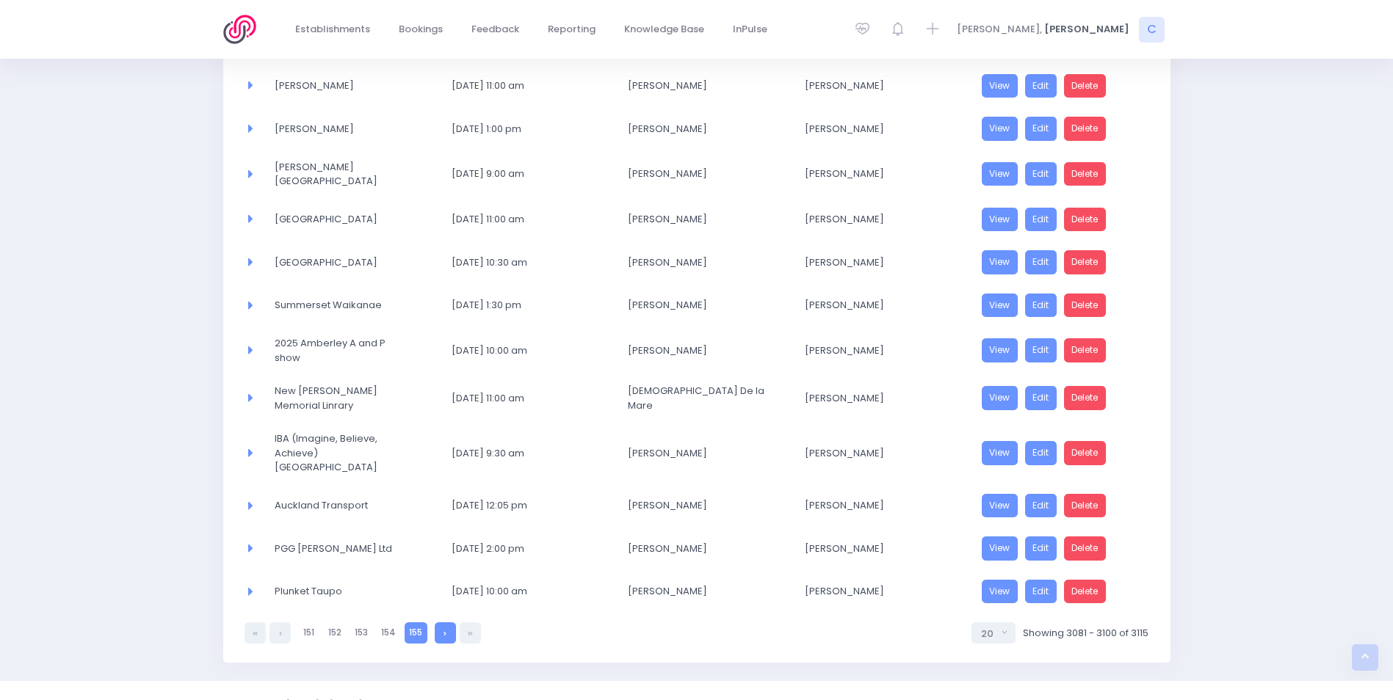
click at [440, 623] on link at bounding box center [445, 633] width 21 height 21
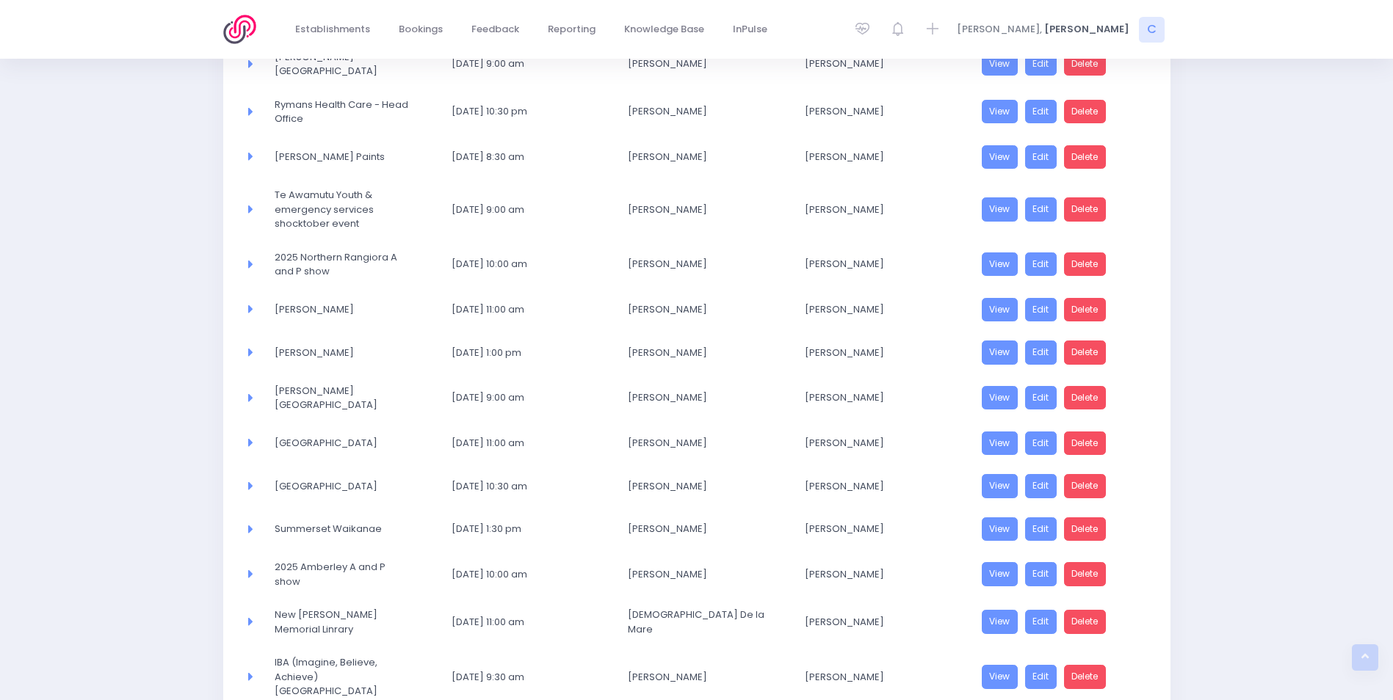
select select "20"
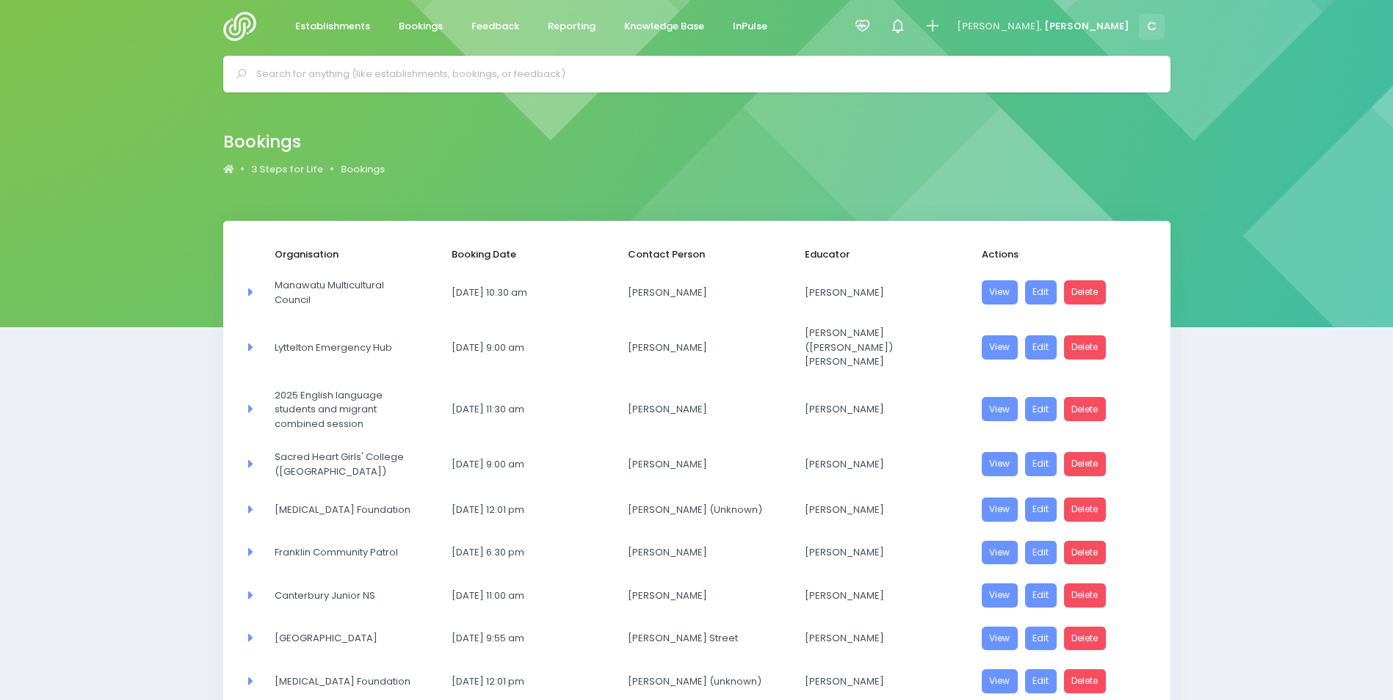
scroll to position [0, 0]
